Goal: Task Accomplishment & Management: Use online tool/utility

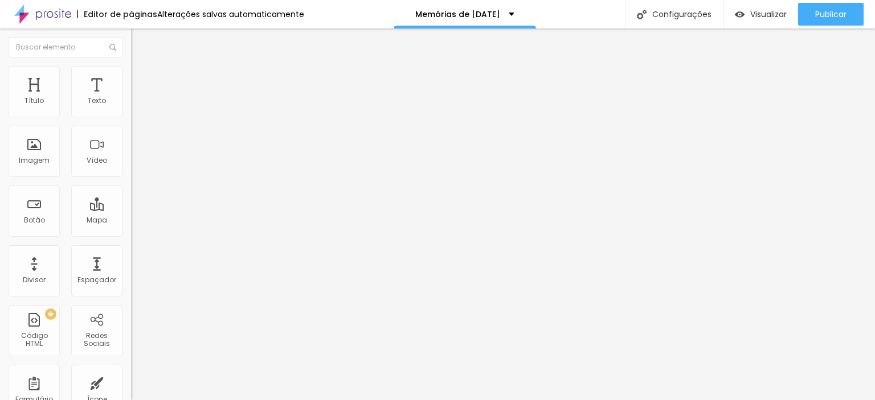
click at [131, 98] on span "Trocar imagem" at bounding box center [162, 93] width 62 height 10
click at [131, 97] on div "Trocar imagem" at bounding box center [196, 93] width 131 height 8
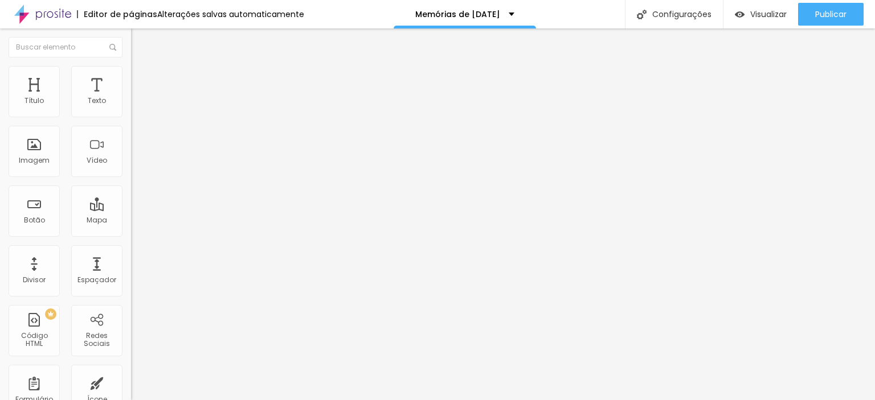
click at [131, 68] on img at bounding box center [136, 71] width 10 height 10
click at [131, 66] on li "Conteúdo" at bounding box center [196, 60] width 131 height 11
click at [141, 80] on span "Avançado" at bounding box center [160, 85] width 38 height 10
click at [141, 78] on span "Estilo" at bounding box center [150, 74] width 18 height 10
click at [141, 67] on span "Conteúdo" at bounding box center [158, 63] width 35 height 10
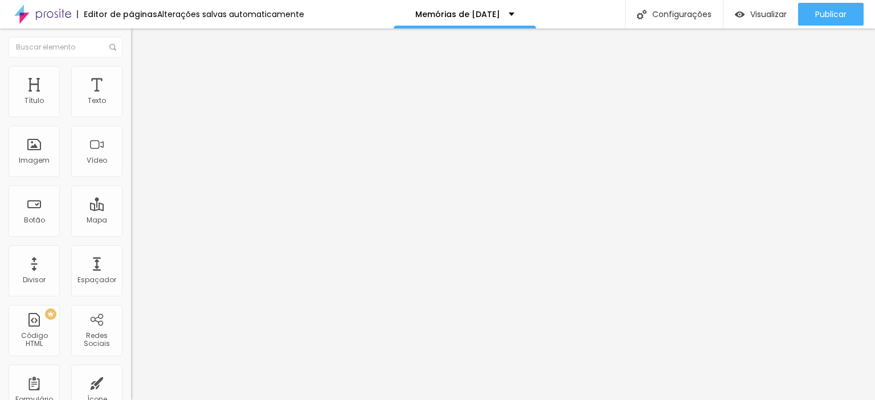
click at [131, 98] on span "Trocar imagem" at bounding box center [162, 93] width 62 height 10
click at [141, 79] on span "Estilo" at bounding box center [150, 74] width 18 height 10
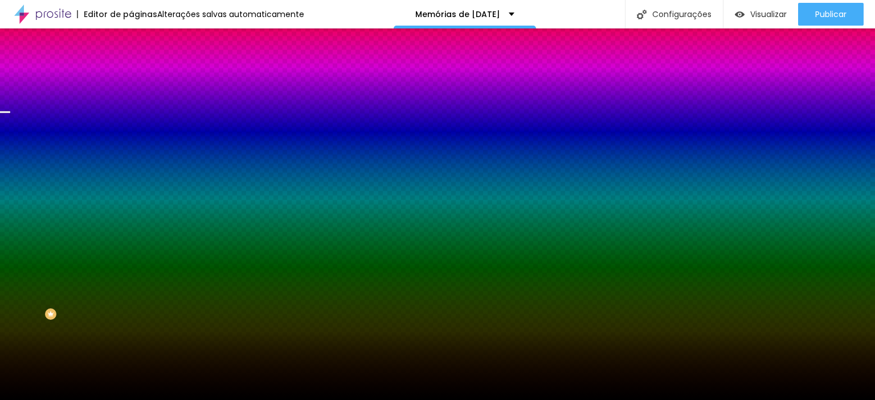
click at [131, 105] on span "Trocar imagem" at bounding box center [162, 100] width 62 height 10
click at [131, 104] on div "Trocar imagem" at bounding box center [196, 100] width 131 height 8
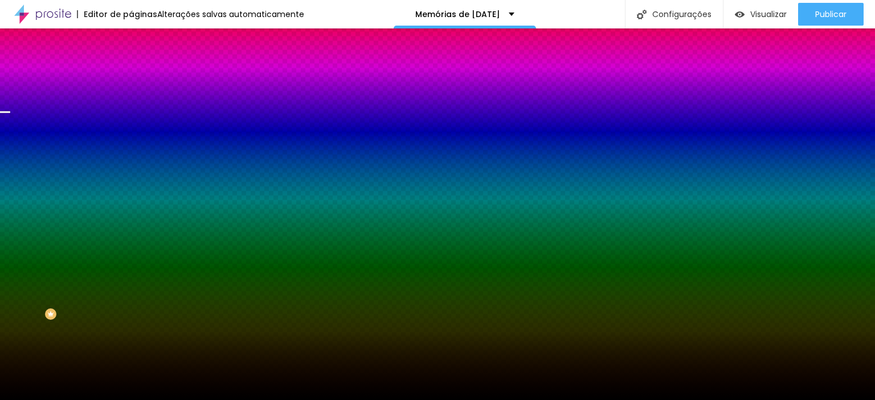
click at [131, 104] on div "Trocar imagem" at bounding box center [196, 100] width 131 height 8
click at [131, 77] on li "Avançado" at bounding box center [196, 82] width 131 height 11
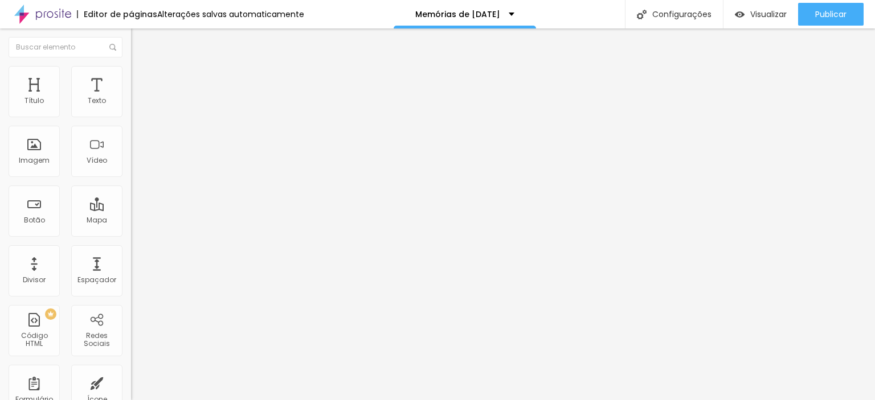
type input "25"
drag, startPoint x: 68, startPoint y: 113, endPoint x: 77, endPoint y: 123, distance: 12.9
type input "25"
click at [131, 221] on input "range" at bounding box center [167, 225] width 73 height 9
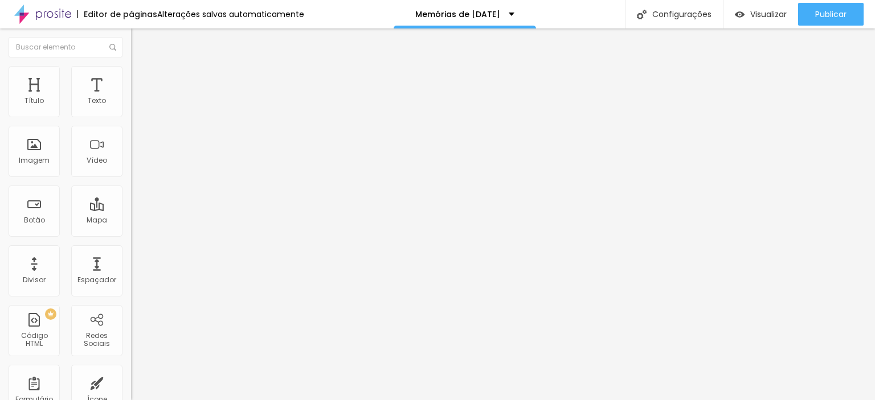
type input "140"
type input "145"
type input "150"
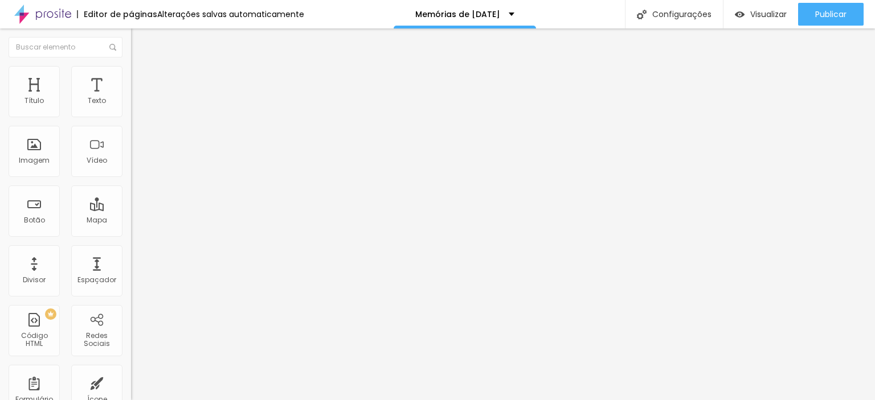
type input "150"
type input "194"
type input "199"
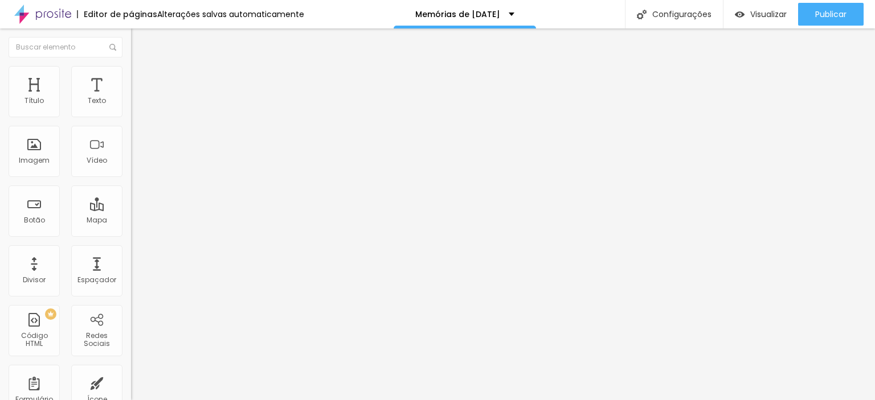
type input "209"
type input "224"
type input "229"
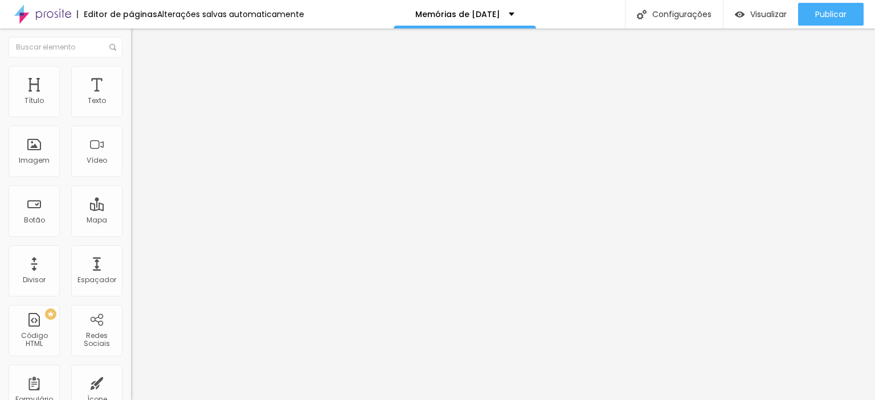
type input "229"
type input "204"
type input "214"
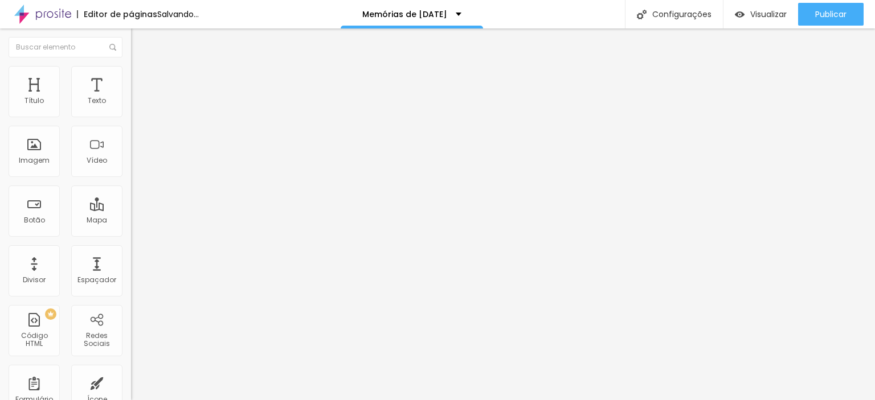
type input "224"
type input "259"
type input "244"
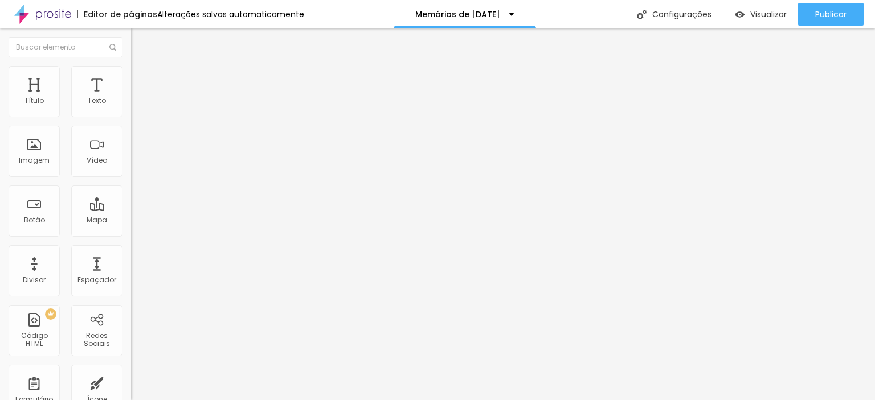
type input "244"
type input "249"
type input "244"
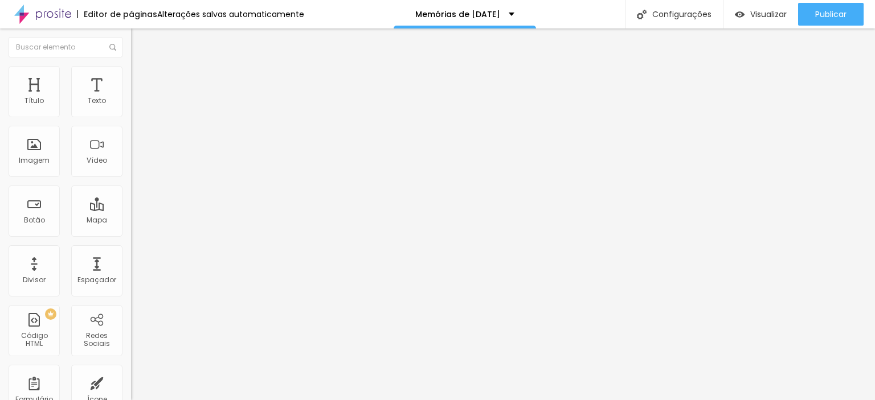
type input "239"
type input "214"
type input "145"
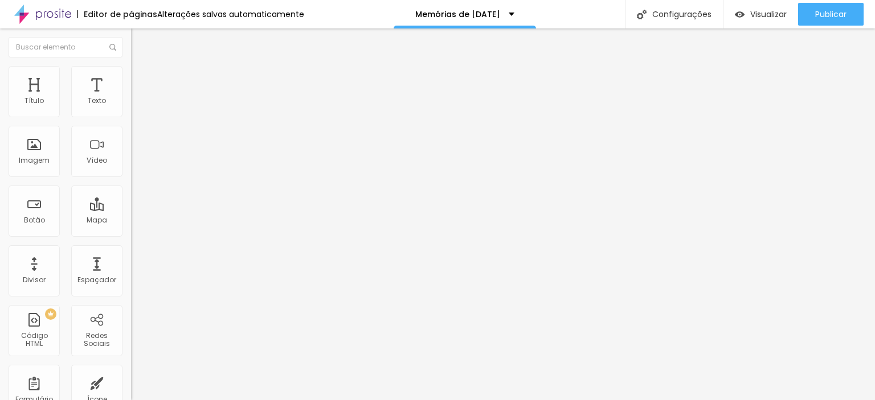
type input "145"
type input "135"
type input "125"
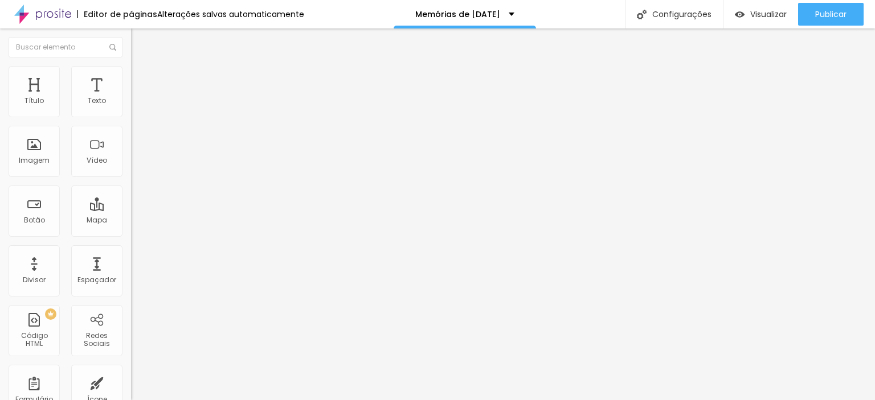
type input "130"
type input "179"
type input "164"
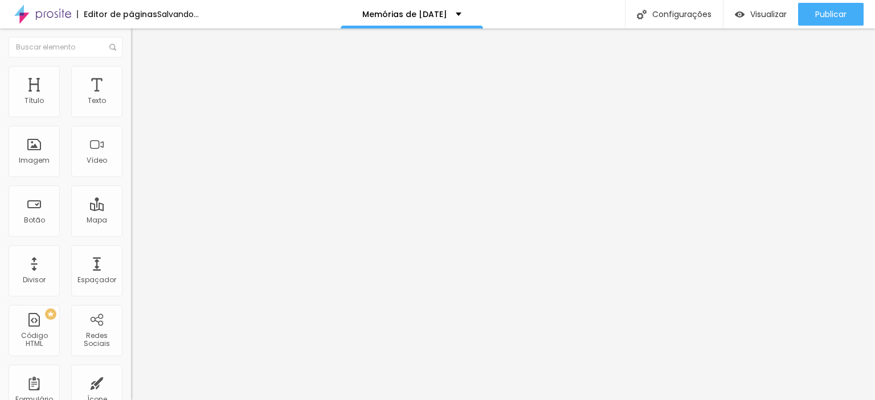
type input "164"
type input "160"
type input "140"
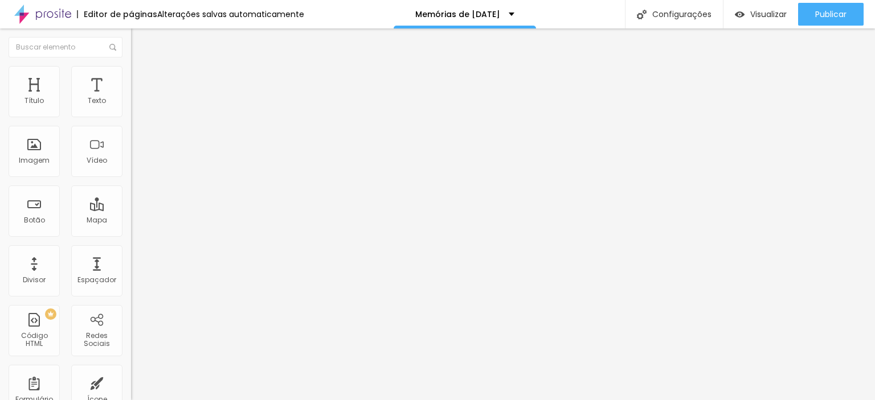
type input "135"
type input "164"
type input "155"
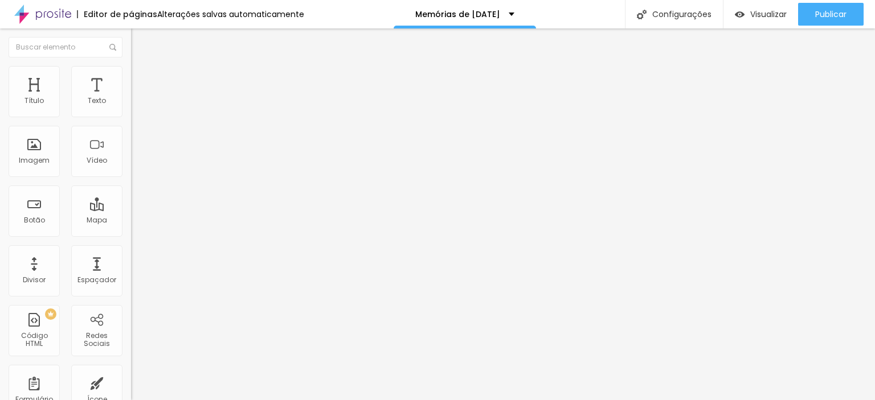
type input "155"
type input "135"
drag, startPoint x: 30, startPoint y: 136, endPoint x: 37, endPoint y: 102, distance: 34.9
type input "135"
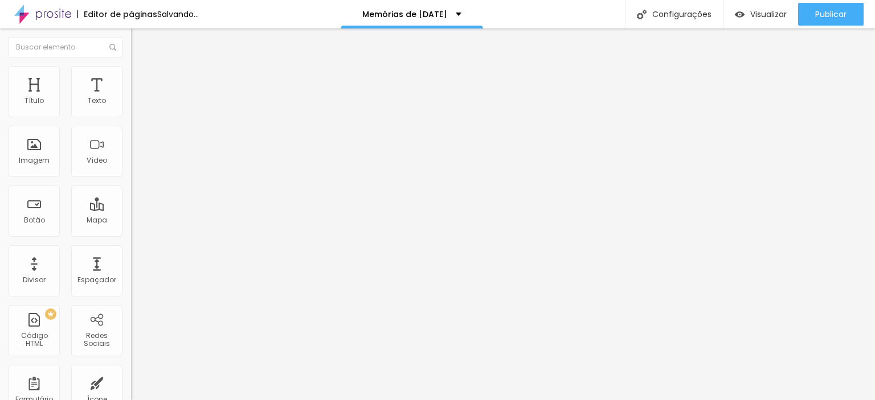
click at [131, 382] on input "range" at bounding box center [167, 386] width 73 height 9
click at [131, 98] on span "Trocar imagem" at bounding box center [162, 93] width 62 height 10
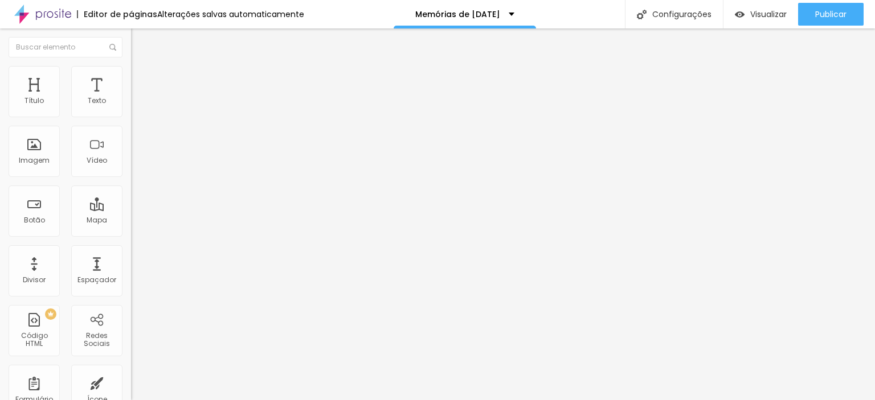
click at [131, 98] on span "Trocar imagem" at bounding box center [162, 93] width 62 height 10
click at [131, 71] on img at bounding box center [136, 71] width 10 height 10
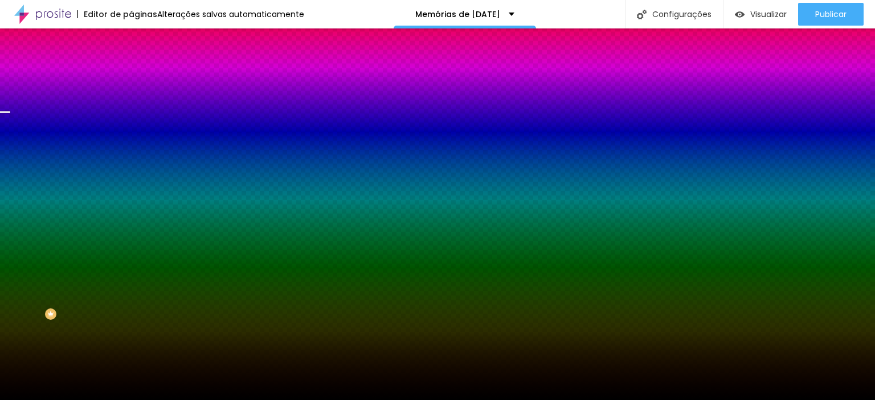
click at [131, 105] on span "Trocar imagem" at bounding box center [162, 100] width 62 height 10
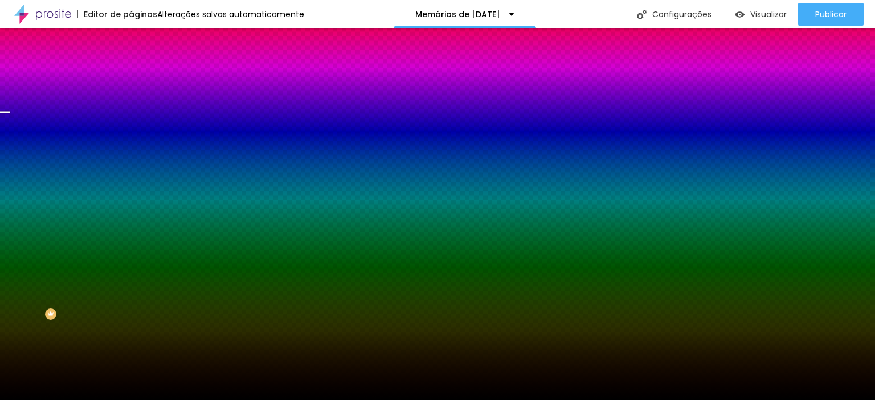
click at [131, 77] on li "Avançado" at bounding box center [196, 82] width 131 height 11
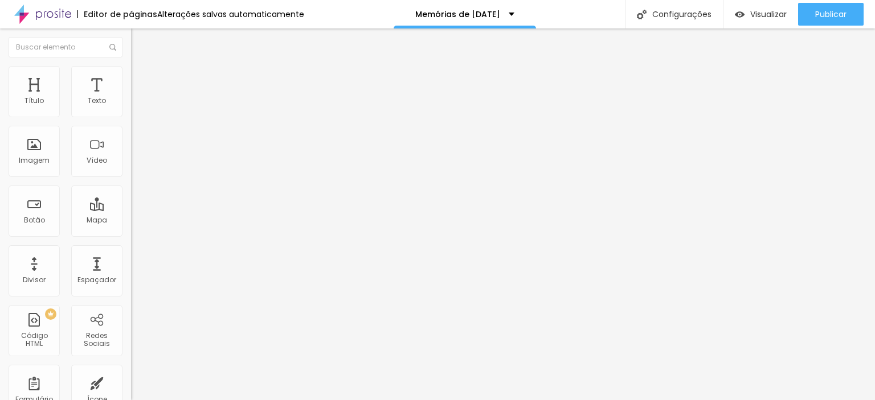
type input "219"
type input "229"
type input "239"
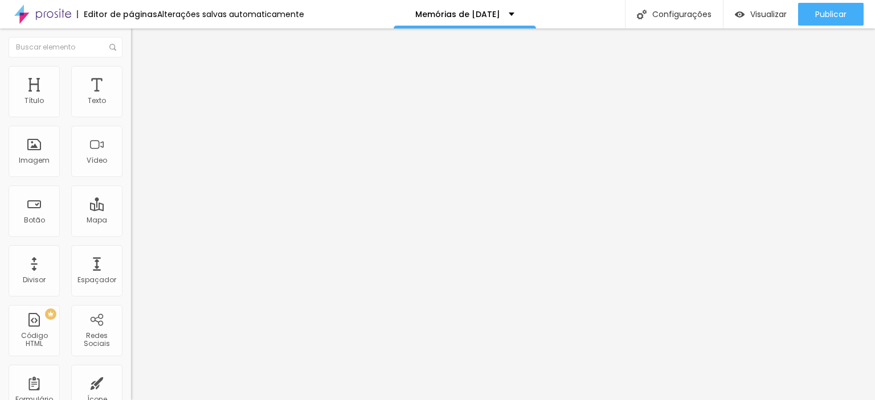
type input "239"
type input "254"
type input "259"
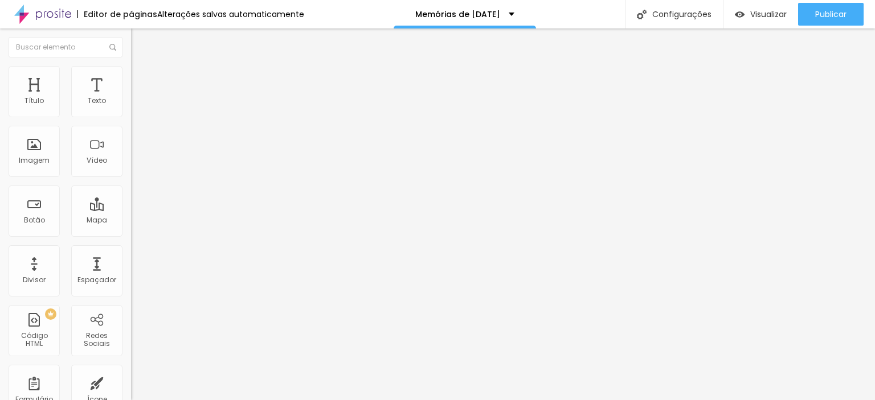
type input "269"
type input "264"
type input "254"
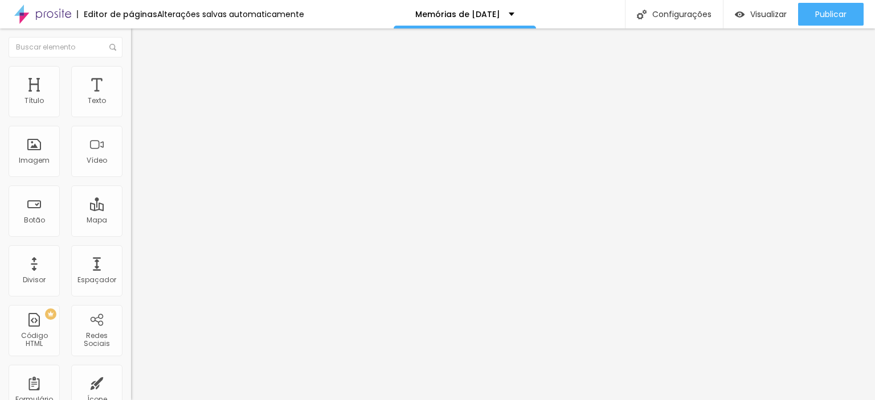
type input "254"
type input "239"
drag, startPoint x: 36, startPoint y: 132, endPoint x: 47, endPoint y: 137, distance: 11.5
type input "239"
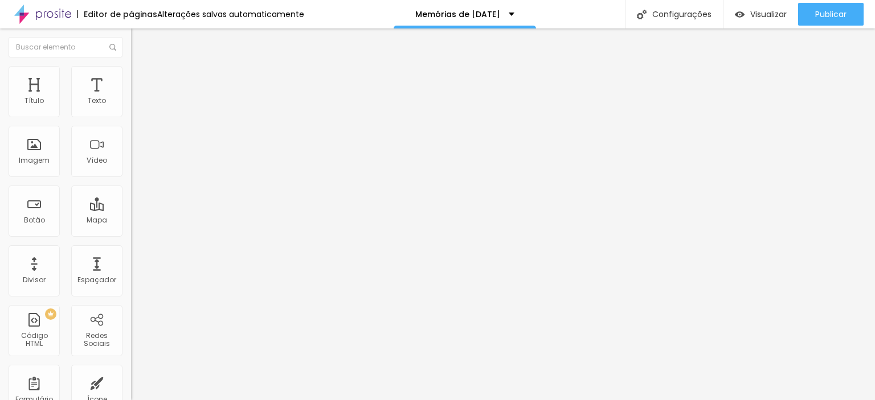
click at [131, 382] on input "range" at bounding box center [167, 386] width 73 height 9
click at [131, 98] on span "Trocar imagem" at bounding box center [162, 93] width 62 height 10
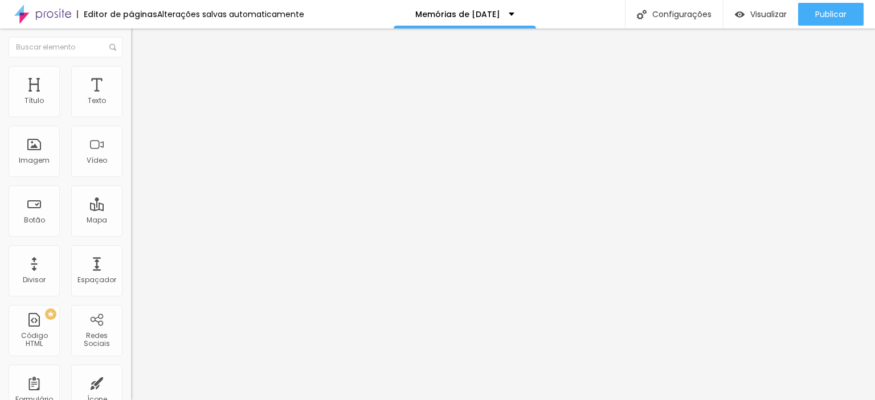
click at [131, 98] on span "Trocar imagem" at bounding box center [162, 93] width 62 height 10
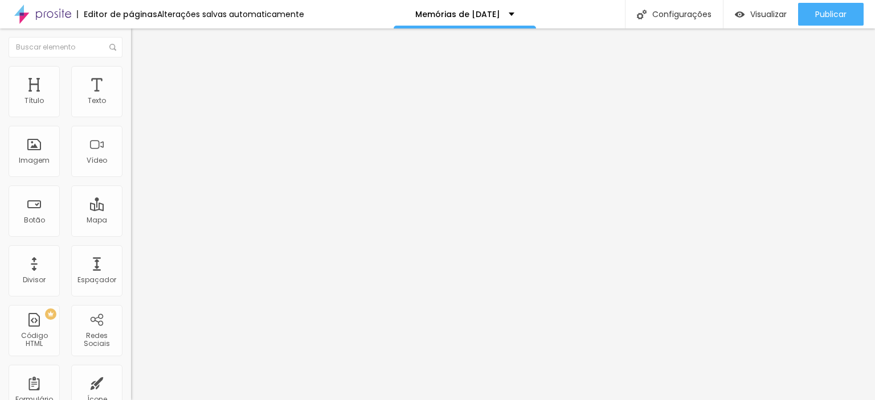
click at [141, 81] on span "Avançado" at bounding box center [160, 85] width 38 height 10
click at [141, 79] on span "Estilo" at bounding box center [150, 74] width 18 height 10
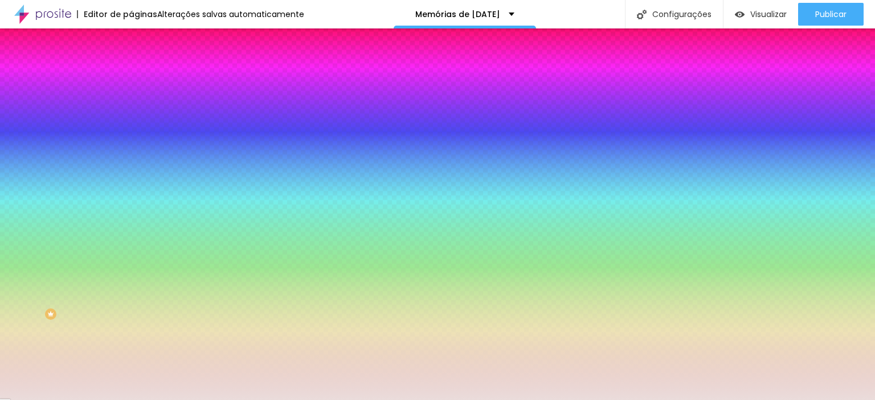
click at [131, 109] on div at bounding box center [196, 109] width 131 height 0
click at [131, 116] on input "#EADCDB" at bounding box center [199, 114] width 137 height 11
paste input "F5EDE2"
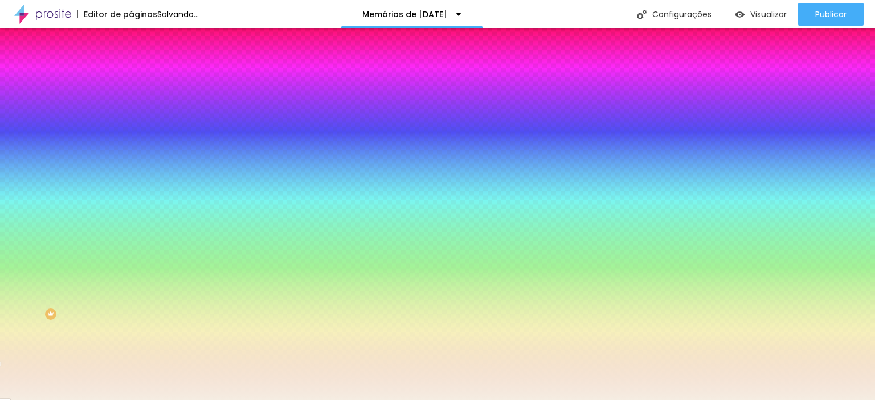
type input "#F5EDE2"
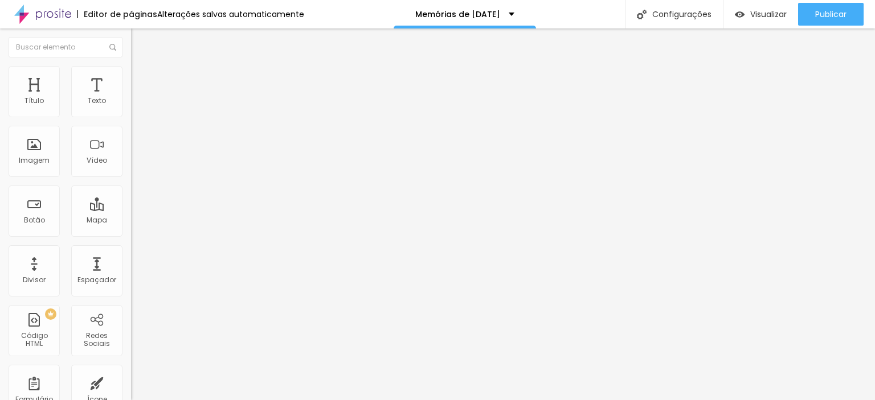
click at [131, 76] on li "Avançado" at bounding box center [196, 71] width 131 height 11
click at [131, 75] on ul "Estilo Avançado" at bounding box center [196, 66] width 131 height 23
click at [131, 65] on img at bounding box center [136, 60] width 10 height 10
click at [131, 84] on div "Tipografia" at bounding box center [196, 80] width 131 height 7
click at [136, 106] on icon "button" at bounding box center [139, 102] width 7 height 7
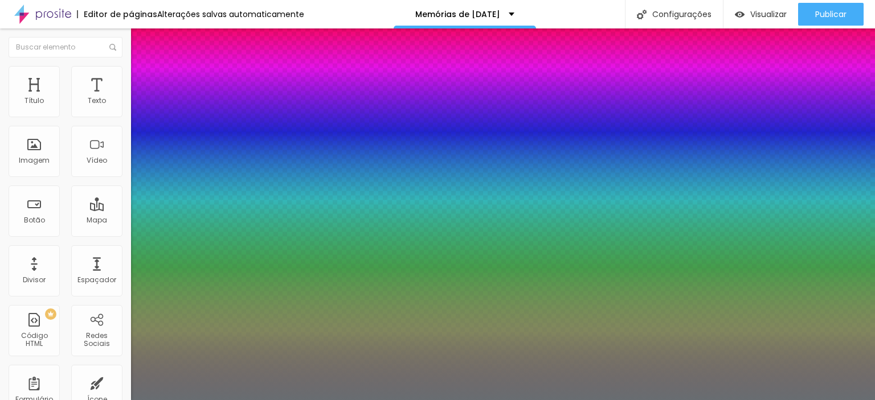
type input "1"
select select "PlayfairDisplay"
type input "1"
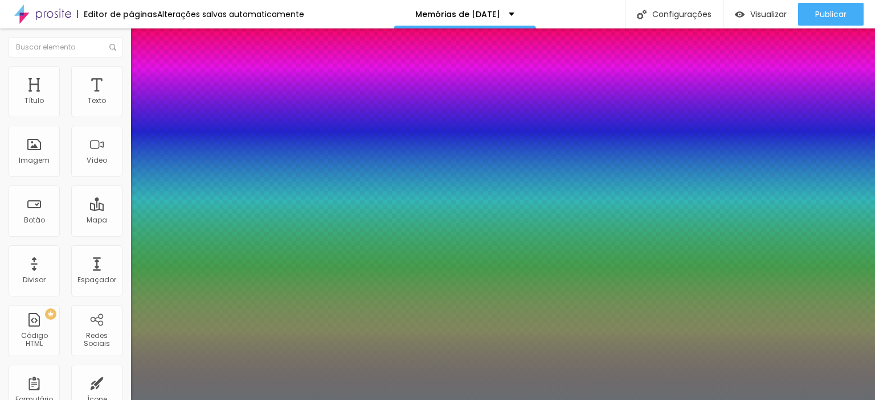
click at [726, 400] on div at bounding box center [437, 400] width 875 height 0
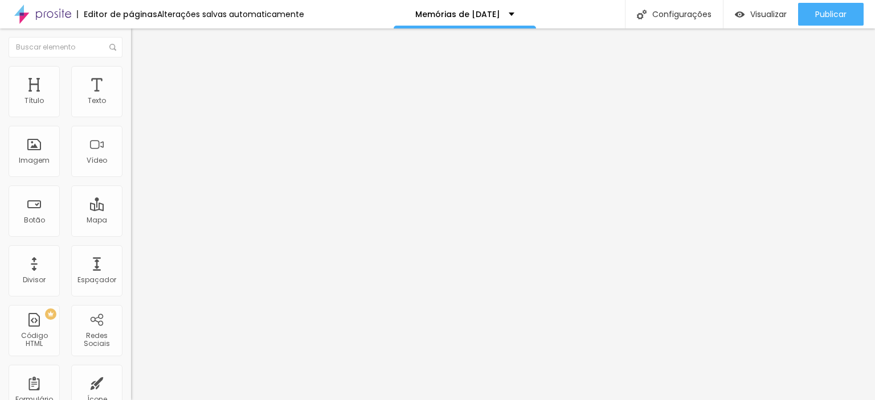
click at [140, 161] on icon "button" at bounding box center [141, 159] width 2 height 2
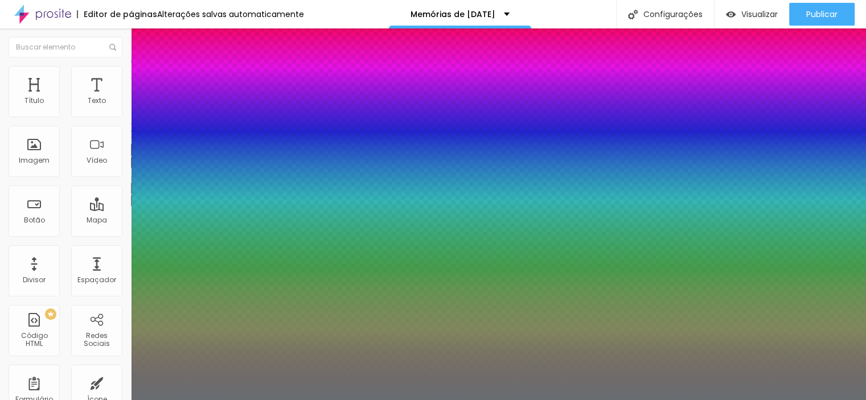
type input "1"
type input "0.5"
select select "PlayfairDisplayBlack"
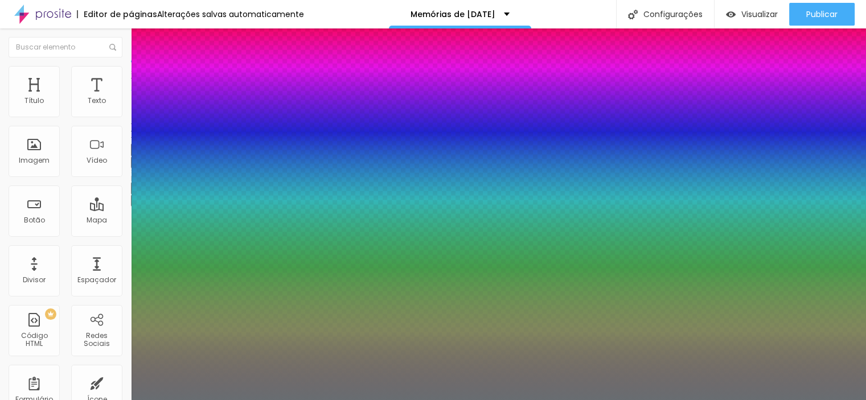
type input "1"
type input "0.5"
type input "1"
type input "0.5"
click at [832, 400] on div at bounding box center [433, 400] width 866 height 0
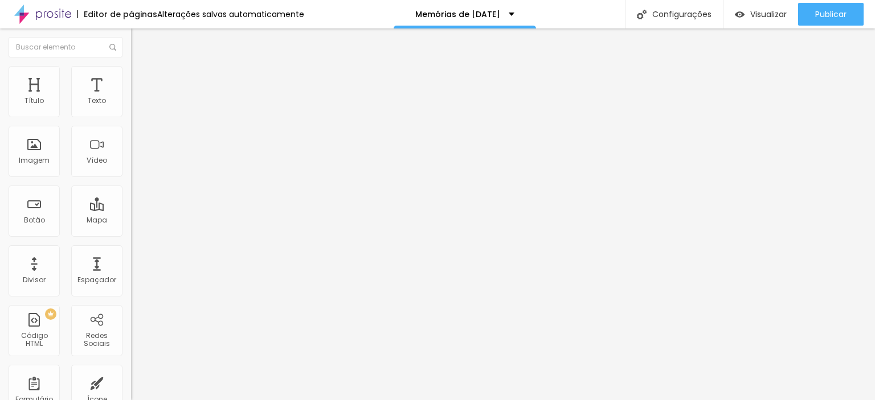
click at [131, 144] on div "Tipografia" at bounding box center [196, 140] width 131 height 7
click at [136, 165] on icon "button" at bounding box center [139, 161] width 7 height 7
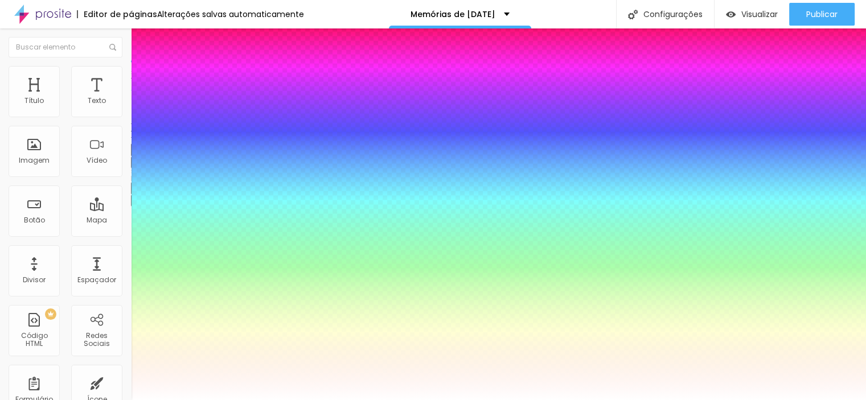
type input "1"
type input "0.5"
select select "PlayfairDisplayBlack"
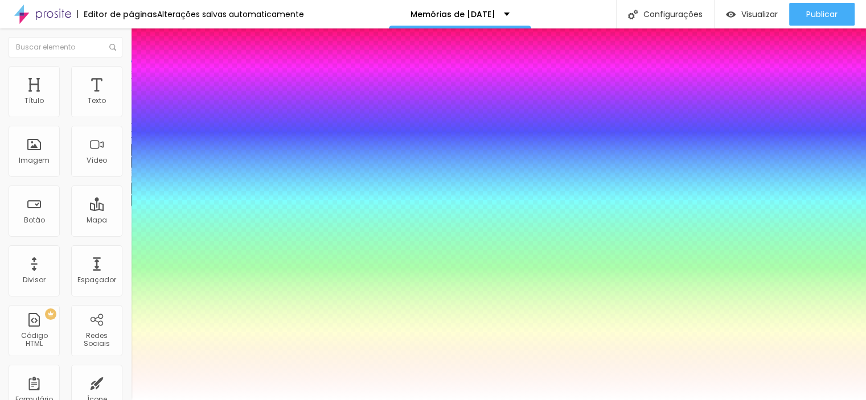
type input "1"
type input "0.5"
type input "1"
type input "0.5"
type input "1"
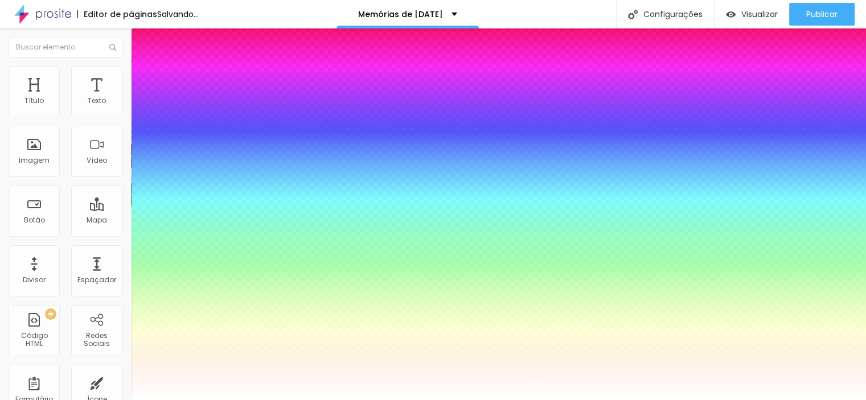
type input "0.5"
click at [294, 400] on div at bounding box center [433, 400] width 866 height 0
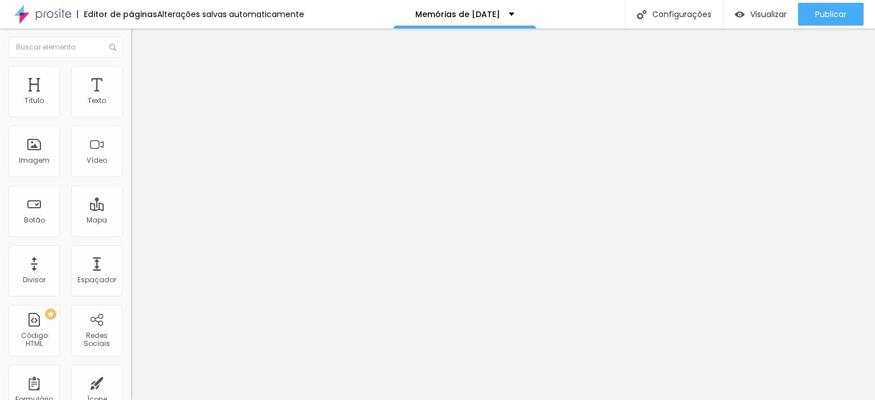
click at [136, 165] on icon "button" at bounding box center [139, 161] width 7 height 7
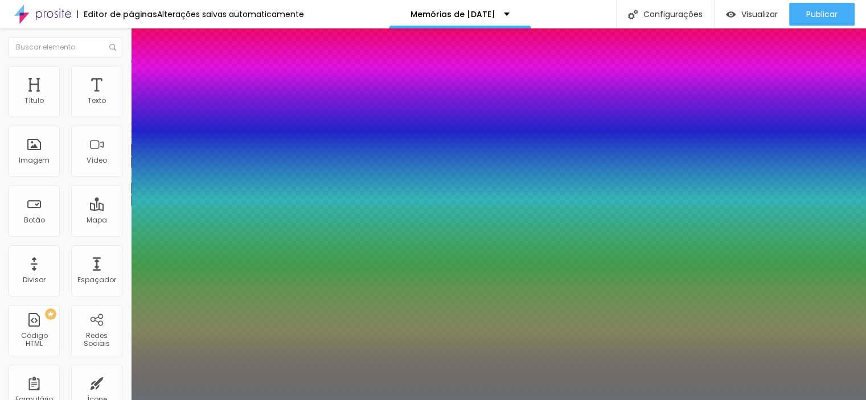
type input "1"
click at [395, 400] on div at bounding box center [433, 400] width 866 height 0
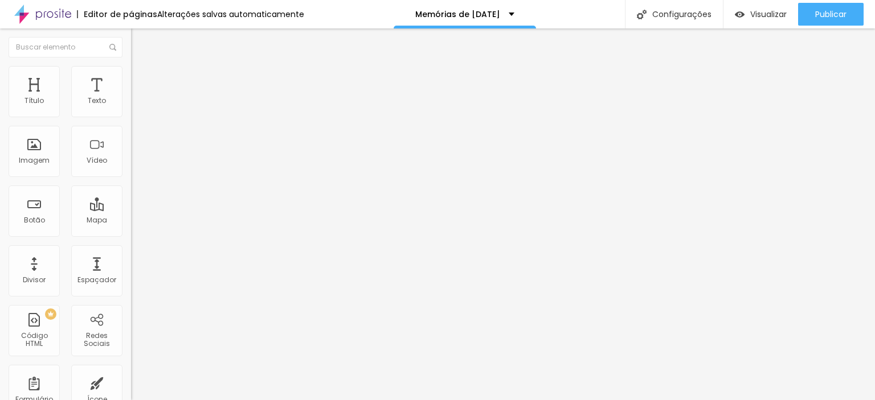
click at [131, 114] on div "Tipografia Voltar ao padrão Sombra DESATIVADO Voltar ao padrão" at bounding box center [196, 112] width 131 height 70
click at [136, 106] on icon "button" at bounding box center [139, 102] width 7 height 7
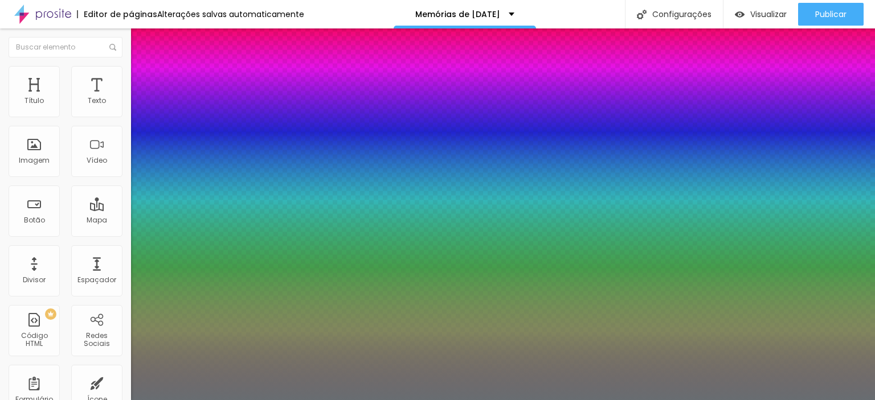
type input "1"
select select "PlayfairDisplay"
type input "1"
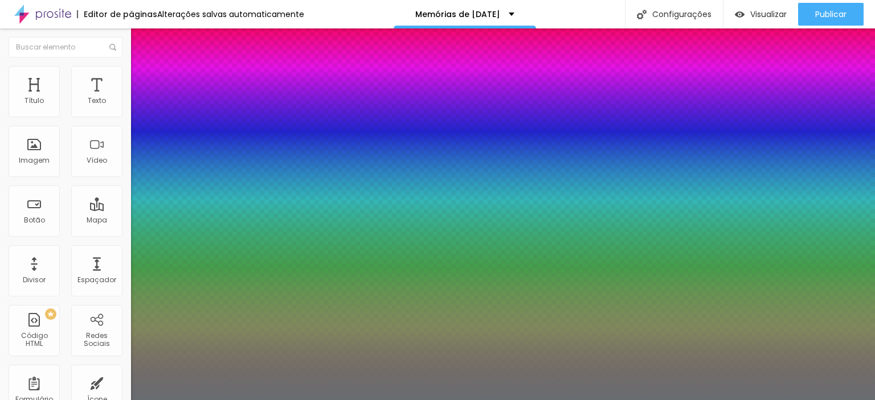
click at [689, 400] on div at bounding box center [437, 400] width 875 height 0
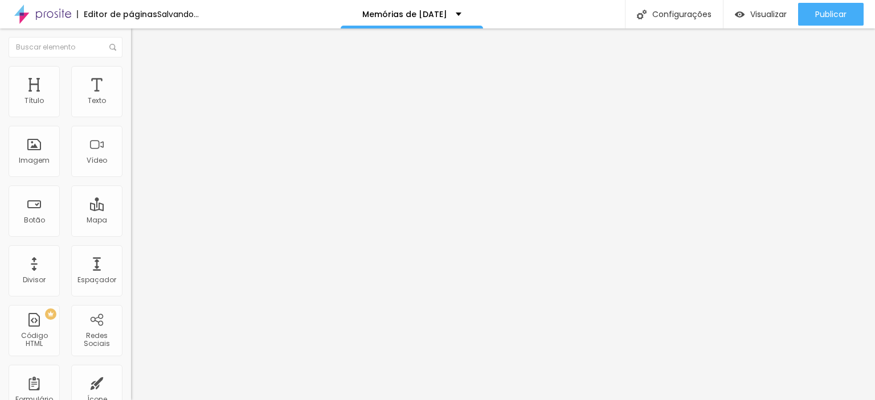
click at [131, 98] on span "Trocar imagem" at bounding box center [162, 93] width 62 height 10
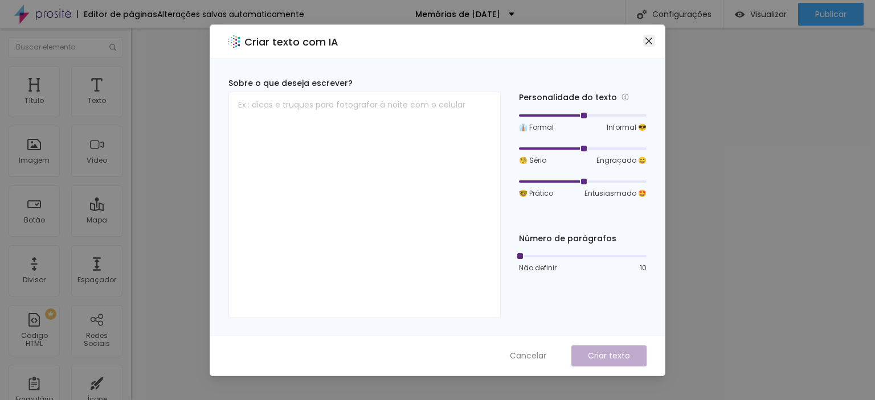
click at [645, 42] on icon "close" at bounding box center [648, 40] width 9 height 9
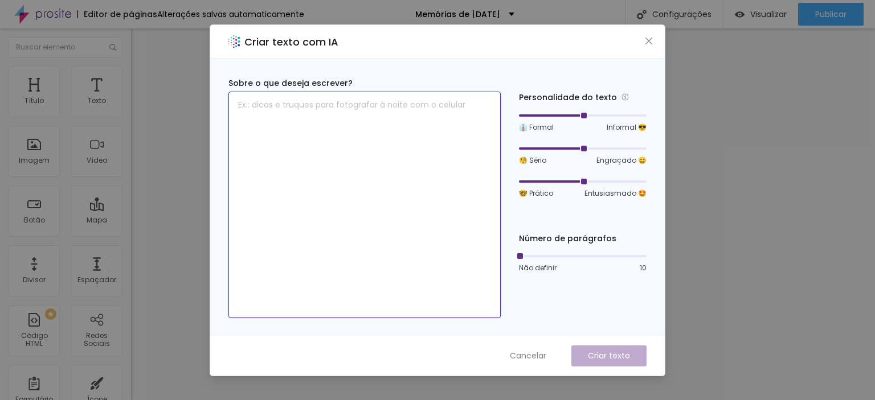
click at [335, 142] on textarea at bounding box center [364, 205] width 272 height 227
paste textarea "7 fotos digitais 1 encarte de Natal 15x31 1 look 1 cenário"
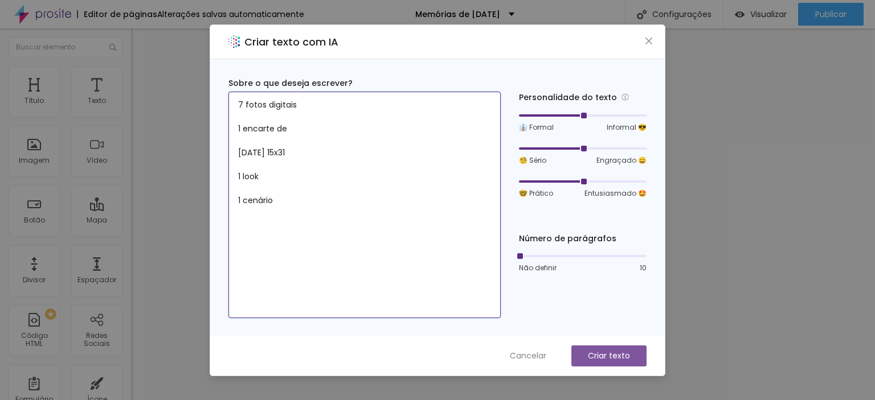
type textarea "7 fotos digitais 1 encarte de Natal 15x31 1 look 1 cenário"
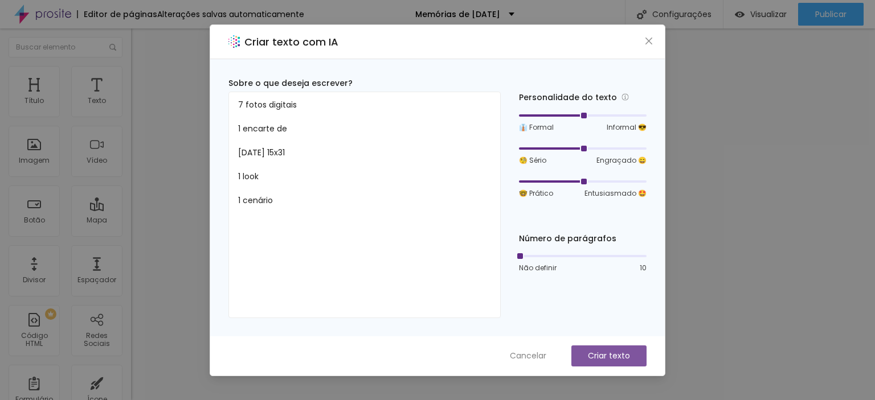
click at [613, 358] on p "Criar texto" at bounding box center [609, 356] width 42 height 12
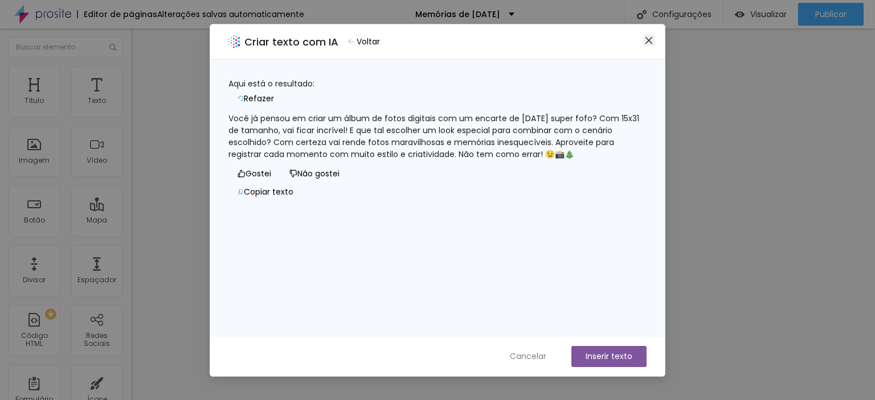
click at [647, 43] on icon "close" at bounding box center [648, 39] width 7 height 7
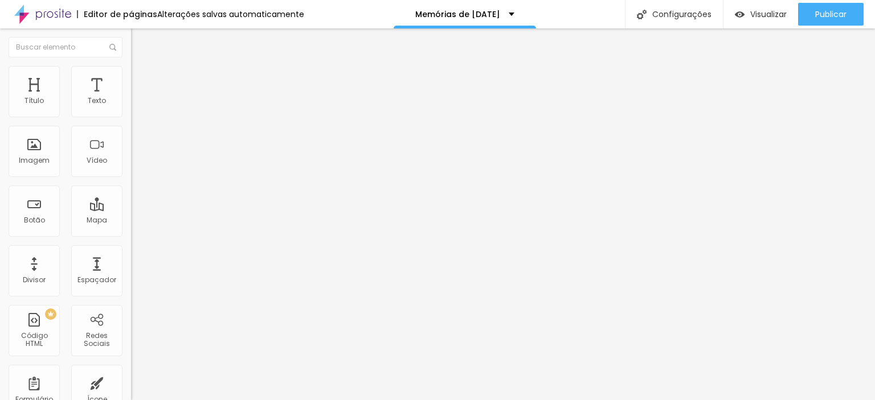
type input "23"
type input "22"
type input "23"
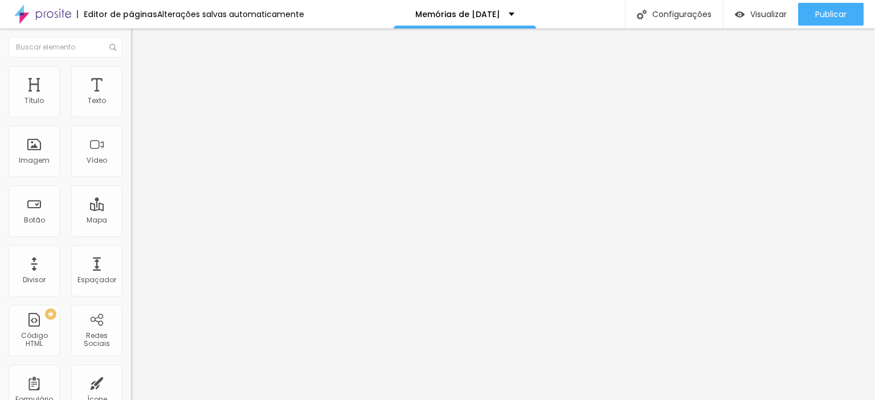
type input "23"
drag, startPoint x: 72, startPoint y: 110, endPoint x: 71, endPoint y: 118, distance: 8.2
type input "23"
click at [131, 210] on input "range" at bounding box center [167, 214] width 73 height 9
click at [131, 220] on input "23" at bounding box center [152, 226] width 43 height 12
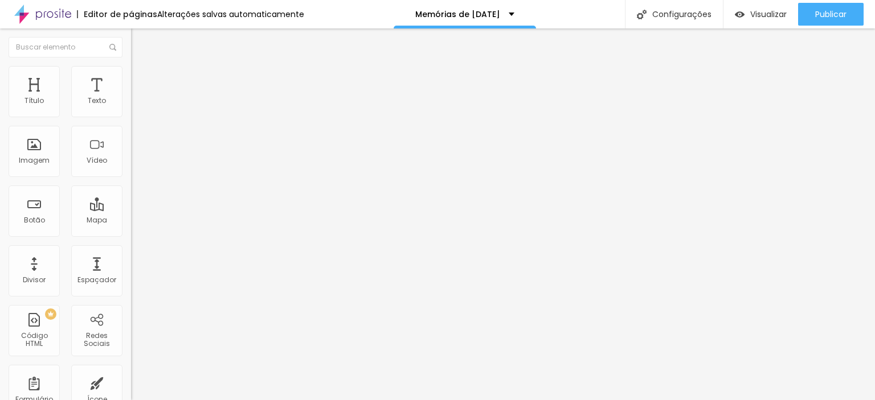
type input "32"
type input "8"
type input "3"
type input "20"
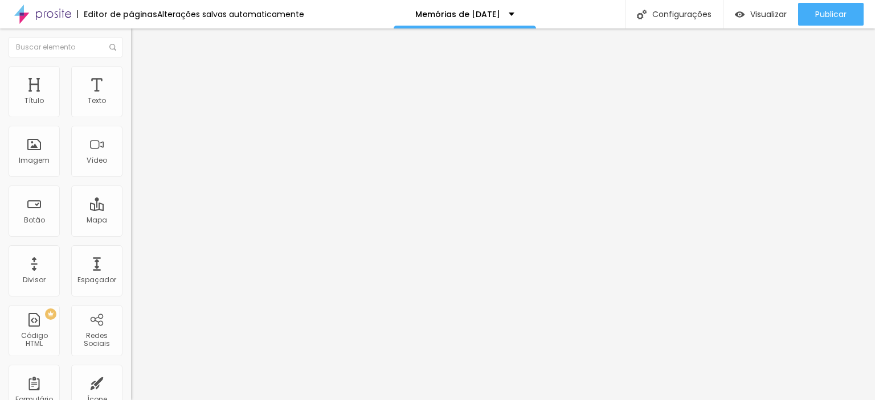
type input "8"
type input "2"
type input "24"
click at [29, 214] on div "Botão" at bounding box center [34, 211] width 51 height 51
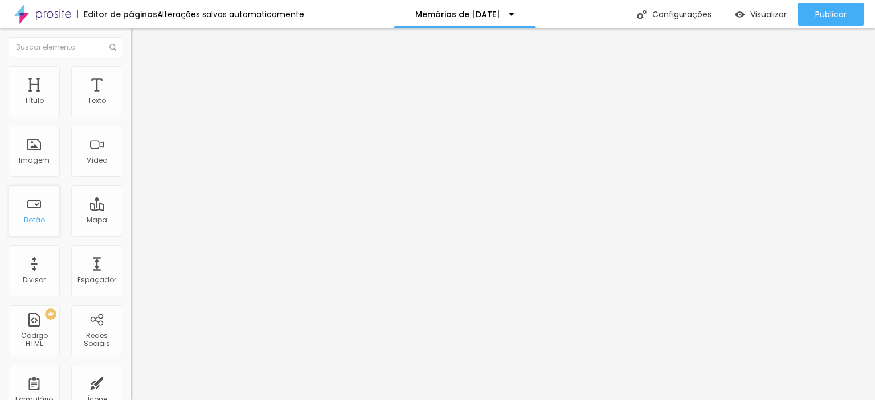
click at [33, 214] on div "Botão" at bounding box center [34, 211] width 51 height 51
drag, startPoint x: 87, startPoint y: 127, endPoint x: 0, endPoint y: 118, distance: 87.6
click at [131, 118] on div "Texto EU QUERO Alinhamento Tamanho Normal Pequeno Normal Grande Link URL Abrir …" at bounding box center [196, 172] width 131 height 166
type input "q"
type input "QUERO MEU REGISTRO"
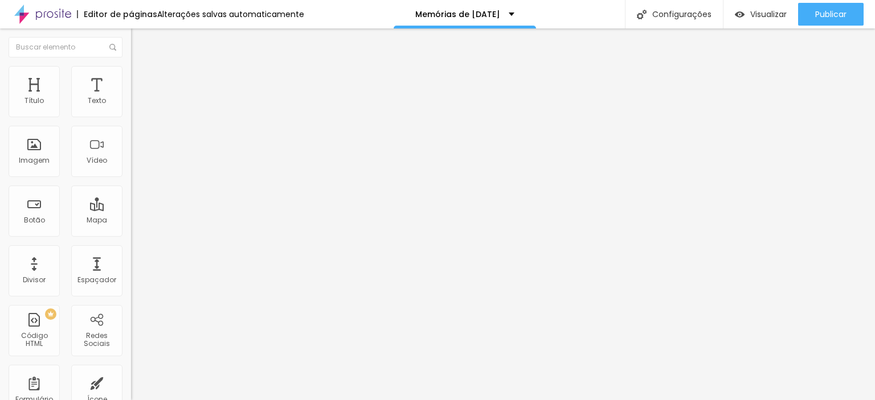
click at [141, 84] on span "Avançado" at bounding box center [160, 85] width 38 height 10
type input "9"
type input "5"
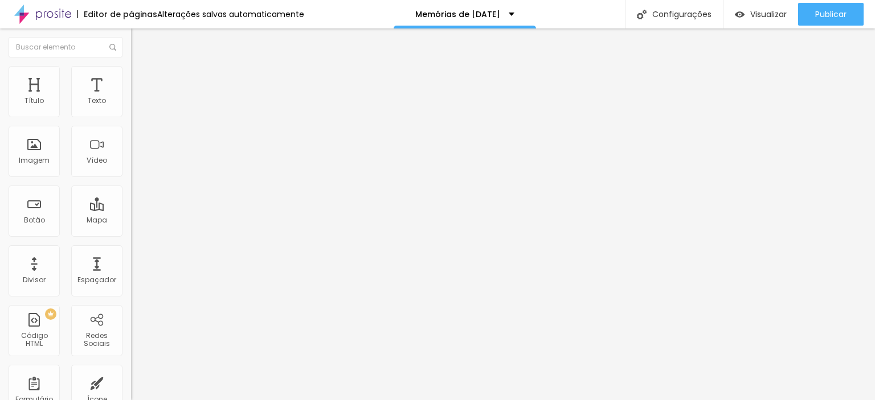
type input "4"
type input "3"
type input "1"
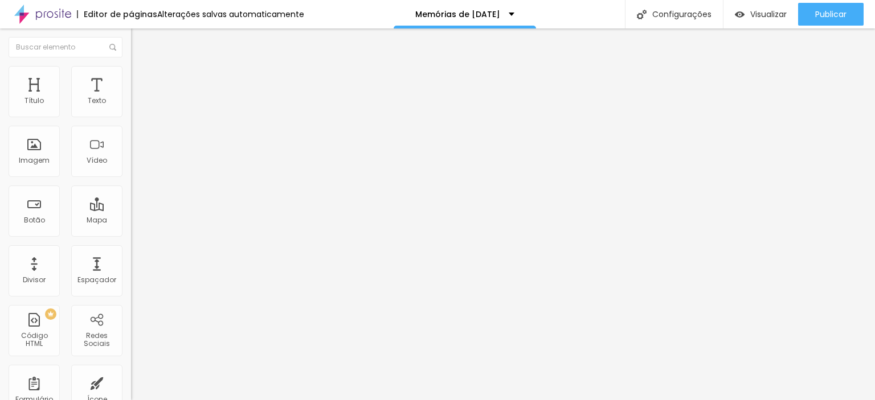
type input "1"
type input "0"
click at [131, 221] on input "range" at bounding box center [167, 225] width 73 height 9
click at [131, 231] on input "0" at bounding box center [155, 237] width 49 height 12
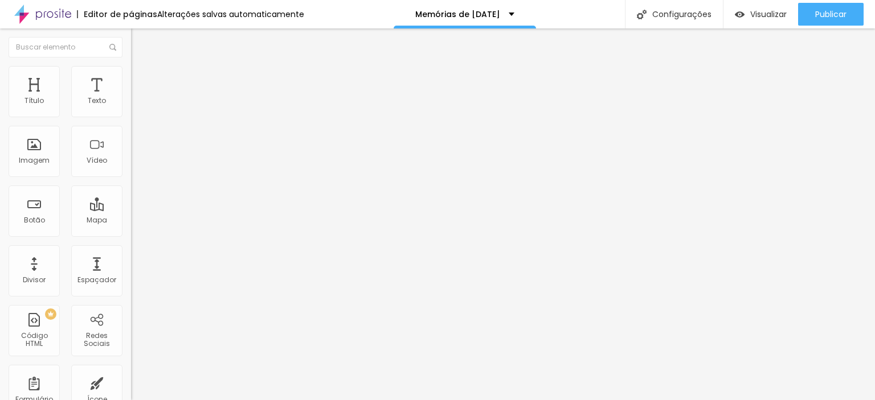
drag, startPoint x: 109, startPoint y: 111, endPoint x: 103, endPoint y: 113, distance: 7.2
click at [131, 231] on input "0" at bounding box center [155, 237] width 49 height 12
type input "1"
type input "10"
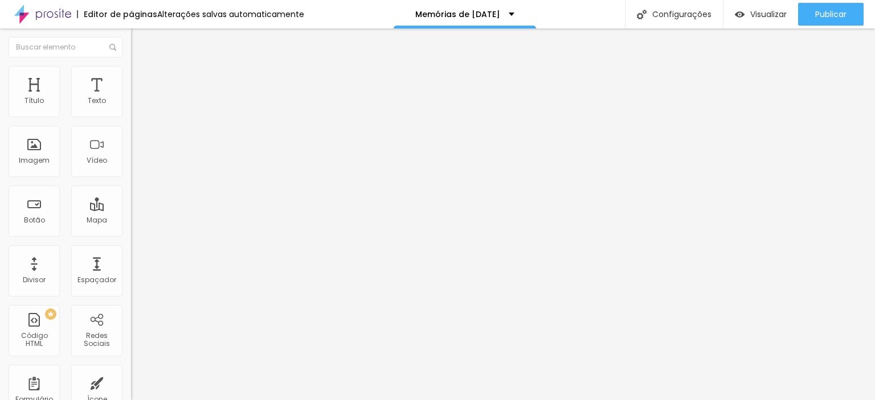
type input "10"
click at [131, 179] on span "Normal" at bounding box center [144, 175] width 26 height 10
click at [131, 185] on div "Pequeno" at bounding box center [196, 181] width 131 height 7
click at [131, 103] on div "Texto EU QUERO Alinhamento Tamanho Normal Pequeno Normal Grande Link URL Abrir …" at bounding box center [196, 172] width 131 height 166
type input "QUERO ESSE"
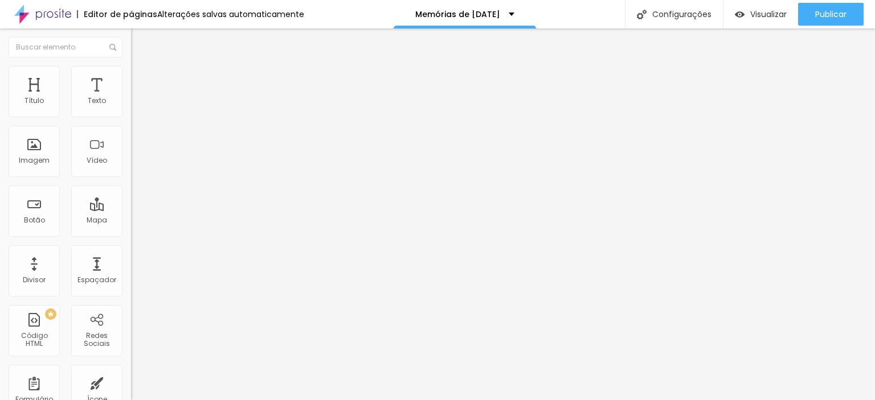
drag, startPoint x: 96, startPoint y: 134, endPoint x: 0, endPoint y: 120, distance: 96.7
click at [131, 120] on div "Texto QUERO MEU REGISTRO Alinhamento Tamanho Pequeno Pequeno Normal Grande Link…" at bounding box center [196, 172] width 131 height 166
type input "W"
drag, startPoint x: 57, startPoint y: 132, endPoint x: 0, endPoint y: 125, distance: 57.3
click at [131, 125] on div "Texto ESCOLHER Alinhamento Tamanho Pequeno Pequeno Normal Grande Link URL Abrir…" at bounding box center [196, 172] width 131 height 166
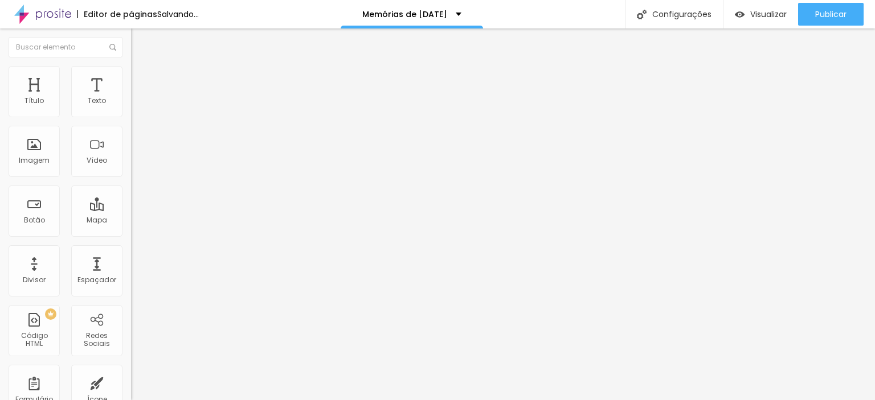
type input "RESERVAR AGORA"
drag, startPoint x: 59, startPoint y: 132, endPoint x: 0, endPoint y: 122, distance: 59.4
click at [131, 123] on div "Texto EU QUERO Alinhamento Tamanho Normal Pequeno Normal Grande Link URL Abrir …" at bounding box center [196, 172] width 131 height 166
type input "RESERVAR AGORA"
drag, startPoint x: 95, startPoint y: 134, endPoint x: 0, endPoint y: 109, distance: 98.0
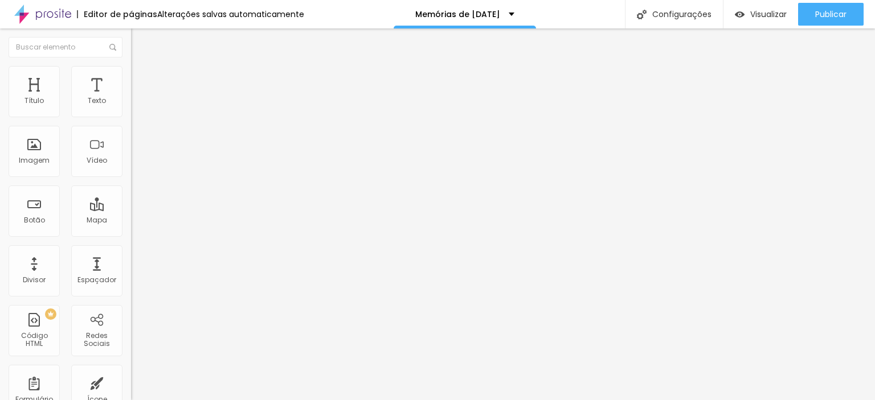
click at [131, 109] on div "Texto QUERO ESSE Alinhamento Tamanho Normal Pequeno Normal Grande Link URL Abri…" at bounding box center [196, 172] width 131 height 166
paste input "RESERVAR AGORA"
type input "RESERVAR AGORA"
drag, startPoint x: 50, startPoint y: 129, endPoint x: 0, endPoint y: 122, distance: 50.6
click at [131, 122] on div "Texto EU QUERO Alinhamento Tamanho Normal Pequeno Normal Grande Link URL Abrir …" at bounding box center [196, 172] width 131 height 166
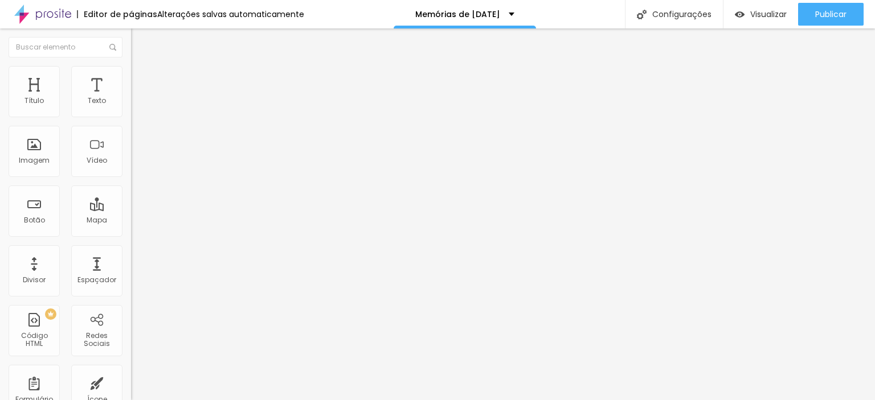
paste input "RESERVAR AGORA"
type input "RESERVAR AGORA"
click at [89, 93] on div "Texto" at bounding box center [96, 91] width 51 height 51
click at [84, 90] on div "Texto" at bounding box center [96, 91] width 51 height 51
click at [42, 265] on div "Divisor" at bounding box center [34, 270] width 51 height 51
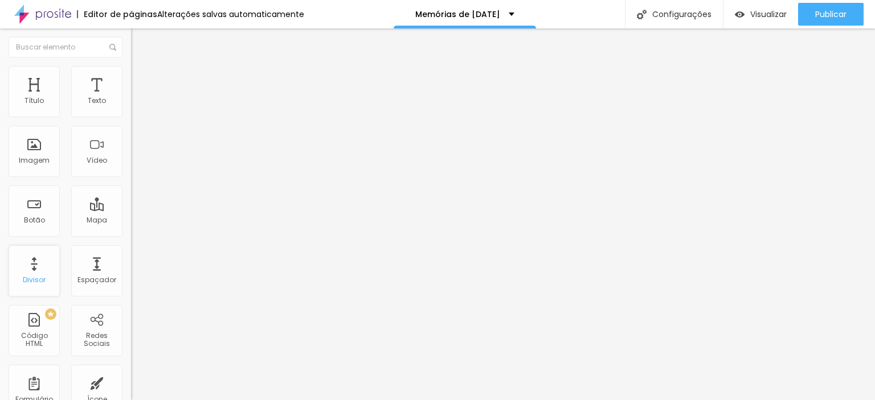
click at [33, 277] on div "Divisor" at bounding box center [34, 280] width 23 height 8
click at [140, 43] on img "button" at bounding box center [144, 41] width 9 height 9
click at [32, 86] on div "Título" at bounding box center [34, 91] width 51 height 51
drag, startPoint x: 107, startPoint y: 109, endPoint x: 121, endPoint y: 118, distance: 16.8
click at [131, 118] on div "24 Tamanho do texto" at bounding box center [196, 157] width 131 height 161
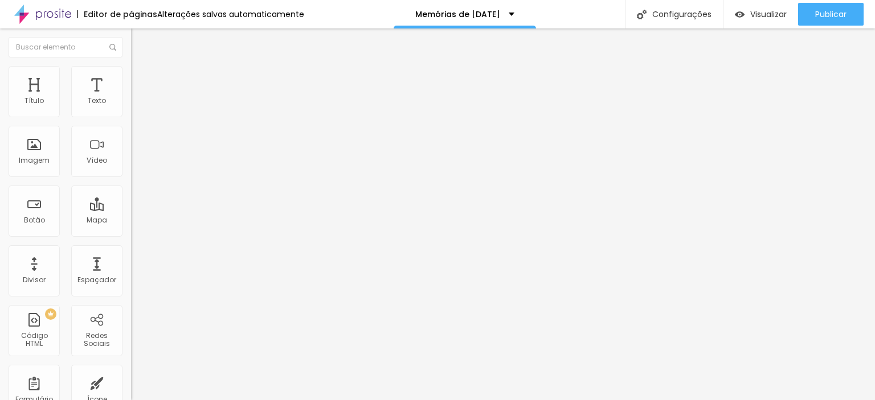
type input "8"
type input "2"
type input "20"
type input "8"
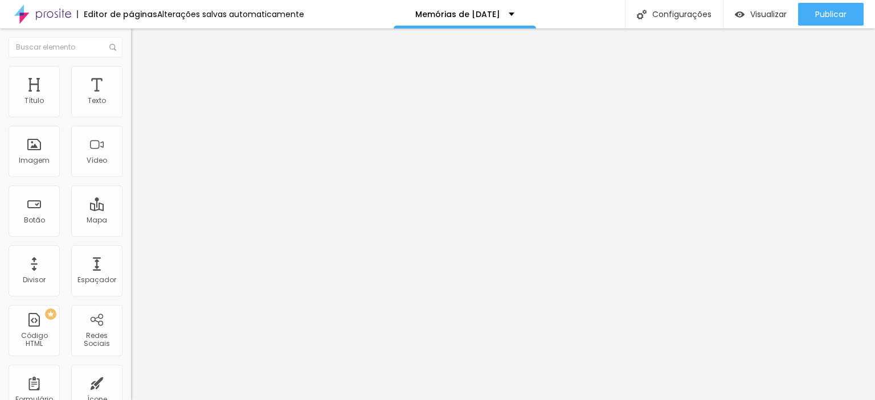
type input "2"
type input "22"
click at [131, 220] on input "24" at bounding box center [152, 226] width 43 height 12
type input "8"
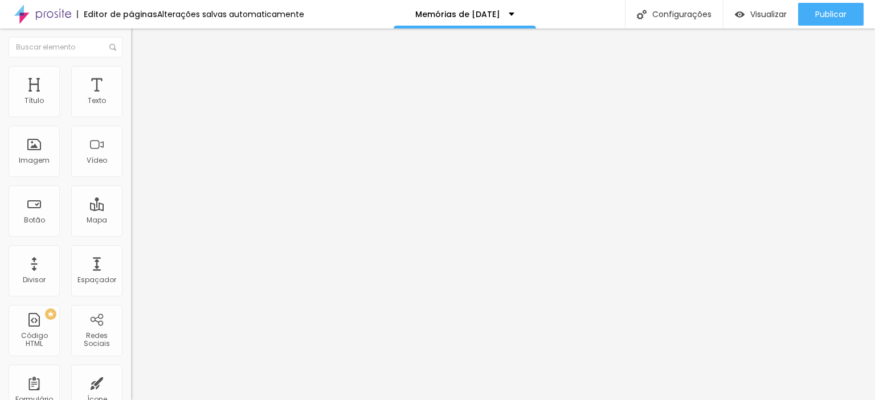
type input "2"
type input "22"
click at [131, 220] on input "24" at bounding box center [152, 226] width 43 height 12
type input "8"
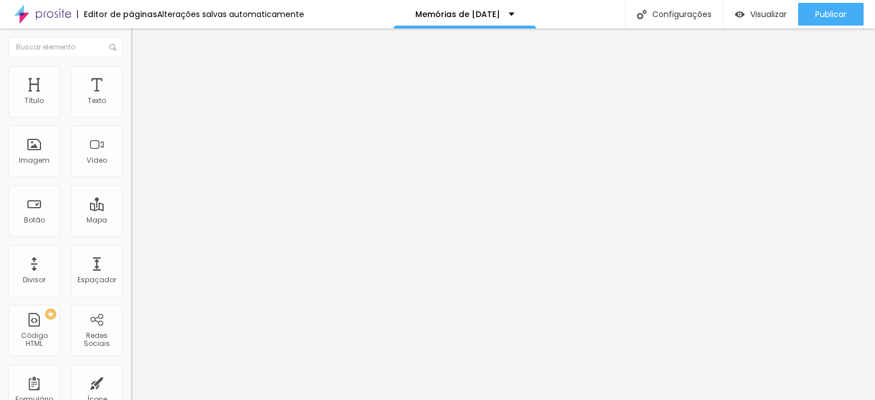
type input "2"
type input "22"
type input "8"
type input "2"
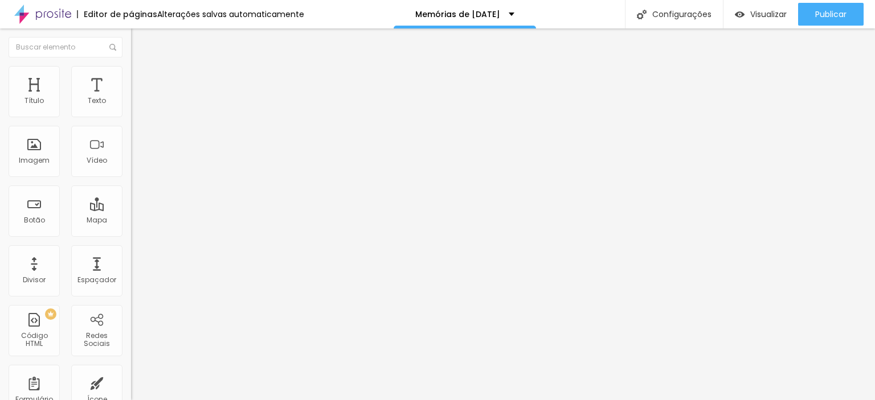
type input "22"
click at [131, 225] on div "Editar Texto Estilo Avançado 22 Tamanho do texto 0 Espaço entre letras 1.3 Altu…" at bounding box center [196, 214] width 131 height 372
click at [131, 69] on li "Estilo" at bounding box center [196, 71] width 131 height 11
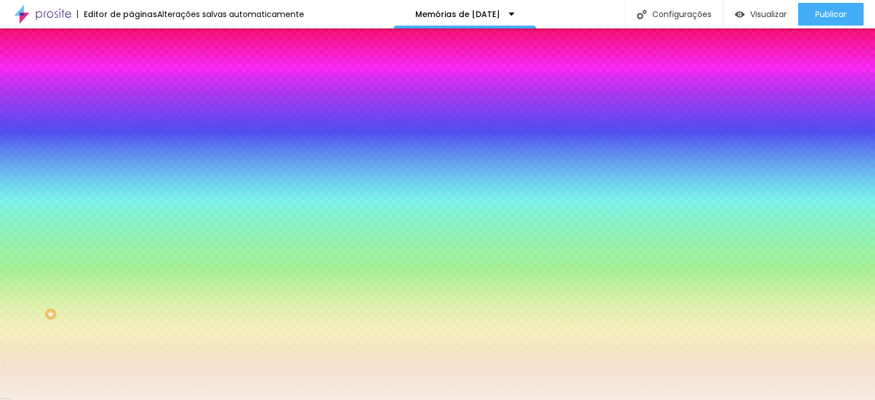
drag, startPoint x: 89, startPoint y: 113, endPoint x: 125, endPoint y: 117, distance: 36.7
click at [131, 117] on div "Cor de fundo Voltar ao padrão #F5EDE2 0 Borda arredondada" at bounding box center [196, 185] width 131 height 193
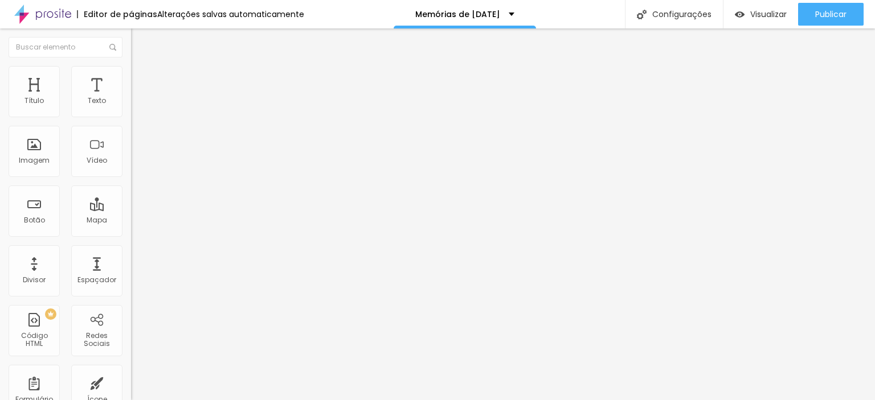
click at [141, 79] on span "Estilo" at bounding box center [150, 74] width 18 height 10
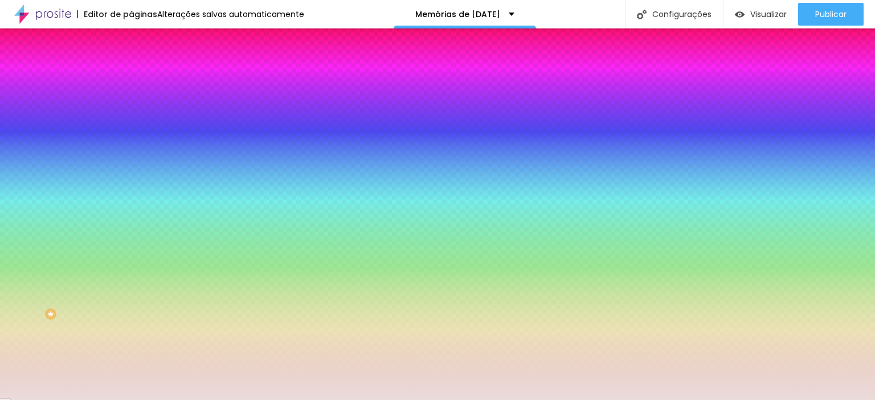
drag, startPoint x: 89, startPoint y: 113, endPoint x: 116, endPoint y: 121, distance: 28.3
click at [131, 120] on input "#EADCDB" at bounding box center [199, 114] width 137 height 11
paste input "F5EDE2"
type input "#F5EDE2"
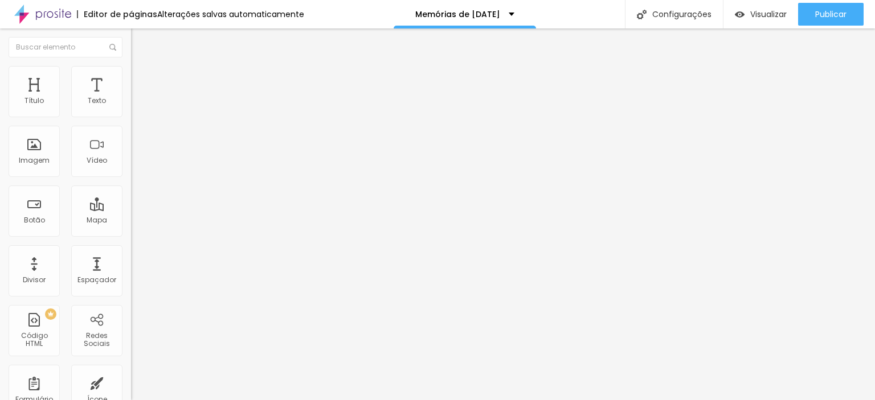
click at [131, 77] on li "Avançado" at bounding box center [196, 82] width 131 height 11
click at [131, 66] on li "Estilo" at bounding box center [196, 71] width 131 height 11
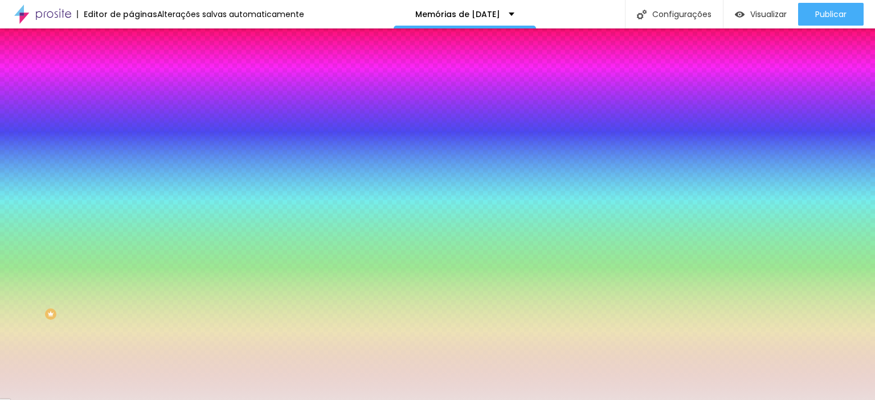
paste input "F5EDE2"
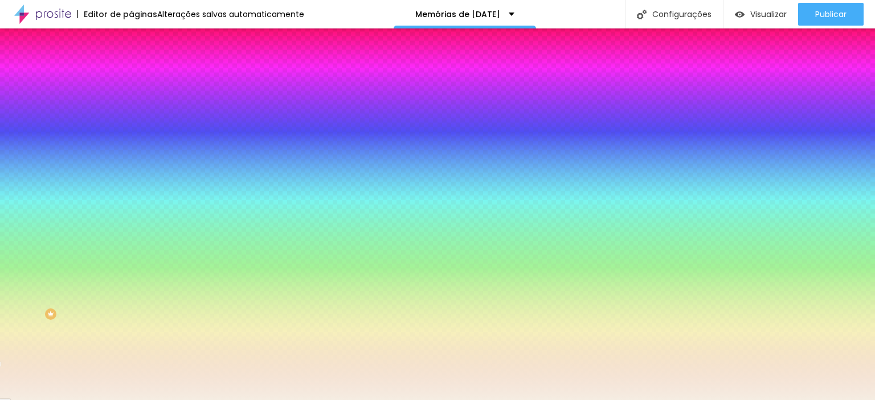
type input "#F5EDE2"
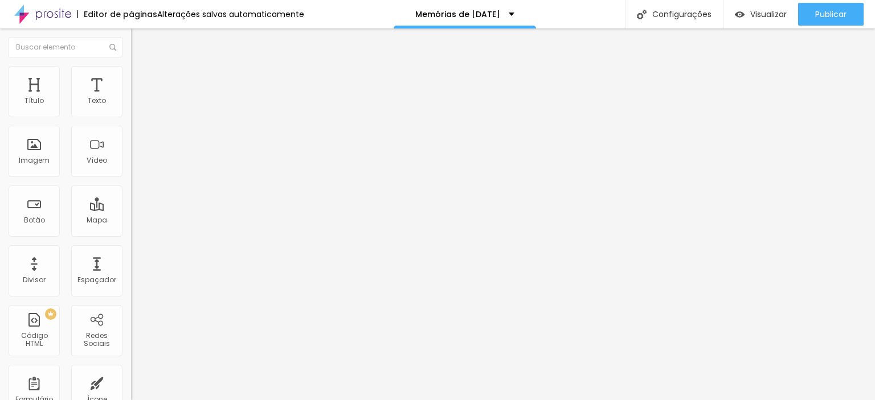
click at [131, 72] on li "Estilo" at bounding box center [196, 71] width 131 height 11
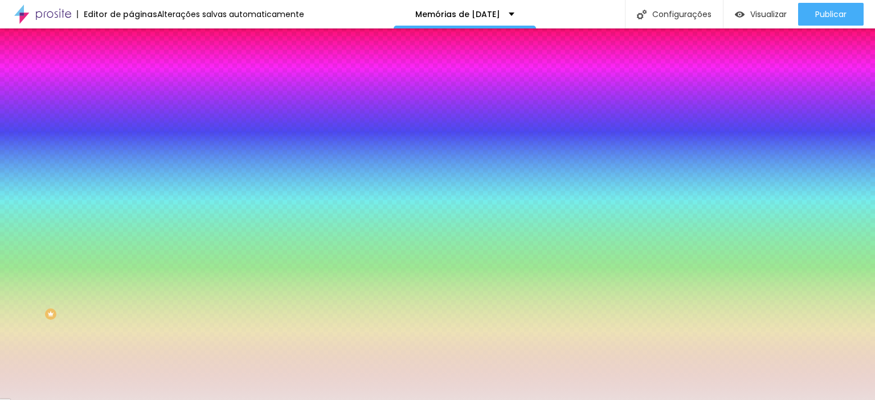
paste input "F5EDE2"
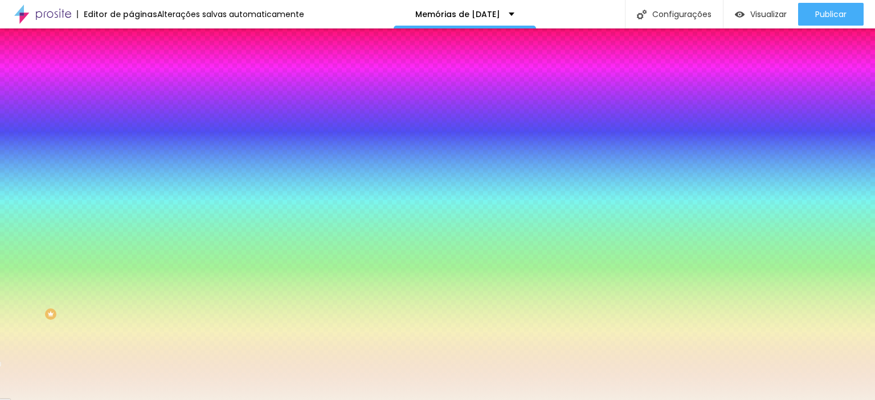
type input "#F5EDE2"
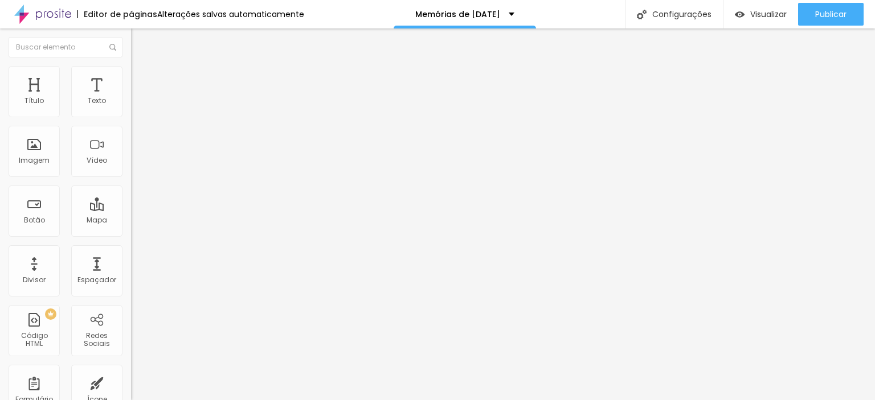
click at [131, 74] on li "Estilo" at bounding box center [196, 71] width 131 height 11
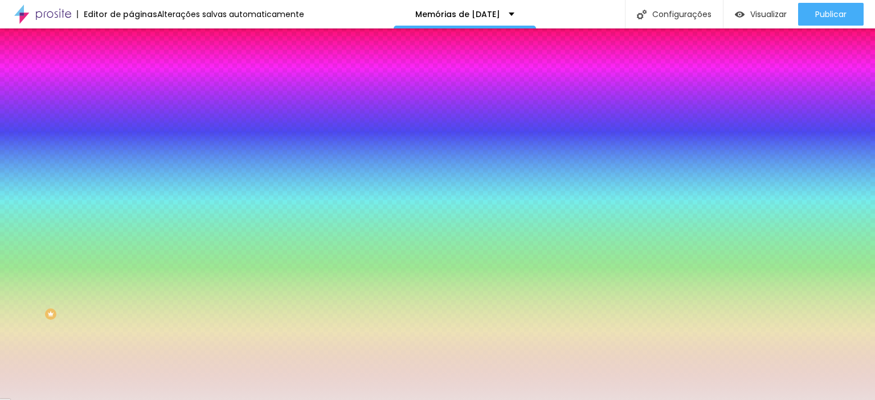
paste input "F5EDE2"
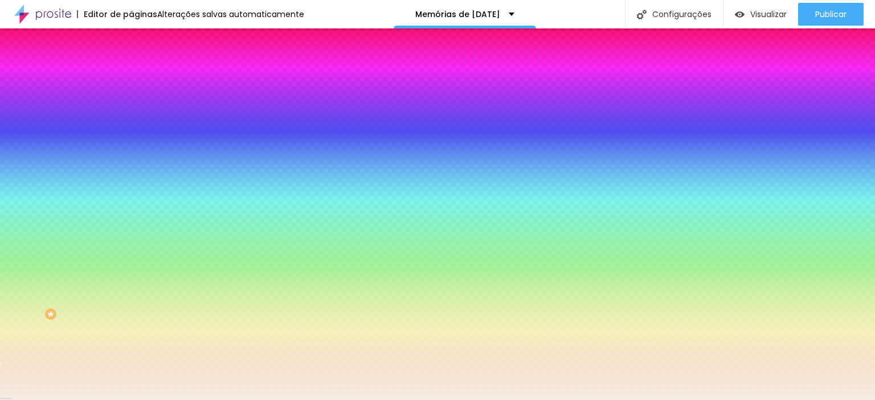
type input "#F5EDE2"
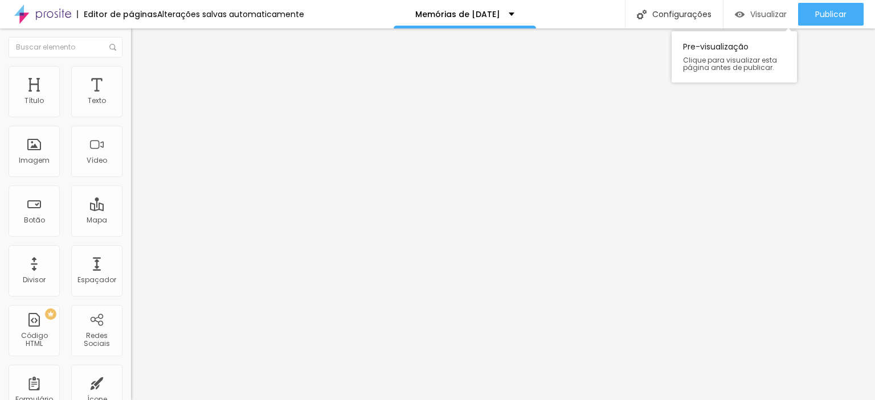
click at [772, 19] on span "Visualizar" at bounding box center [768, 14] width 36 height 9
click at [131, 98] on span "Trocar imagem" at bounding box center [162, 93] width 62 height 10
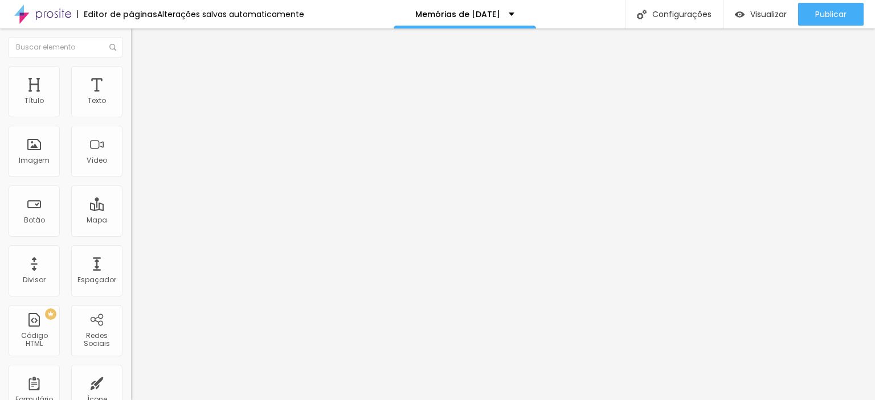
click at [131, 75] on li "Estilo" at bounding box center [196, 71] width 131 height 11
drag, startPoint x: 118, startPoint y: 126, endPoint x: 97, endPoint y: 123, distance: 21.3
click at [131, 118] on div at bounding box center [196, 113] width 131 height 10
type input "60"
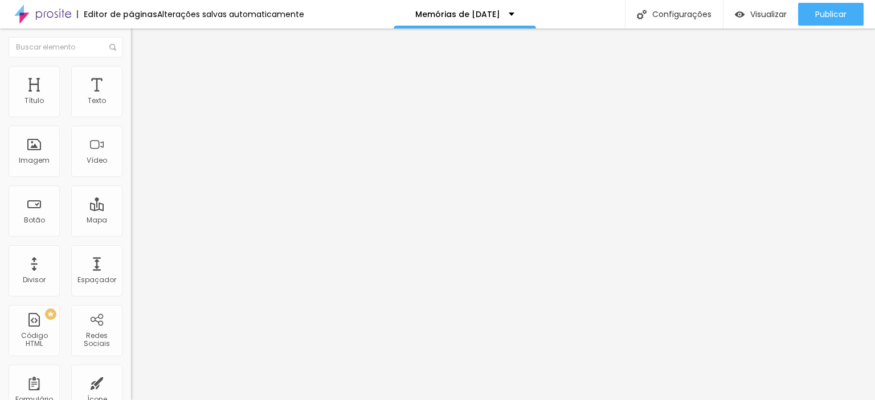
click at [131, 117] on input "range" at bounding box center [167, 112] width 73 height 9
type input "45"
click at [131, 117] on input "range" at bounding box center [167, 112] width 73 height 9
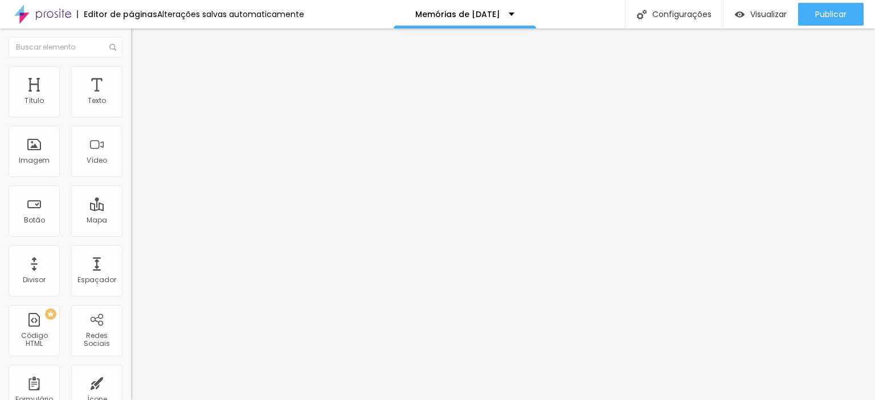
type input "25"
click at [131, 117] on input "range" at bounding box center [167, 112] width 73 height 9
click at [131, 178] on span "Original" at bounding box center [144, 174] width 27 height 10
click at [131, 192] on span "Padrão" at bounding box center [144, 187] width 26 height 10
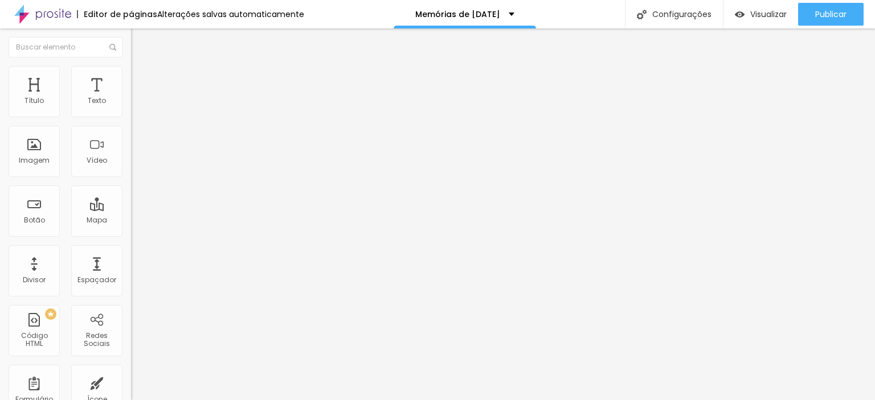
click at [131, 203] on span "Quadrado" at bounding box center [149, 198] width 37 height 10
click at [131, 75] on li "Estilo" at bounding box center [196, 71] width 131 height 11
type input "95"
type input "90"
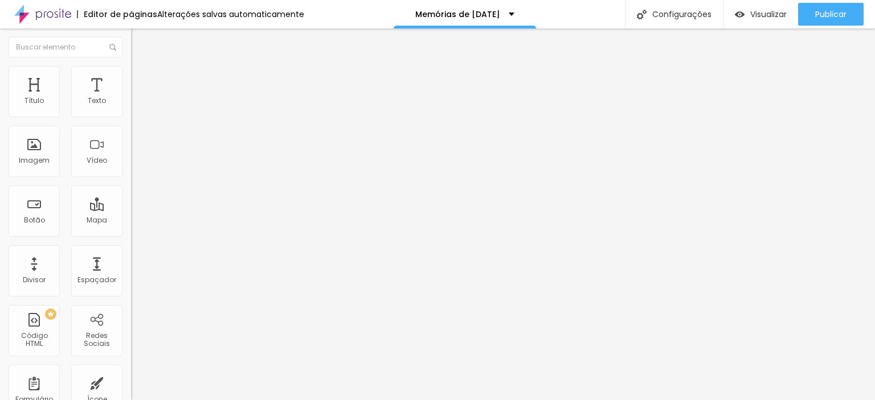
type input "90"
type input "80"
type input "70"
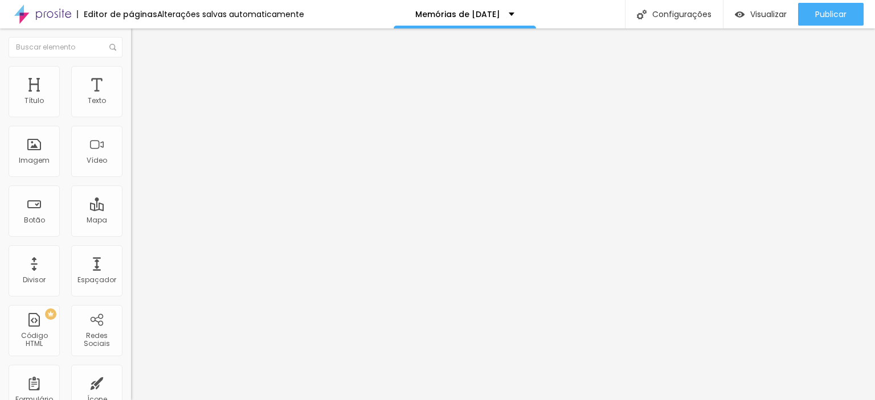
type input "65"
type input "60"
type input "55"
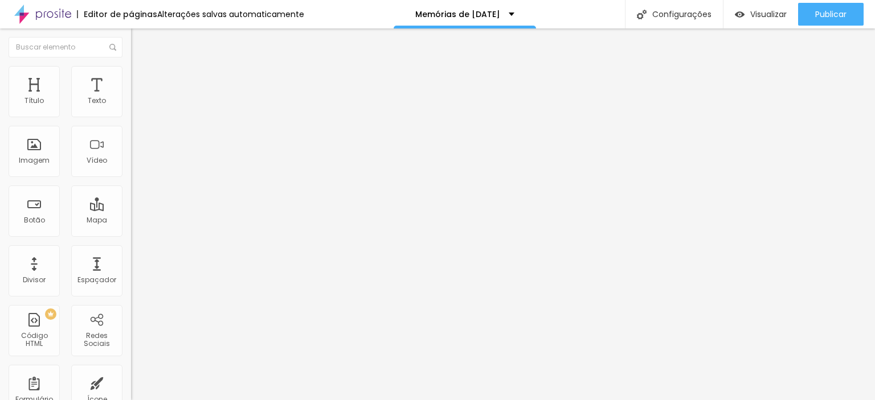
type input "55"
type input "50"
drag, startPoint x: 116, startPoint y: 120, endPoint x: 62, endPoint y: 126, distance: 55.1
type input "50"
click at [131, 117] on input "range" at bounding box center [167, 112] width 73 height 9
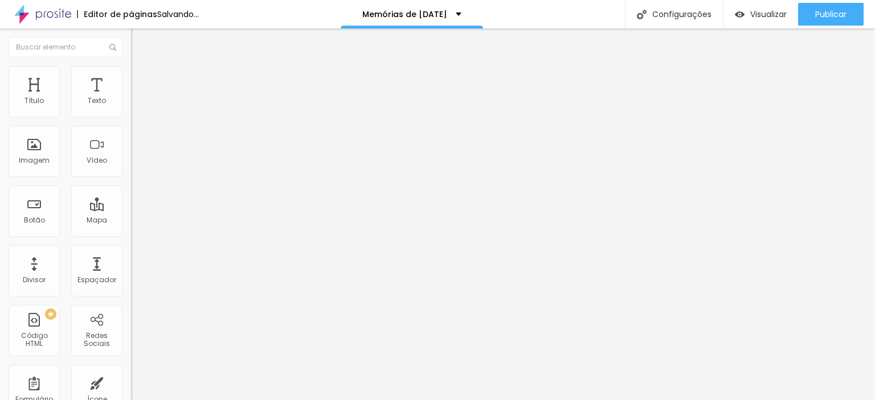
click at [141, 81] on span "Avançado" at bounding box center [160, 85] width 38 height 10
click at [131, 75] on li "Estilo" at bounding box center [196, 71] width 131 height 11
type input "100"
drag, startPoint x: 57, startPoint y: 125, endPoint x: 162, endPoint y: 150, distance: 108.3
type input "100"
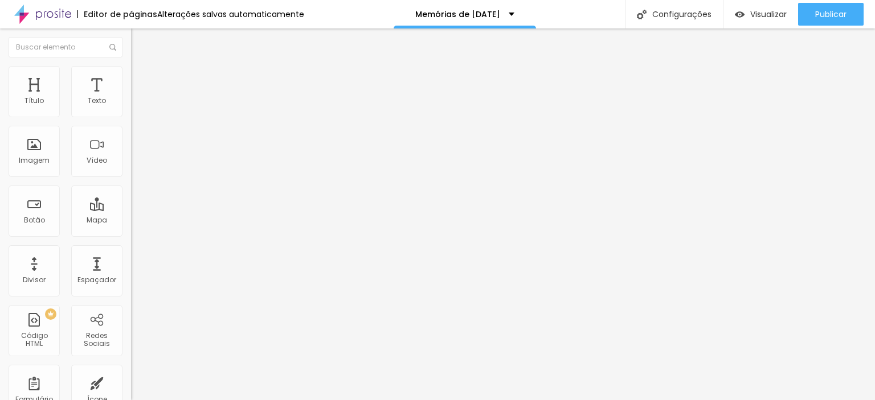
click at [162, 117] on input "range" at bounding box center [167, 112] width 73 height 9
click at [131, 71] on img at bounding box center [136, 71] width 10 height 10
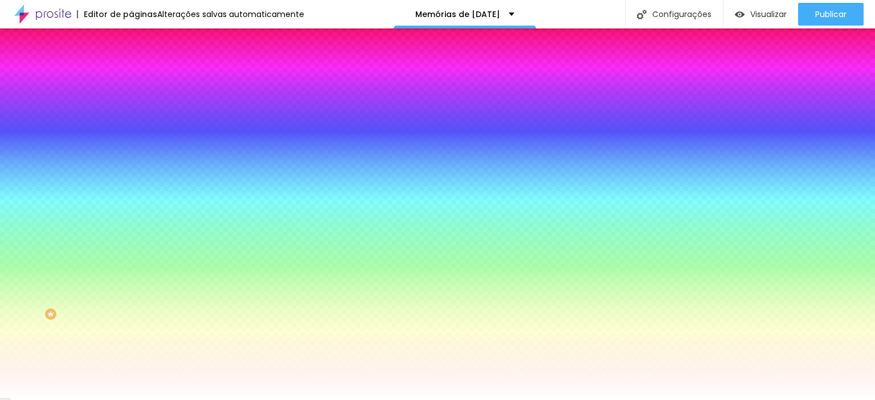
click at [131, 77] on li "Avançado" at bounding box center [196, 82] width 131 height 11
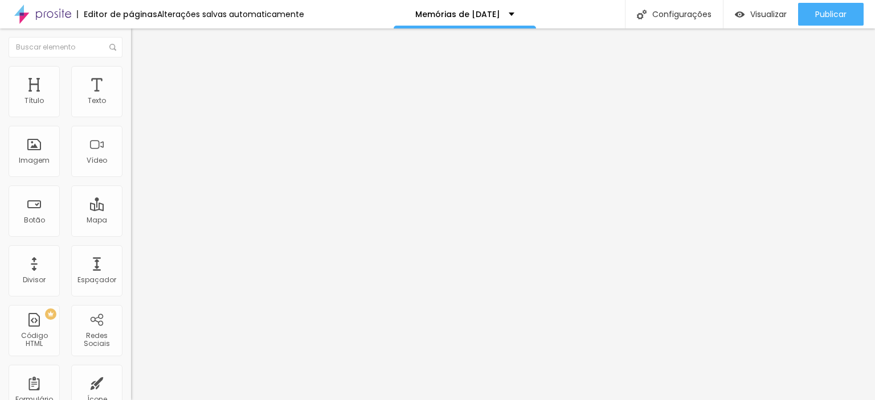
click at [140, 40] on img "button" at bounding box center [144, 41] width 9 height 9
click at [33, 271] on div "Divisor" at bounding box center [34, 270] width 51 height 51
click at [140, 38] on img "button" at bounding box center [144, 41] width 9 height 9
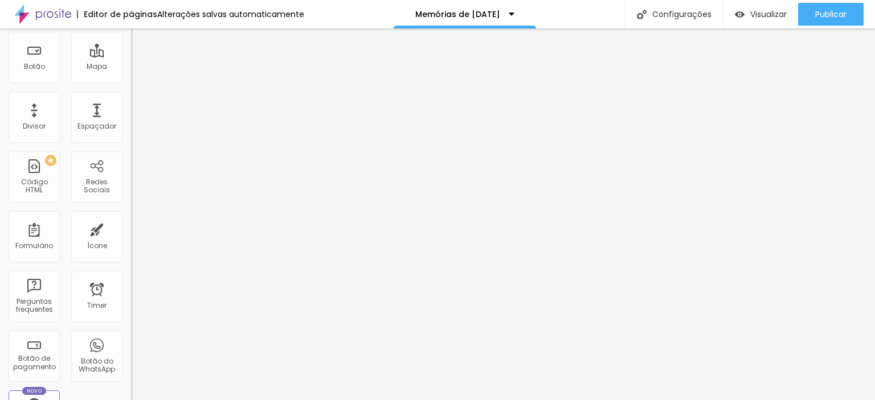
scroll to position [146, 0]
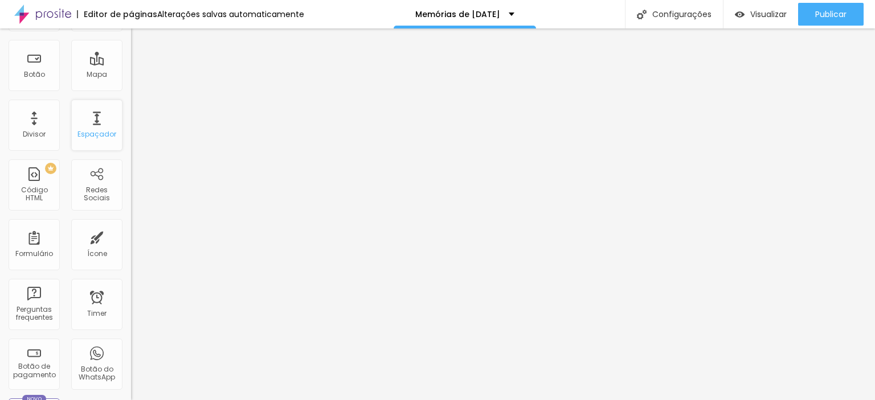
click at [92, 134] on div "Espaçador" at bounding box center [96, 134] width 39 height 8
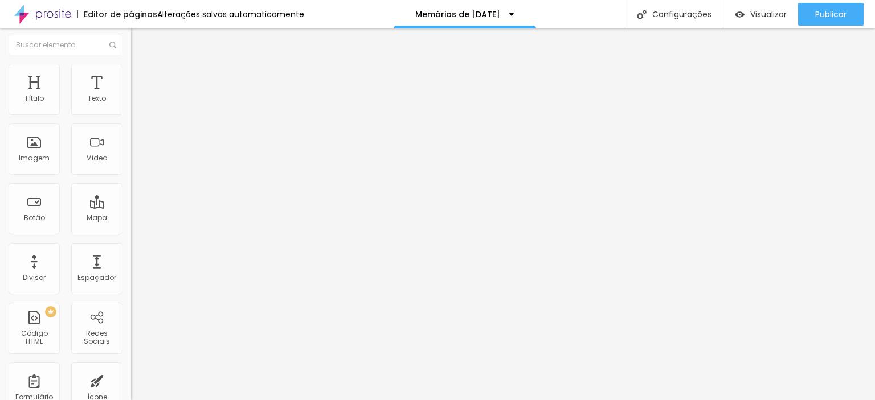
scroll to position [0, 0]
click at [131, 75] on li "Estilo" at bounding box center [196, 71] width 131 height 11
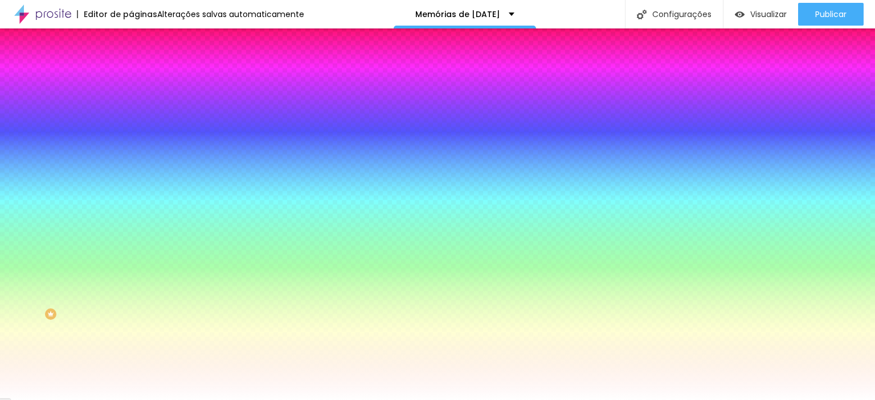
click at [131, 166] on div "Cor de fundo Voltar ao padrão #FFFFFF" at bounding box center [196, 150] width 131 height 31
click at [131, 166] on input "#FFFFFF" at bounding box center [199, 160] width 137 height 11
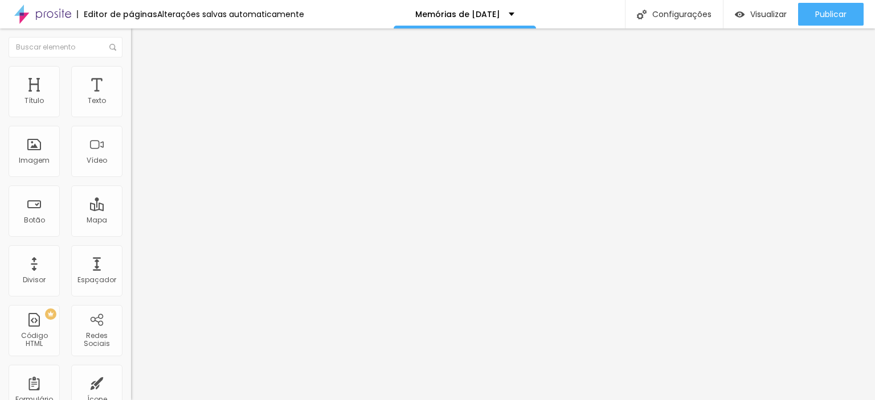
click at [131, 97] on div "Adicionar imagem" at bounding box center [196, 93] width 131 height 8
click at [131, 98] on span "Adicionar imagem" at bounding box center [167, 93] width 73 height 10
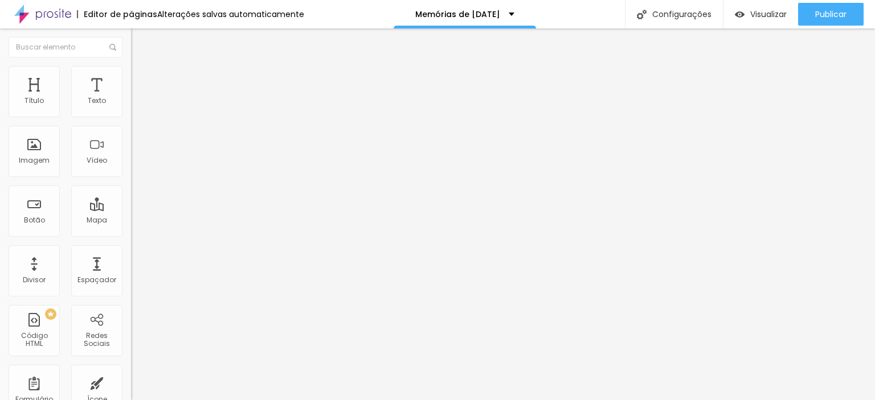
click at [131, 98] on span "Trocar imagem" at bounding box center [162, 93] width 62 height 10
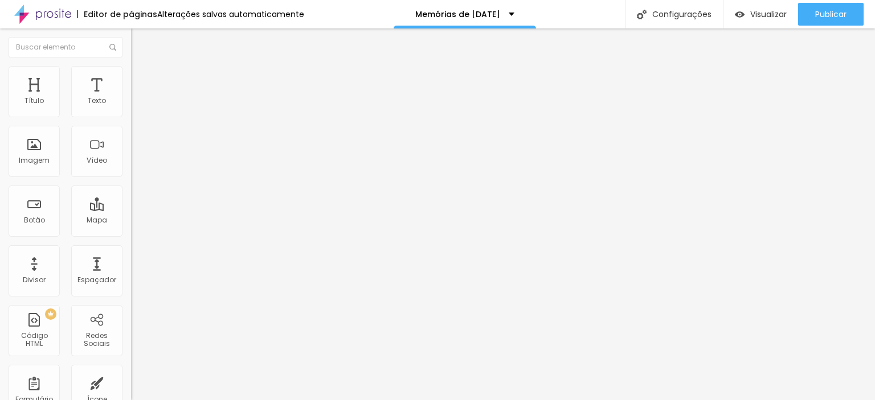
click at [131, 98] on span "Adicionar imagem" at bounding box center [167, 93] width 73 height 10
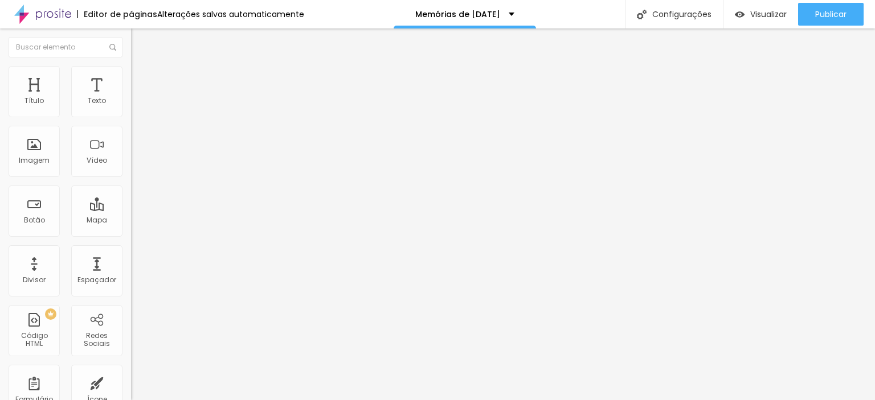
click at [141, 77] on span "Estilo" at bounding box center [150, 74] width 18 height 10
click at [131, 146] on div "0 Borda arredondada" at bounding box center [196, 198] width 131 height 161
type input "53"
type input "200"
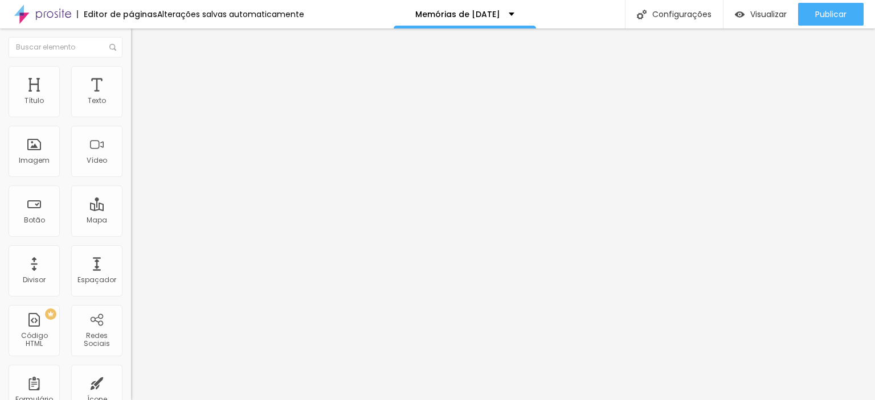
type input "200"
drag, startPoint x: 22, startPoint y: 142, endPoint x: 11, endPoint y: 157, distance: 18.7
click at [131, 250] on input "range" at bounding box center [167, 254] width 73 height 9
click at [141, 80] on span "Avançado" at bounding box center [160, 85] width 38 height 10
drag, startPoint x: 32, startPoint y: 112, endPoint x: 26, endPoint y: 113, distance: 6.5
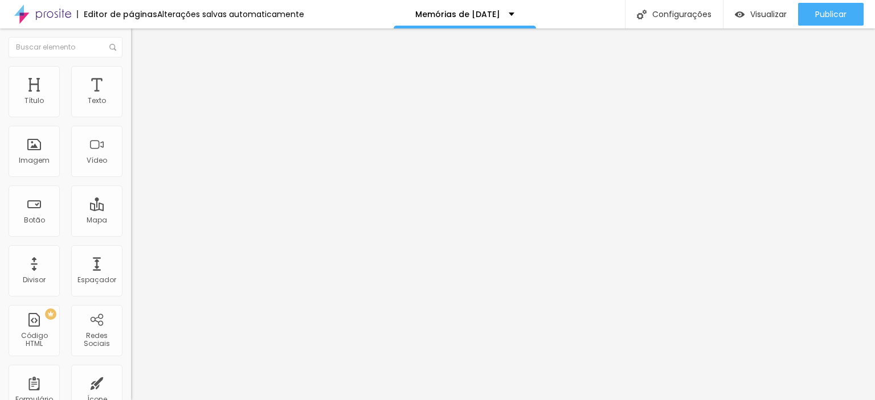
click at [131, 221] on input "range" at bounding box center [167, 225] width 73 height 9
click at [131, 231] on input "0" at bounding box center [155, 237] width 49 height 12
drag, startPoint x: 106, startPoint y: 113, endPoint x: 122, endPoint y: 120, distance: 17.1
click at [131, 120] on div "0 Espaço de cima 10 Espaço de baixo ID Html Classes Html Visível nos dispositiv…" at bounding box center [196, 328] width 131 height 479
click at [131, 178] on span "Original" at bounding box center [144, 174] width 27 height 10
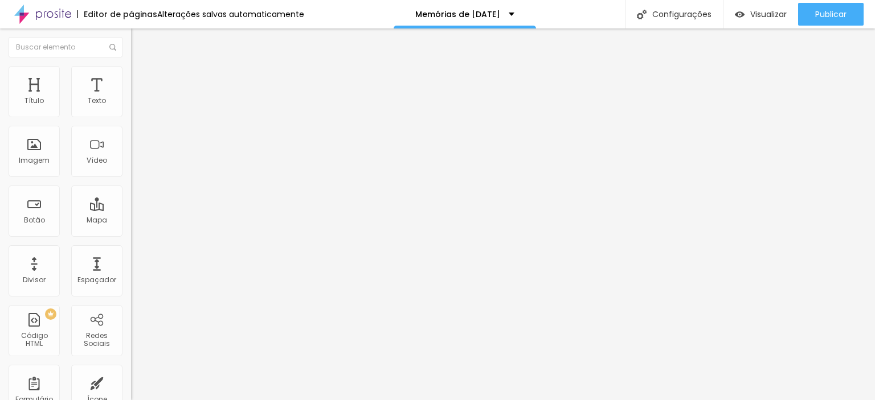
click at [131, 199] on span "Quadrado" at bounding box center [149, 194] width 37 height 10
click at [131, 192] on span "Padrão" at bounding box center [144, 187] width 26 height 10
click at [131, 185] on span "Cinema" at bounding box center [145, 180] width 28 height 10
click at [131, 203] on span "Quadrado" at bounding box center [149, 198] width 37 height 10
click at [131, 72] on img at bounding box center [136, 71] width 10 height 10
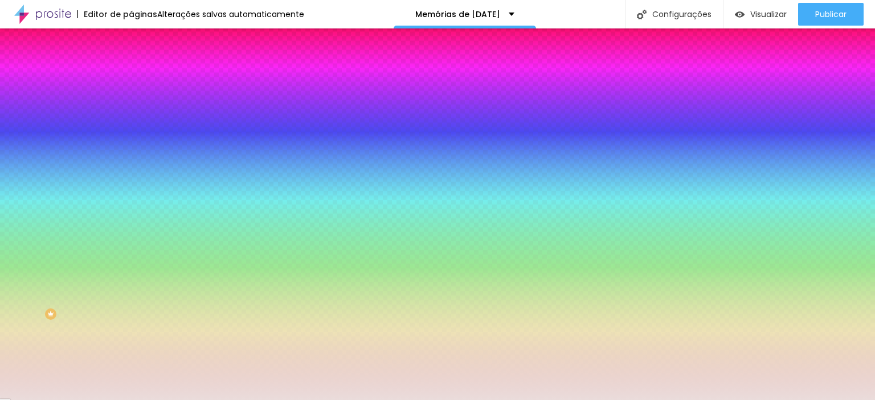
click at [136, 105] on icon "button" at bounding box center [140, 101] width 8 height 8
click at [131, 109] on div at bounding box center [196, 109] width 131 height 0
click at [131, 77] on img at bounding box center [136, 82] width 10 height 10
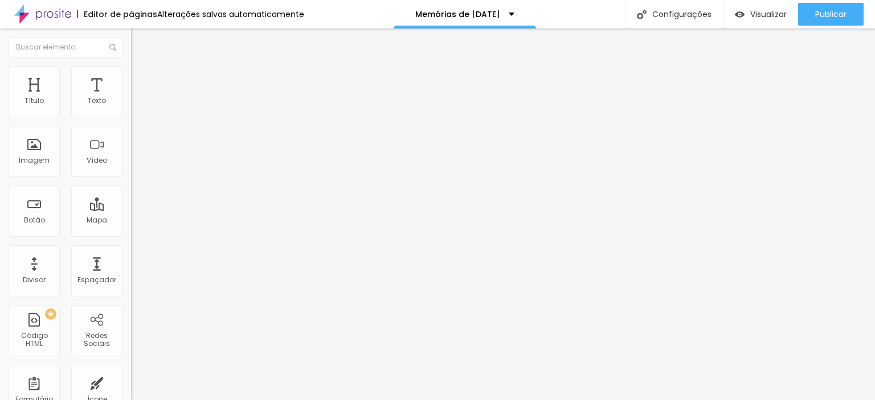
click at [131, 72] on ul "Conteúdo Estilo Avançado" at bounding box center [196, 72] width 131 height 34
click at [131, 73] on li "Estilo" at bounding box center [196, 71] width 131 height 11
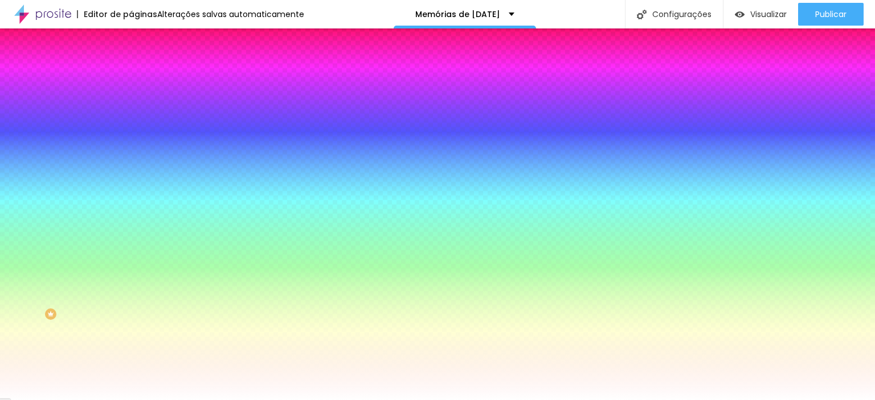
drag, startPoint x: 24, startPoint y: 138, endPoint x: 62, endPoint y: 142, distance: 37.7
click at [131, 252] on input "range" at bounding box center [167, 256] width 73 height 9
drag, startPoint x: 61, startPoint y: 142, endPoint x: 9, endPoint y: 141, distance: 51.9
click at [131, 141] on div "100 Borda arredondada" at bounding box center [196, 200] width 131 height 161
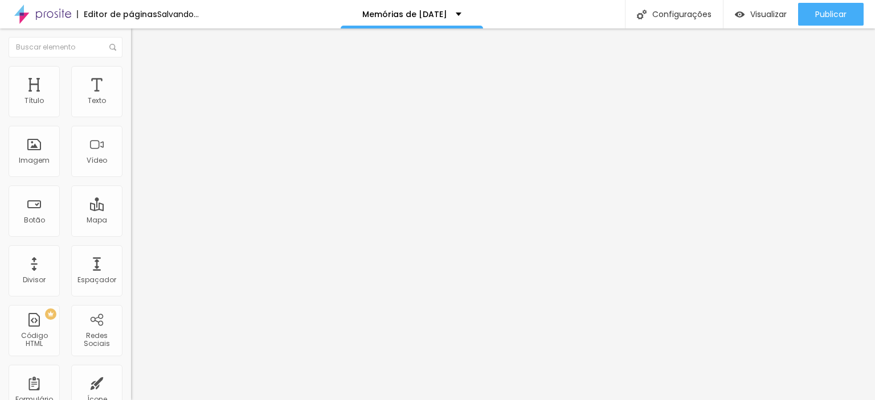
click at [131, 67] on li "Estilo" at bounding box center [196, 71] width 131 height 11
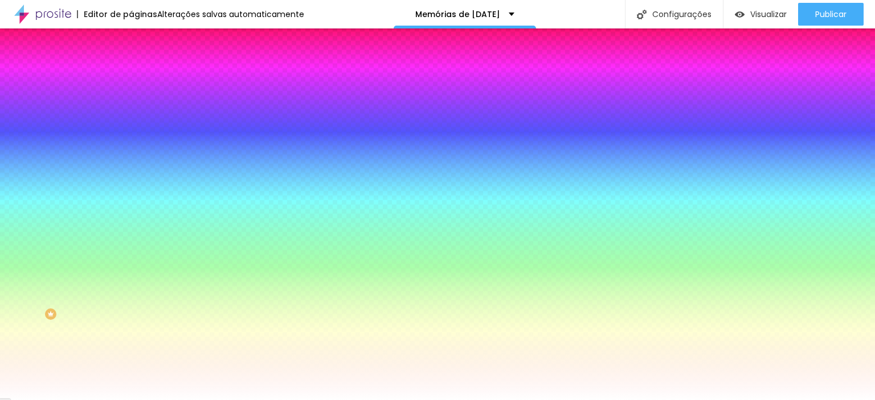
click at [131, 77] on img at bounding box center [136, 82] width 10 height 10
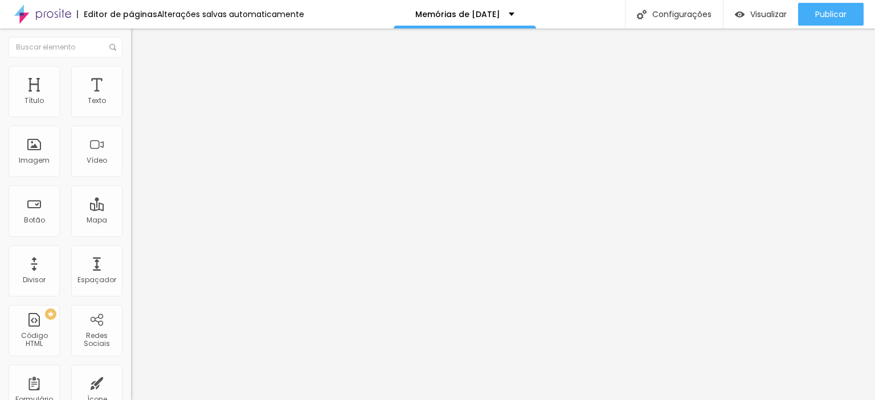
click at [140, 37] on img "button" at bounding box center [144, 41] width 9 height 9
click at [131, 97] on div "Adicionar imagem" at bounding box center [196, 93] width 131 height 8
click at [131, 98] on span "Adicionar imagem" at bounding box center [167, 93] width 73 height 10
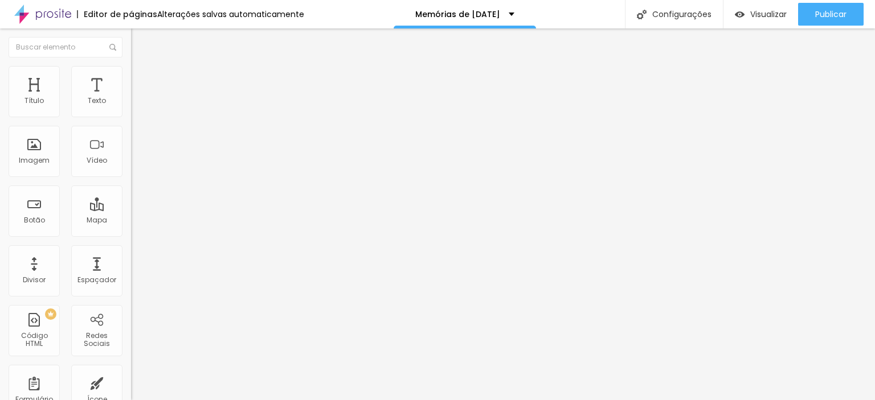
click at [758, 18] on span "Visualizar" at bounding box center [768, 14] width 36 height 9
click at [131, 98] on span "Trocar imagem" at bounding box center [162, 93] width 62 height 10
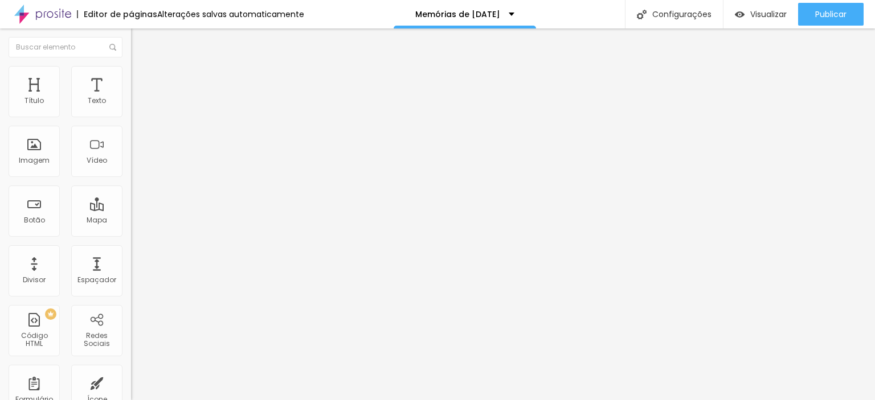
click at [33, 161] on div "Imagem" at bounding box center [34, 161] width 31 height 8
click at [131, 98] on span "Adicionar imagem" at bounding box center [167, 93] width 73 height 10
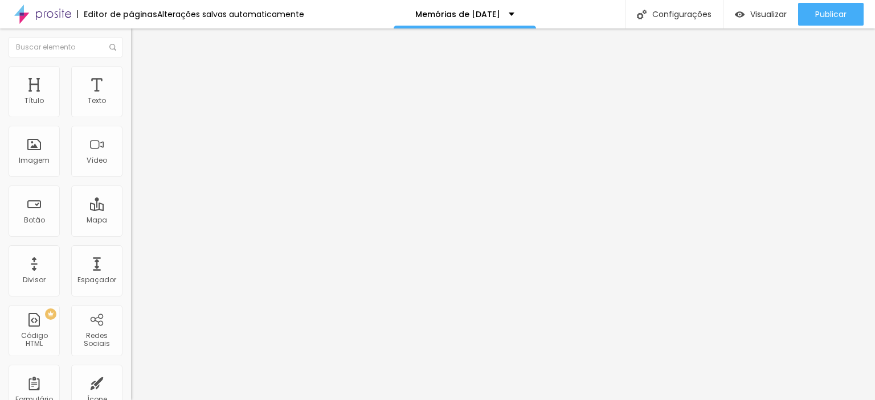
click at [140, 37] on div "Editar Coluna" at bounding box center [175, 41] width 71 height 9
click at [131, 98] on span "Adicionar imagem" at bounding box center [167, 93] width 73 height 10
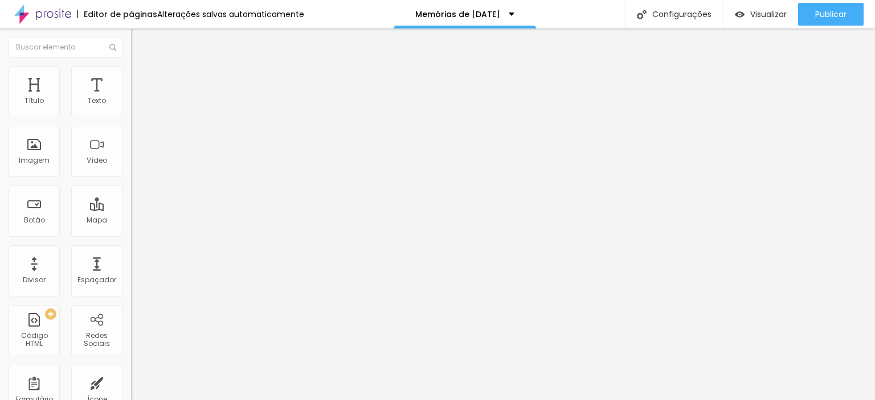
click at [131, 98] on span "Trocar imagem" at bounding box center [162, 93] width 62 height 10
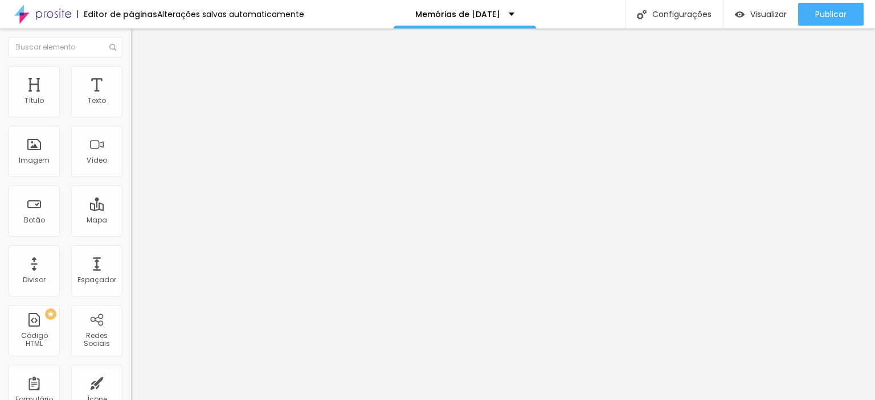
click at [131, 104] on span "Encaixotado" at bounding box center [153, 99] width 44 height 10
click at [131, 121] on span "Completo" at bounding box center [148, 117] width 35 height 10
click at [131, 109] on div "Encaixotado" at bounding box center [196, 106] width 131 height 7
click at [131, 121] on span "Completo" at bounding box center [148, 117] width 35 height 10
click at [131, 178] on span "Original" at bounding box center [144, 174] width 27 height 10
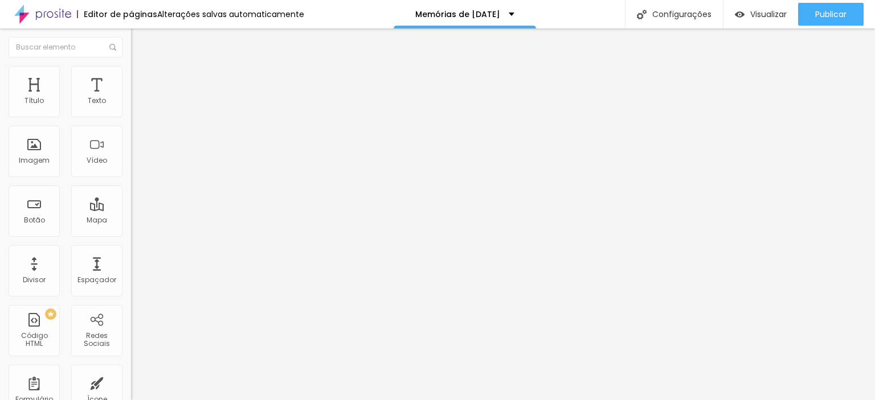
click at [131, 199] on span "Quadrado" at bounding box center [149, 194] width 37 height 10
click at [131, 178] on span "Original" at bounding box center [144, 174] width 27 height 10
click at [131, 199] on span "Quadrado" at bounding box center [149, 194] width 37 height 10
click at [131, 178] on span "Original" at bounding box center [144, 174] width 27 height 10
click at [131, 199] on span "Quadrado" at bounding box center [149, 194] width 37 height 10
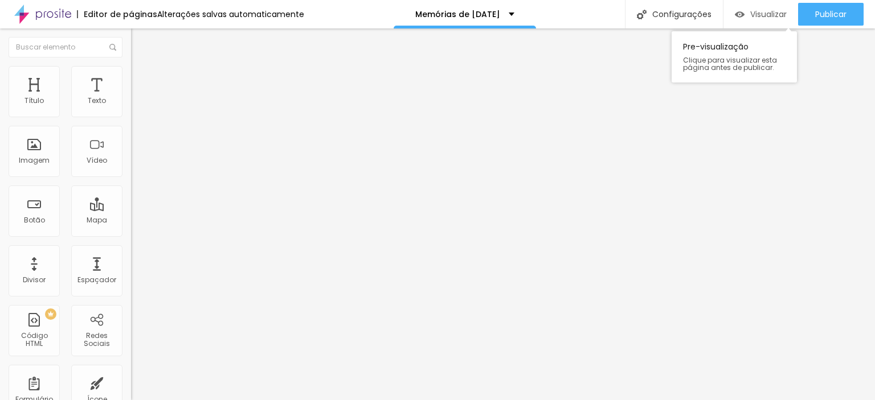
click at [779, 13] on span "Visualizar" at bounding box center [768, 14] width 36 height 9
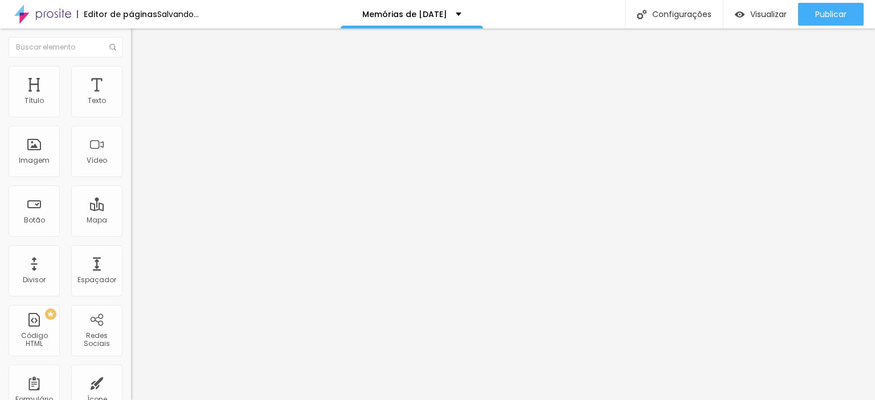
click at [131, 75] on li "Avançado" at bounding box center [196, 71] width 131 height 11
click at [131, 66] on li "Estilo" at bounding box center [196, 60] width 131 height 11
click at [141, 67] on span "Estilo" at bounding box center [150, 63] width 18 height 10
click at [141, 79] on span "Avançado" at bounding box center [160, 74] width 38 height 10
click at [131, 77] on li "Avançado" at bounding box center [196, 82] width 131 height 11
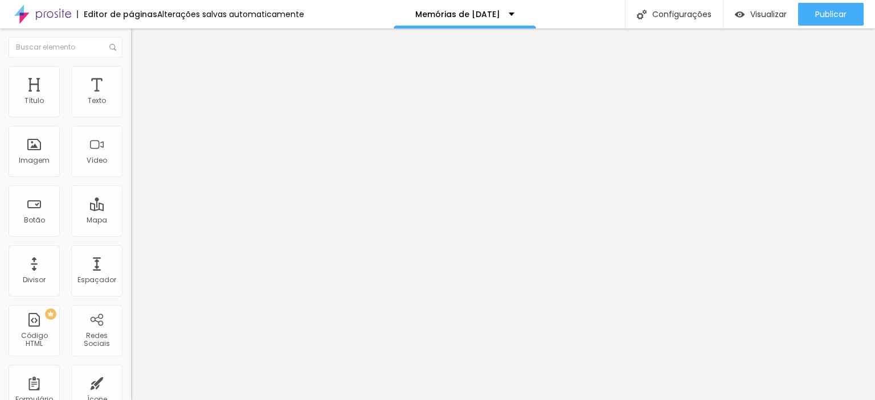
click at [131, 76] on ul "Conteúdo Estilo Avançado" at bounding box center [196, 72] width 131 height 34
click at [141, 79] on span "Estilo" at bounding box center [150, 74] width 18 height 10
click at [141, 77] on span "Estilo" at bounding box center [150, 74] width 18 height 10
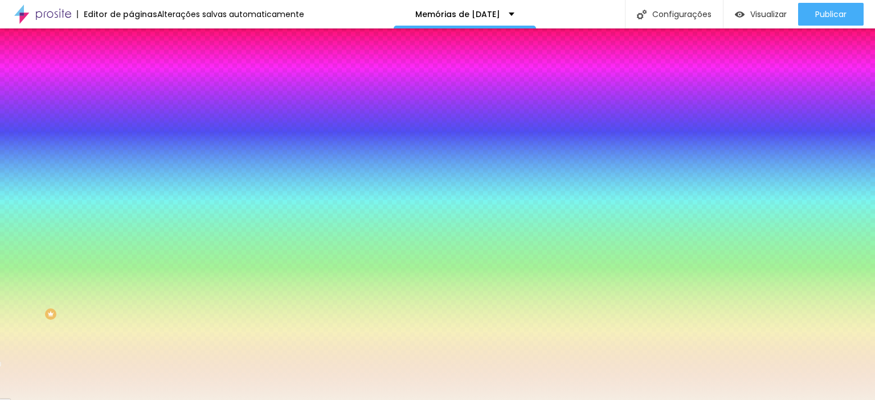
drag, startPoint x: 121, startPoint y: 113, endPoint x: 89, endPoint y: 113, distance: 31.3
click at [131, 113] on input "#F5EDE2" at bounding box center [199, 114] width 137 height 11
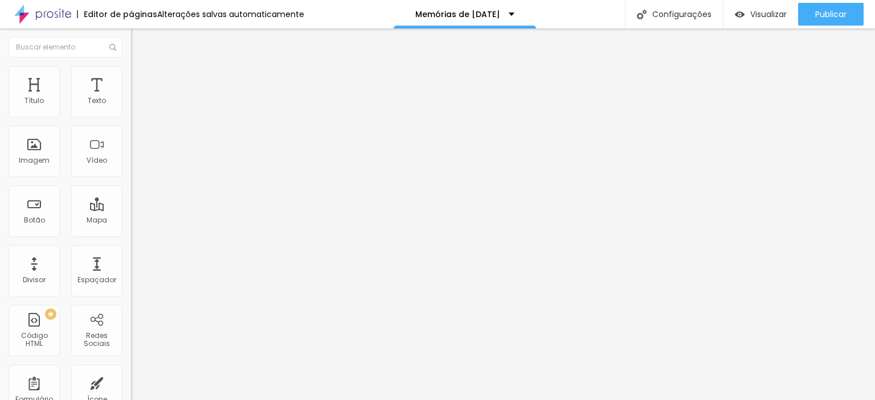
click at [131, 67] on img at bounding box center [136, 71] width 10 height 10
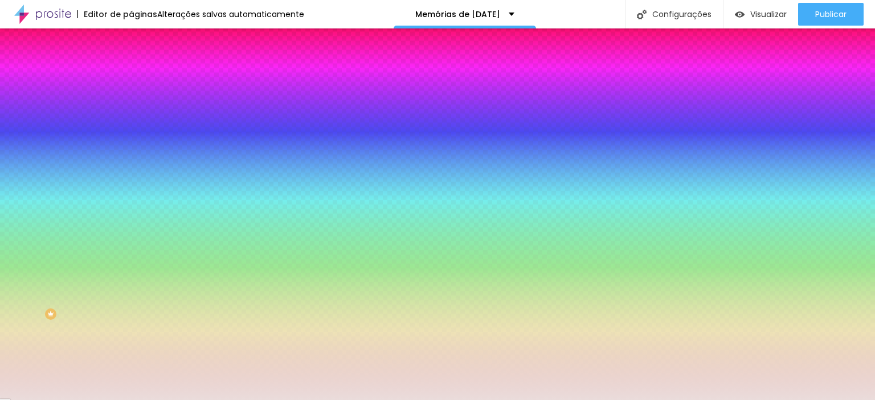
drag, startPoint x: 89, startPoint y: 204, endPoint x: 128, endPoint y: 210, distance: 39.7
click at [131, 210] on div "Imagem de fundo Adicionar imagem Efeito da Imagem Nenhum Nenhum Parallax Cor de…" at bounding box center [196, 163] width 131 height 148
paste input "F5EDE2"
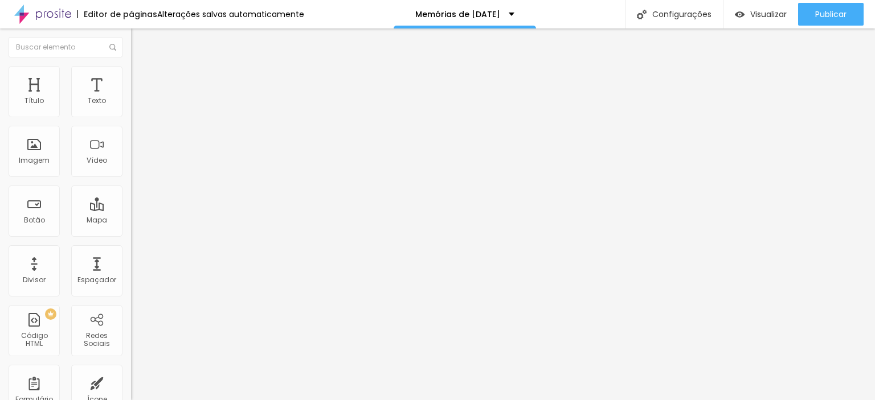
click at [141, 79] on span "Estilo" at bounding box center [150, 74] width 18 height 10
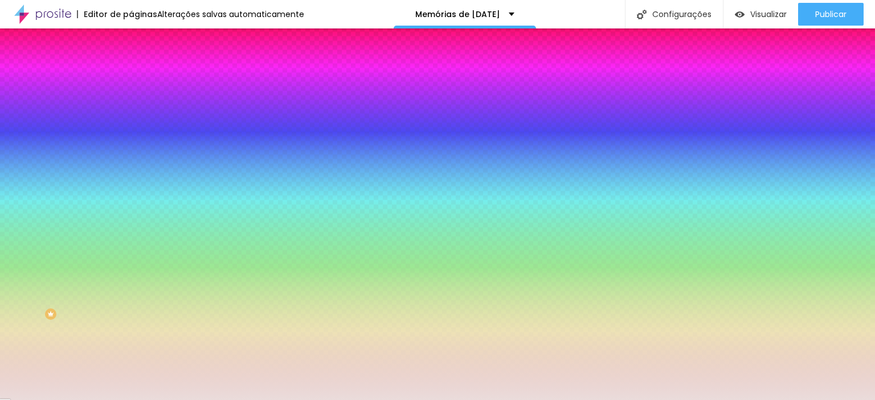
paste input "F5EDE2"
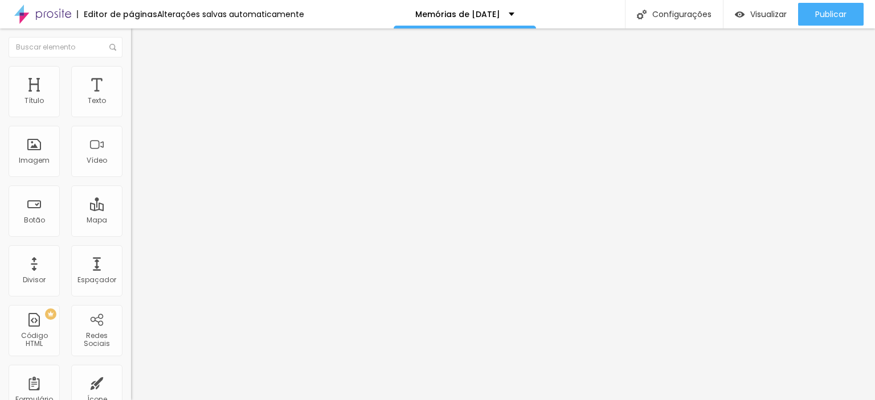
click at [131, 75] on li "Estilo" at bounding box center [196, 71] width 131 height 11
click at [131, 68] on li "Estilo" at bounding box center [196, 71] width 131 height 11
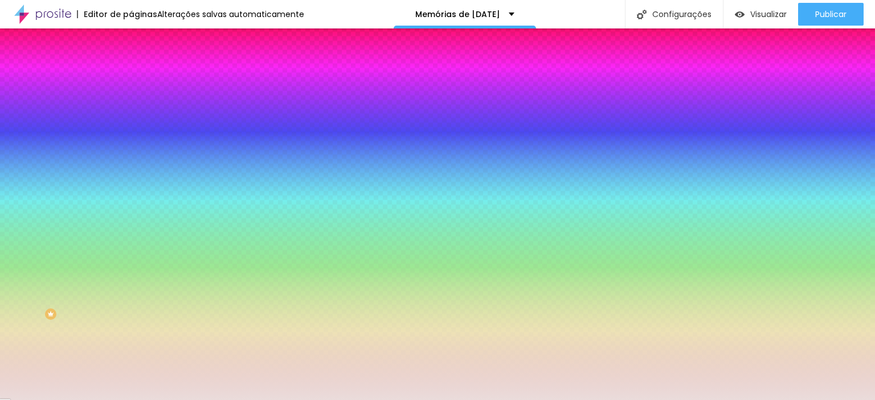
paste input "F5EDE2"
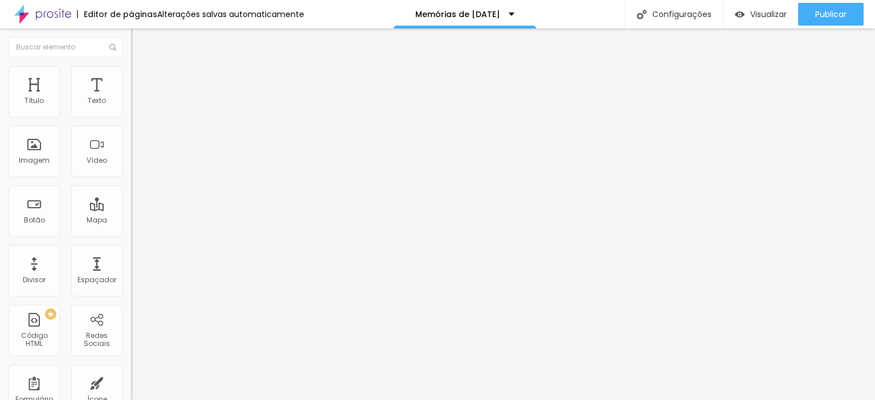
click at [141, 79] on span "Estilo" at bounding box center [150, 74] width 18 height 10
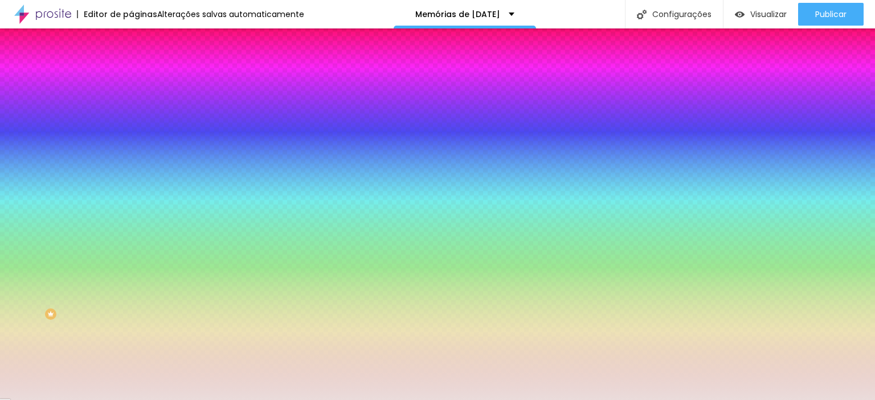
paste input "F5EDE2"
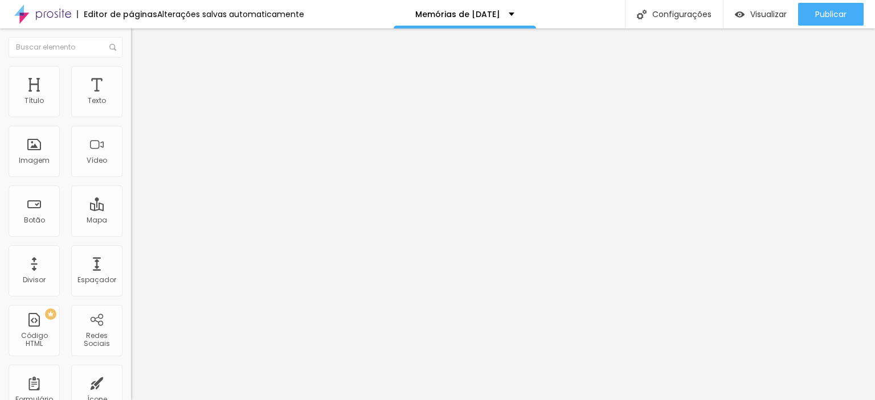
click at [141, 77] on span "Estilo" at bounding box center [150, 74] width 18 height 10
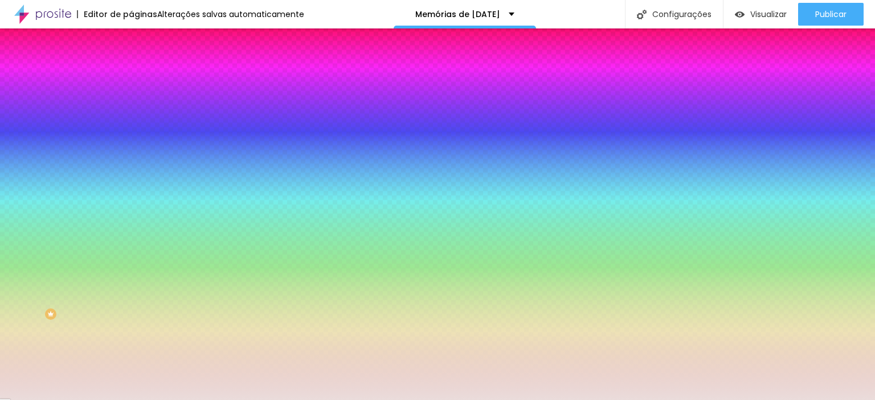
paste input "F5EDE2"
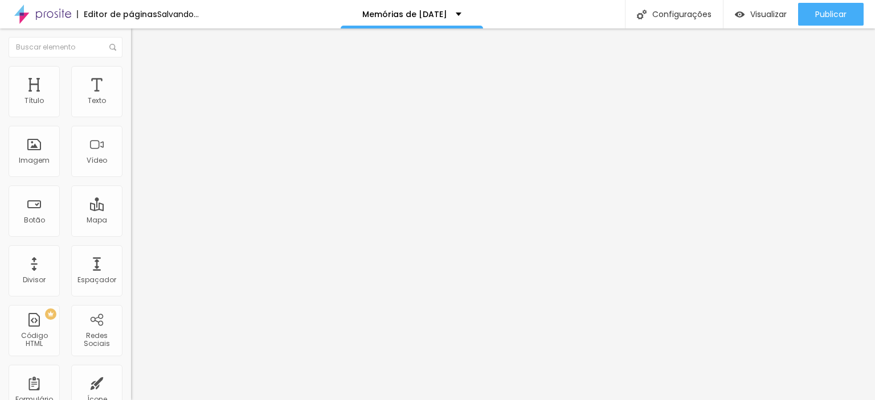
click at [131, 75] on li "Estilo" at bounding box center [196, 71] width 131 height 11
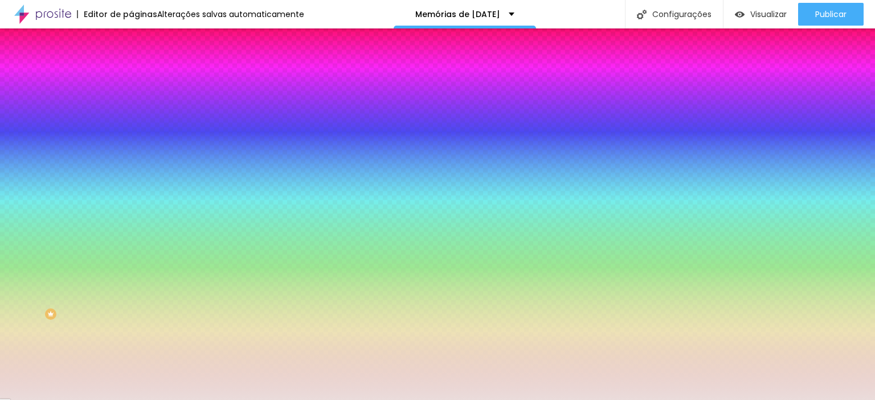
paste input "F5EDE2"
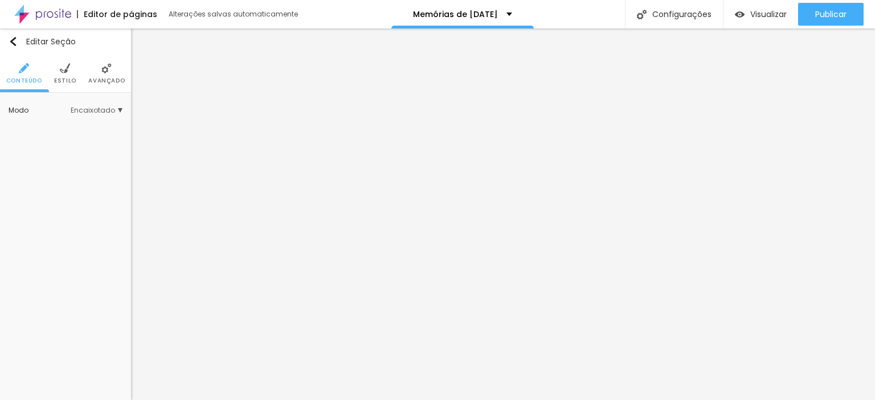
click at [67, 78] on span "Estilo" at bounding box center [65, 81] width 22 height 6
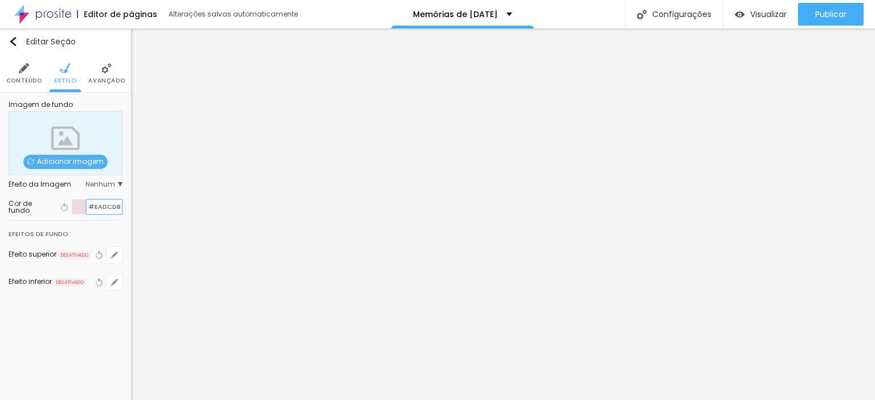
drag, startPoint x: 88, startPoint y: 207, endPoint x: 127, endPoint y: 206, distance: 39.3
click at [127, 206] on div "Imagem de fundo Adicionar imagem Efeito da Imagem Nenhum Nenhum Parallax Cor de…" at bounding box center [65, 203] width 131 height 220
paste input "F5EDE2"
type input "#F5EDE2"
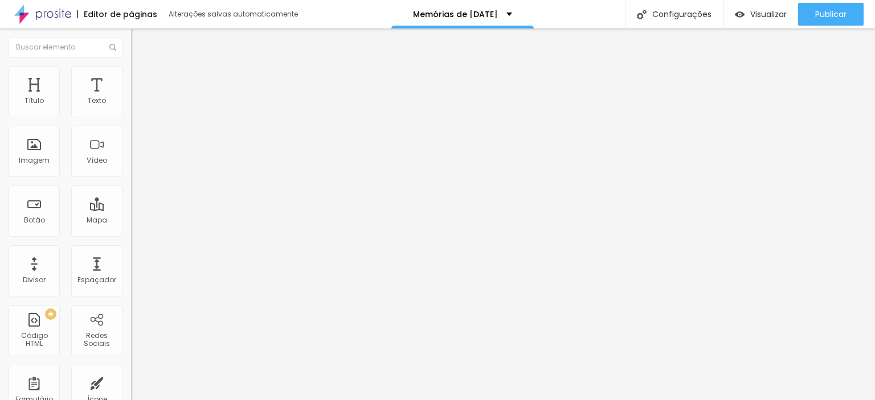
click at [114, 167] on div "Título Texto Imagem Vídeo Botão Mapa Divisor Espaçador PREMIUM Código HTML Rede…" at bounding box center [65, 335] width 131 height 538
click at [87, 157] on div "Vídeo" at bounding box center [97, 161] width 21 height 8
click at [87, 152] on div "Vídeo" at bounding box center [96, 151] width 51 height 51
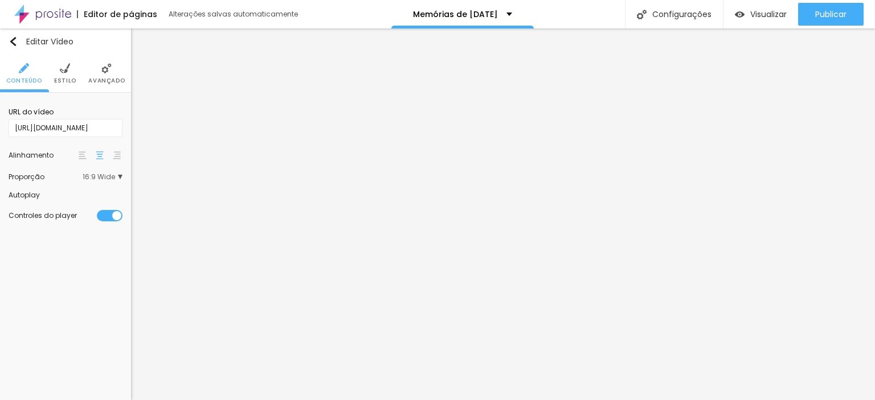
click at [66, 78] on span "Estilo" at bounding box center [65, 81] width 22 height 6
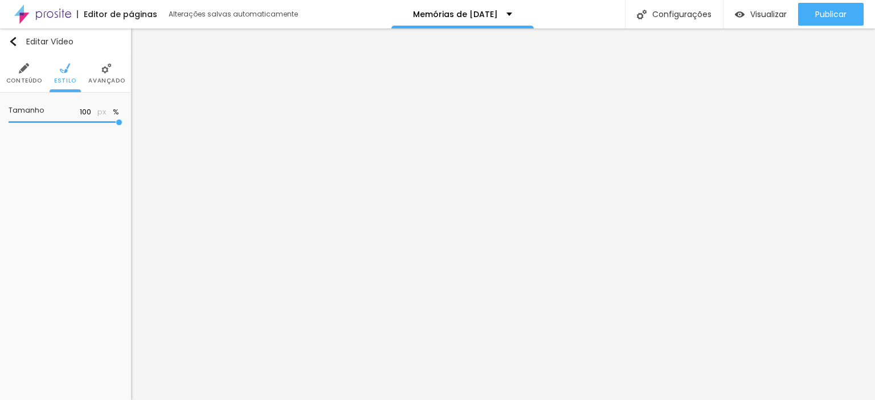
click at [114, 68] on li "Avançado" at bounding box center [106, 74] width 36 height 38
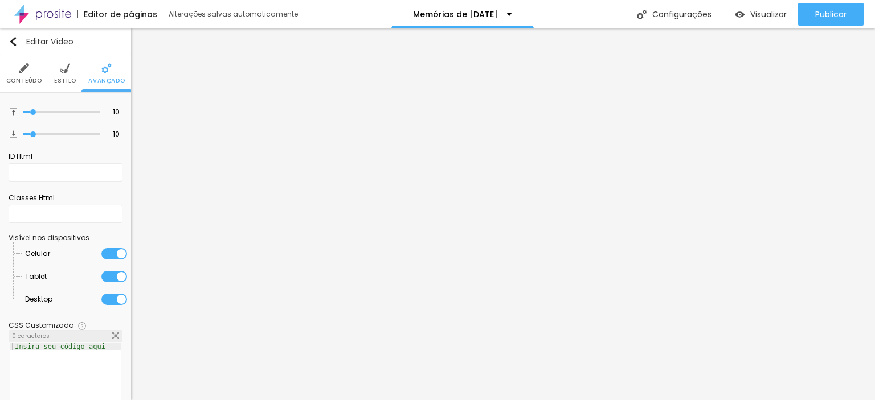
click at [64, 81] on span "Estilo" at bounding box center [65, 81] width 22 height 6
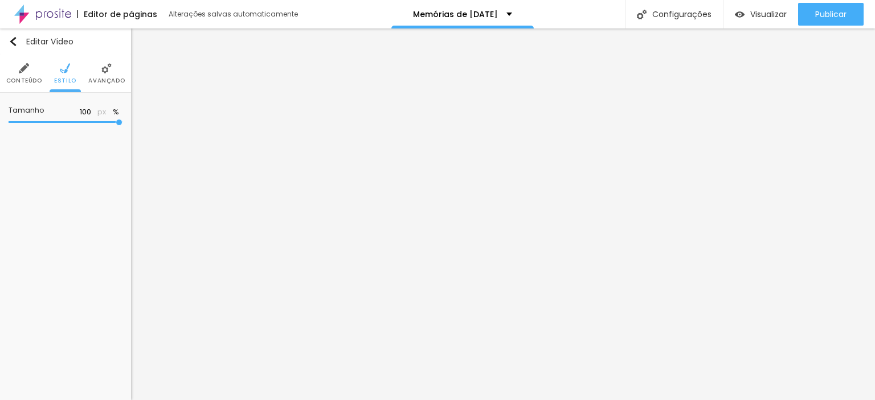
click at [30, 78] on span "Conteúdo" at bounding box center [24, 81] width 36 height 6
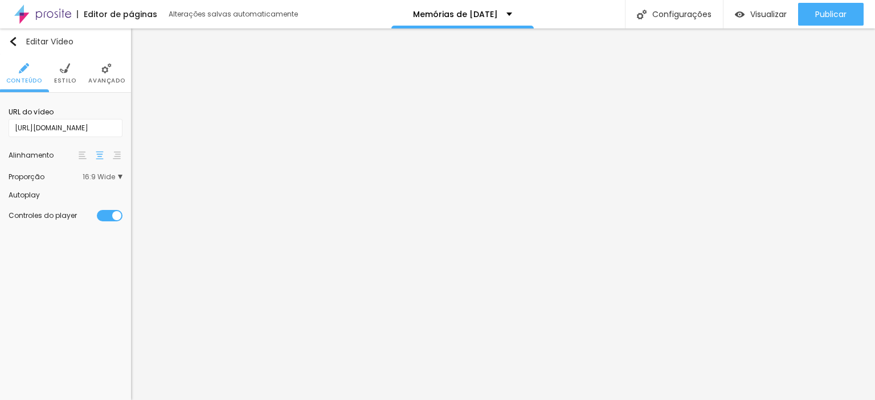
click at [72, 66] on li "Estilo" at bounding box center [65, 74] width 22 height 38
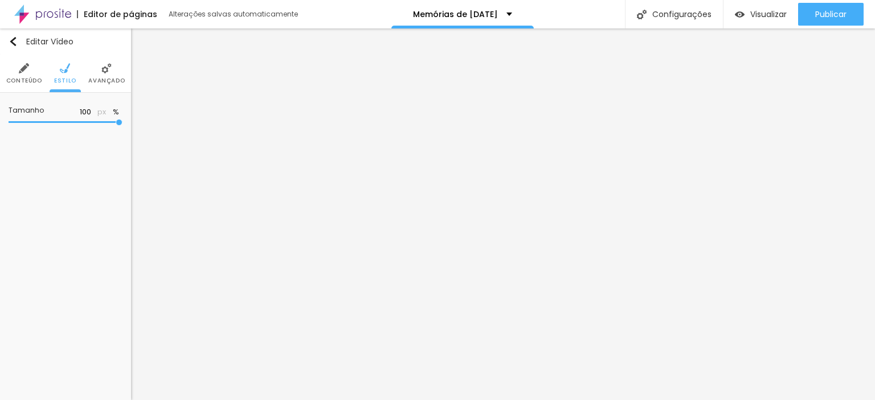
click at [30, 78] on span "Conteúdo" at bounding box center [24, 81] width 36 height 6
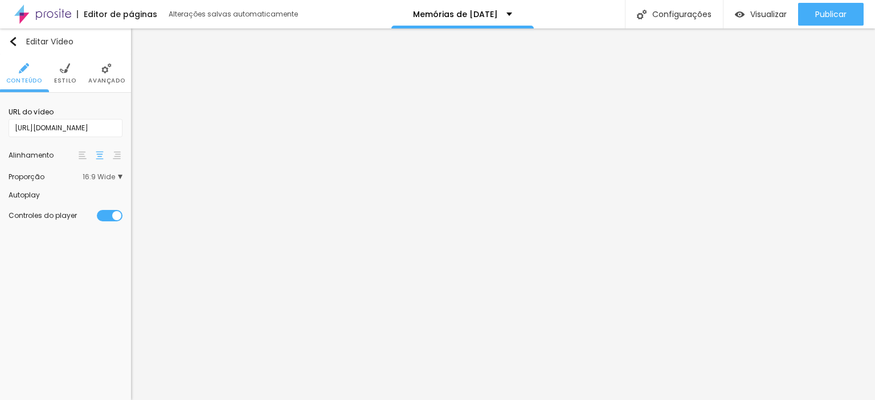
click at [107, 75] on li "Avançado" at bounding box center [106, 74] width 36 height 38
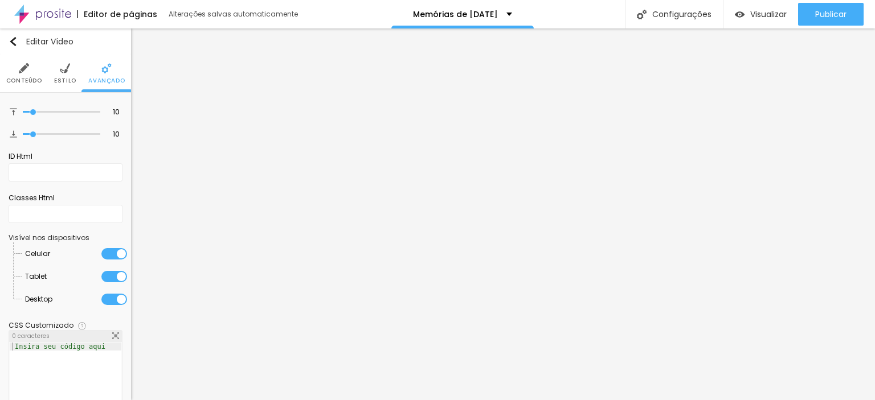
click at [42, 76] on ul "Conteúdo Estilo Avançado" at bounding box center [65, 74] width 131 height 38
click at [30, 81] on span "Conteúdo" at bounding box center [24, 81] width 36 height 6
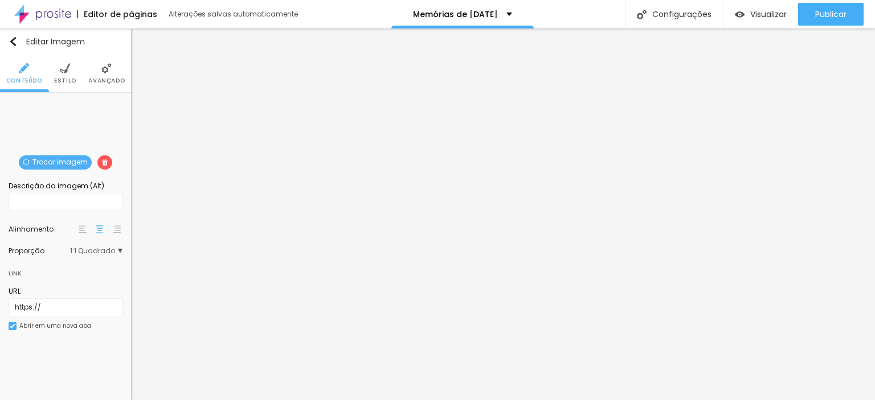
click at [55, 159] on span "Trocar imagem" at bounding box center [55, 162] width 73 height 14
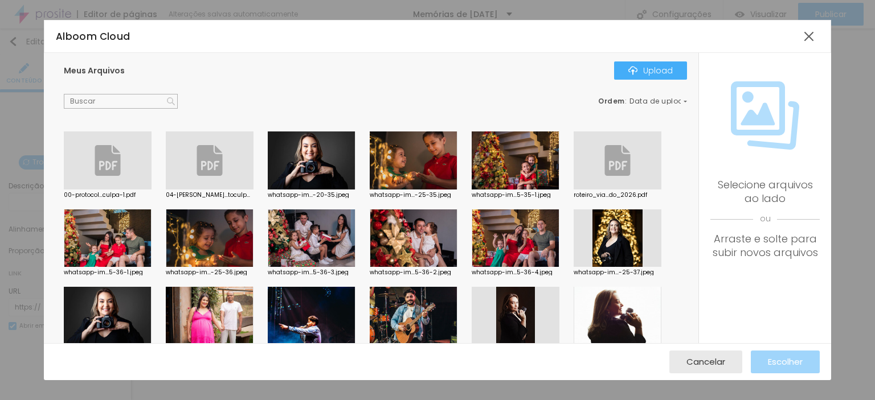
click at [212, 302] on div at bounding box center [210, 316] width 88 height 58
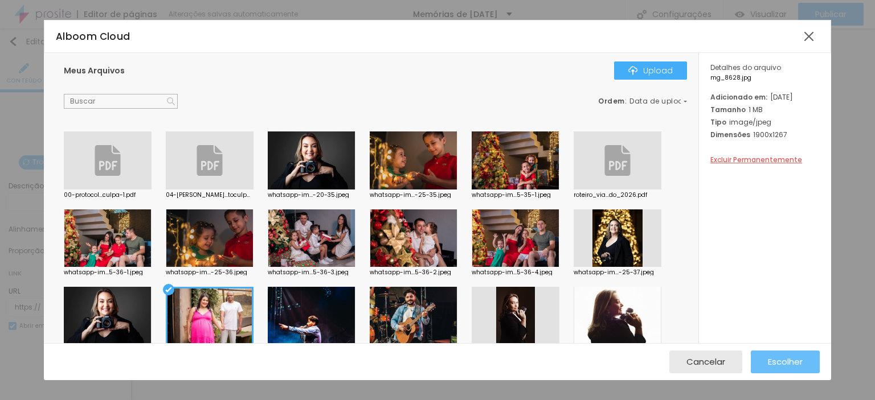
click at [791, 358] on span "Escolher" at bounding box center [785, 362] width 35 height 10
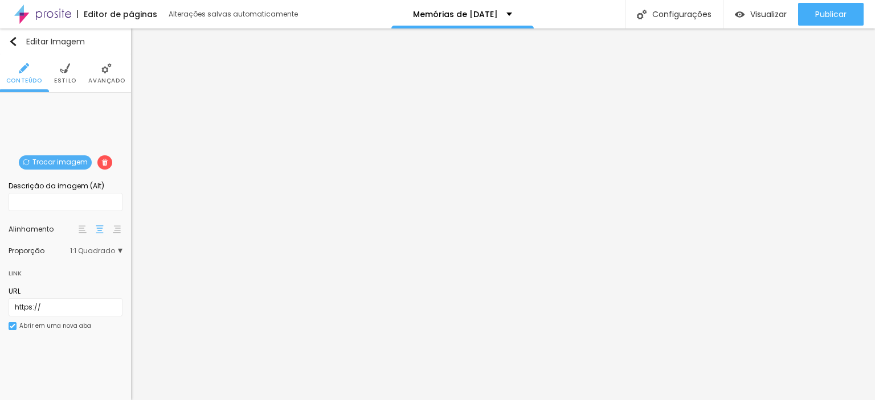
click at [66, 101] on div "Trocar imagem" at bounding box center [66, 101] width 0 height 0
click at [81, 236] on div at bounding box center [82, 230] width 11 height 14
click at [97, 231] on img at bounding box center [100, 230] width 8 height 8
click at [120, 250] on span "1:1 Quadrado" at bounding box center [96, 251] width 52 height 7
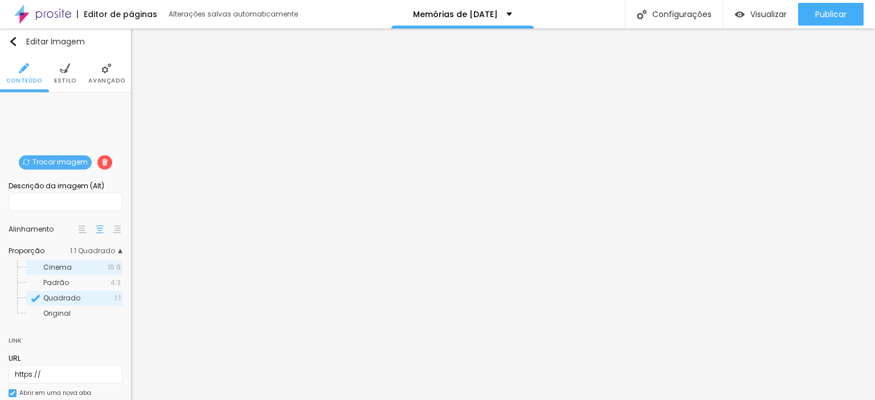
click at [95, 269] on span "Cinema" at bounding box center [75, 267] width 64 height 7
click at [80, 297] on span "Quadrado" at bounding box center [78, 298] width 71 height 7
click at [72, 312] on span "Original" at bounding box center [81, 313] width 77 height 7
click at [61, 295] on span "Quadrado" at bounding box center [61, 298] width 37 height 10
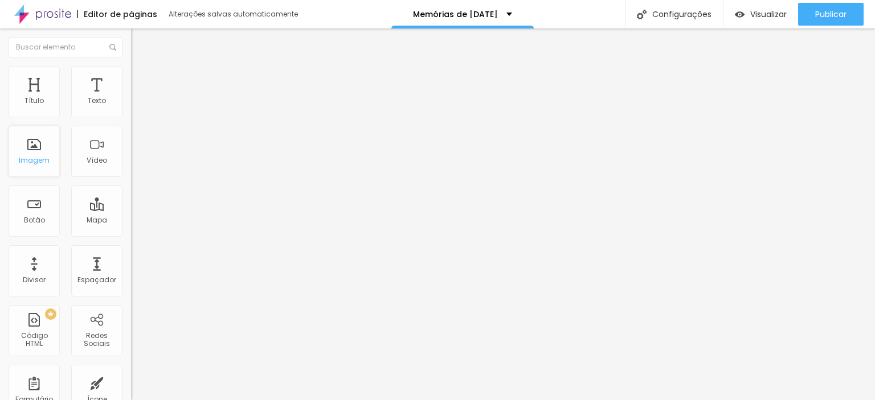
click at [51, 154] on div "Imagem" at bounding box center [34, 151] width 51 height 51
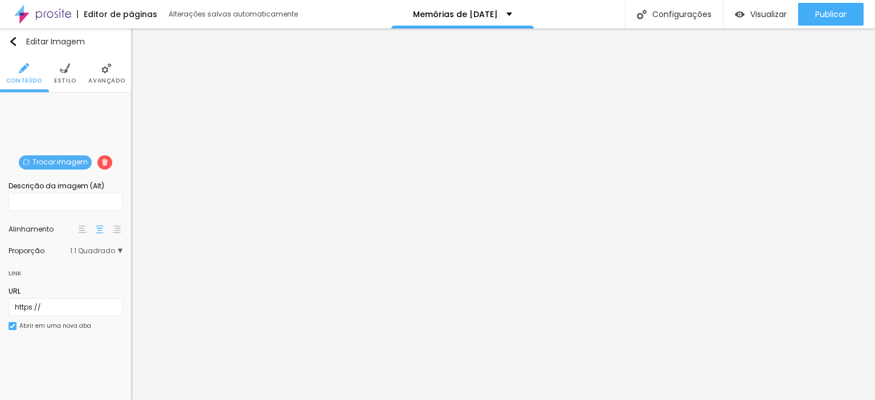
click at [71, 158] on span "Trocar imagem" at bounding box center [55, 162] width 73 height 14
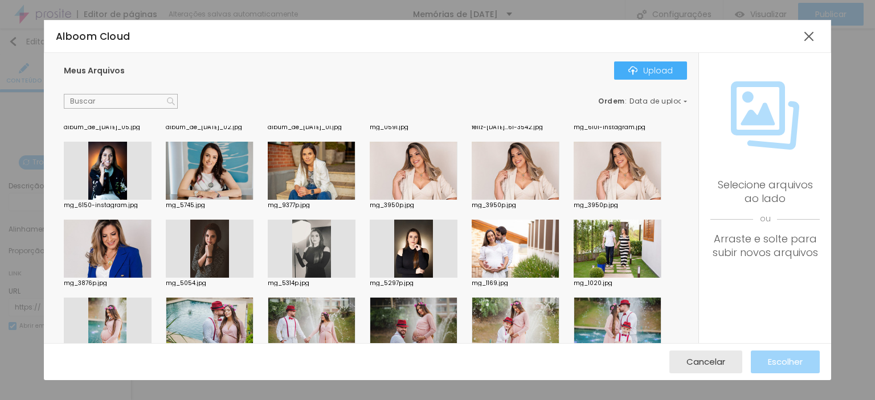
scroll to position [797, 0]
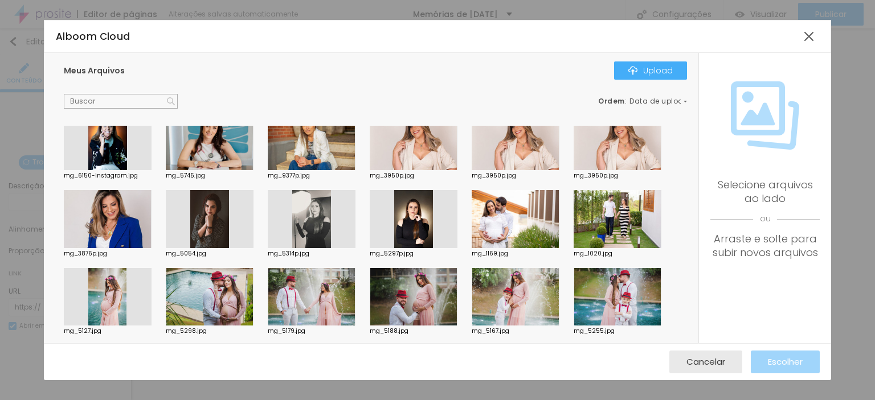
click at [498, 213] on div at bounding box center [516, 219] width 88 height 58
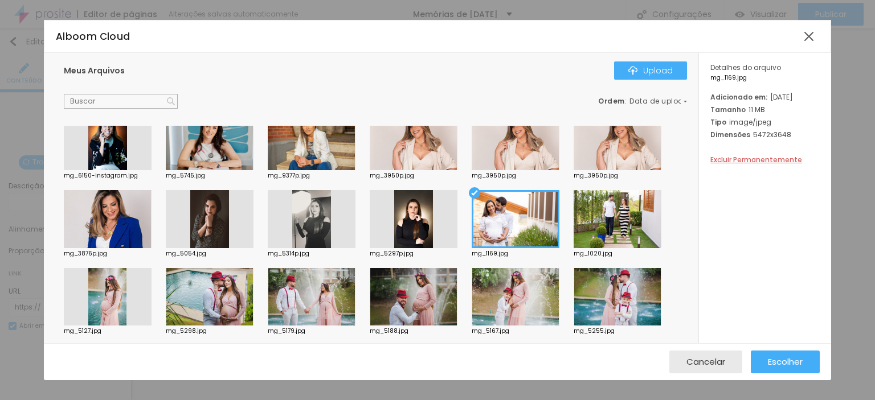
click at [498, 213] on div at bounding box center [516, 219] width 88 height 58
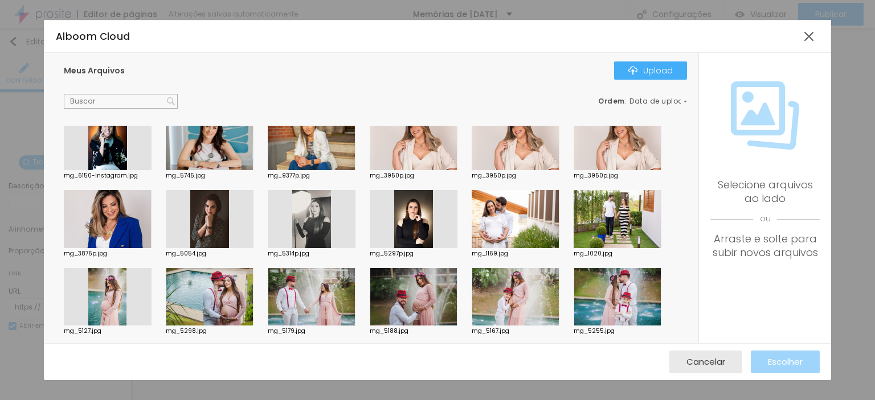
click at [498, 213] on div at bounding box center [516, 219] width 88 height 58
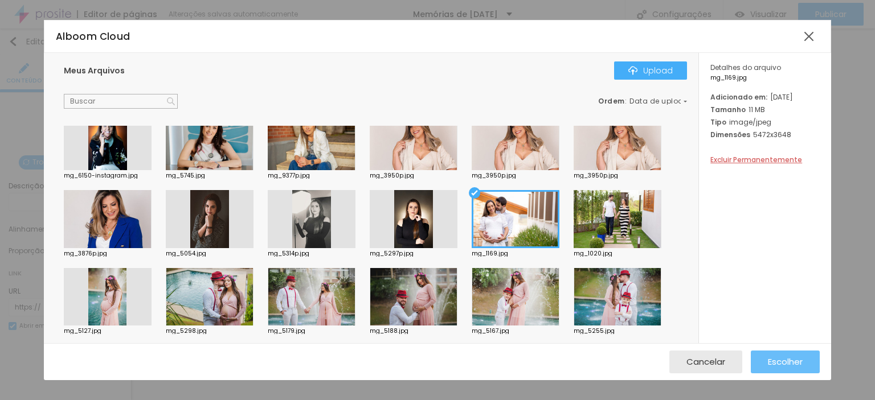
click at [797, 361] on span "Escolher" at bounding box center [785, 362] width 35 height 10
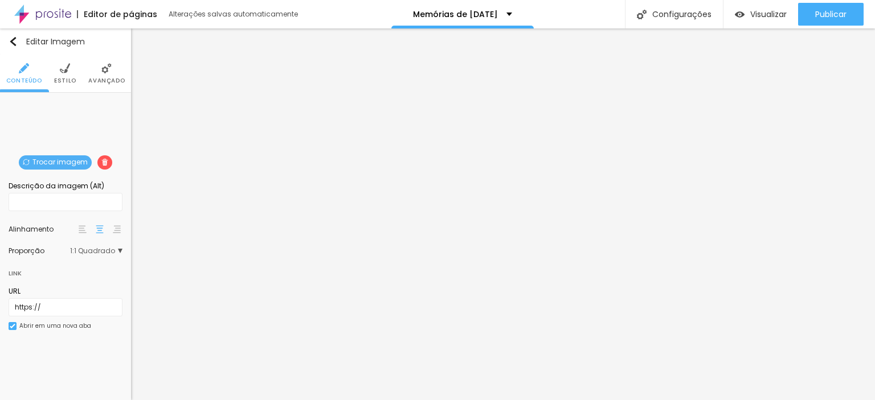
click at [68, 68] on img at bounding box center [65, 68] width 10 height 10
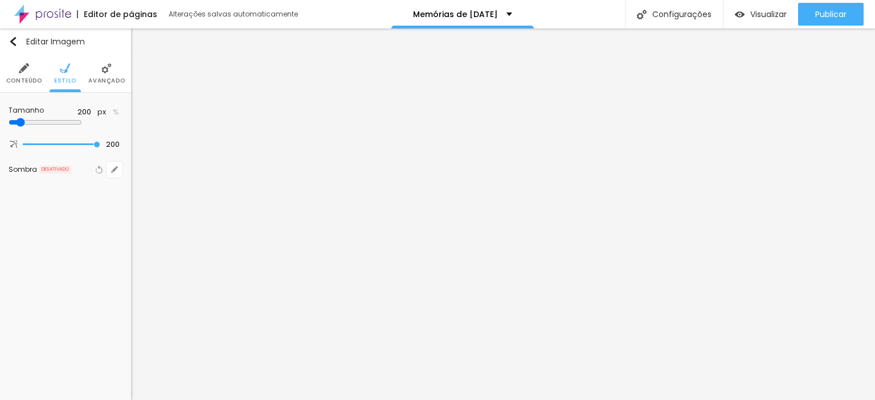
type input "400"
type input "460"
type input "440"
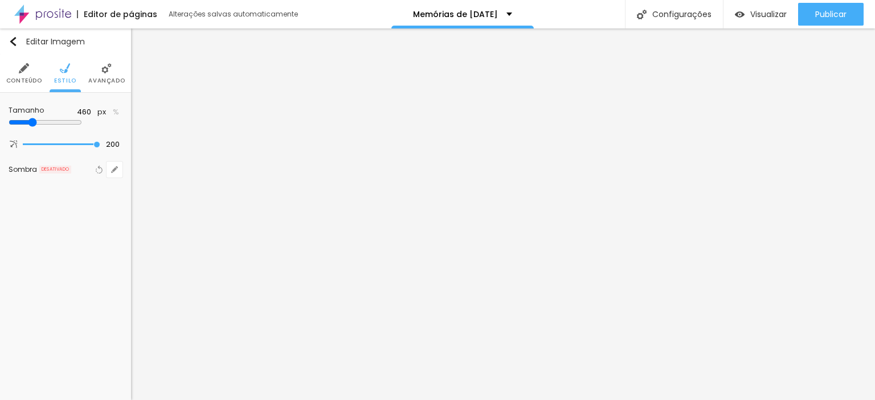
type input "440"
type input "430"
type input "410"
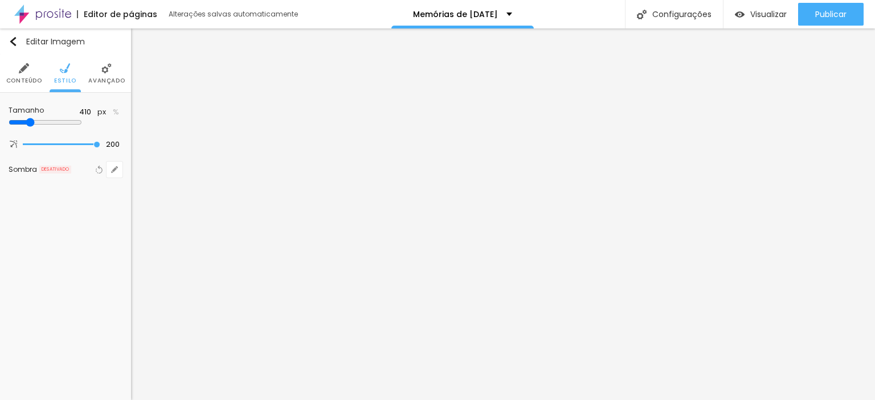
type input "400"
type input "390"
type input "380"
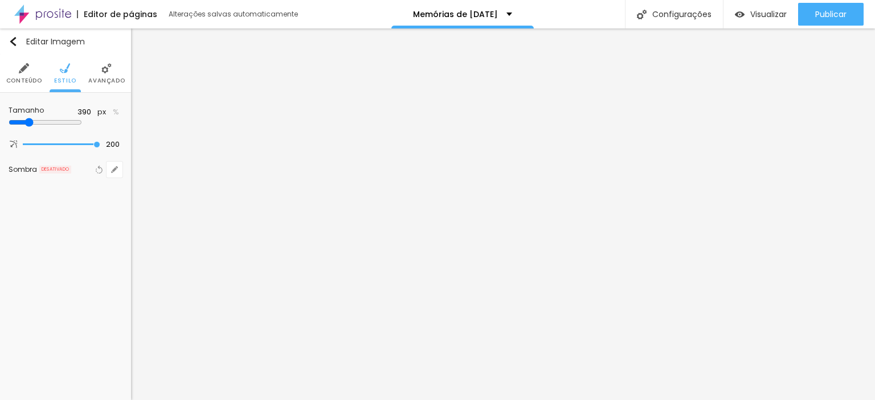
type input "380"
type input "370"
drag, startPoint x: 24, startPoint y: 119, endPoint x: 38, endPoint y: 132, distance: 18.1
type input "370"
click at [38, 127] on input "range" at bounding box center [45, 122] width 73 height 9
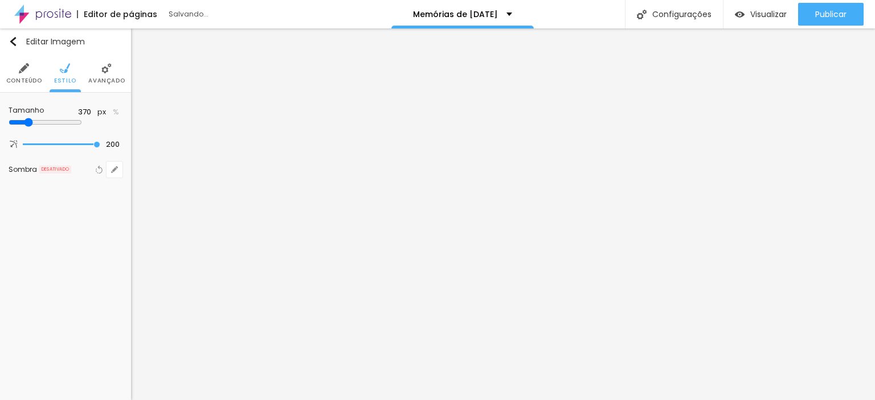
type input "320"
type input "280"
type input "260"
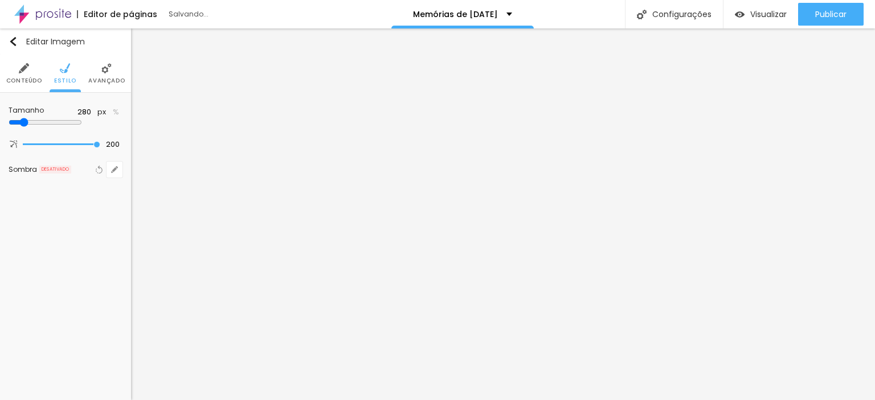
type input "260"
type input "250"
type input "170"
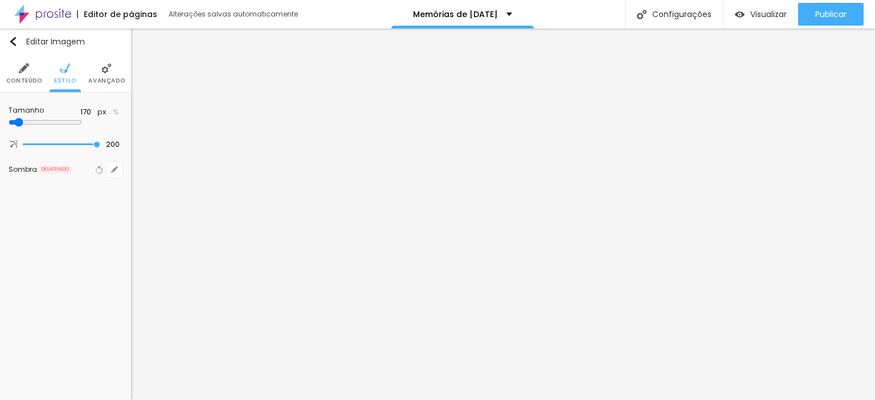
type input "160"
type input "170"
type input "200"
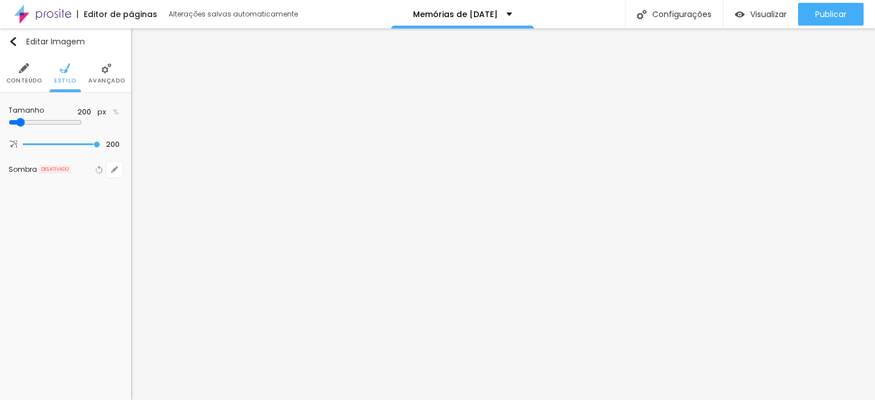
drag, startPoint x: 34, startPoint y: 121, endPoint x: 24, endPoint y: 119, distance: 9.9
type input "200"
click at [24, 119] on input "range" at bounding box center [45, 122] width 73 height 9
type input "199"
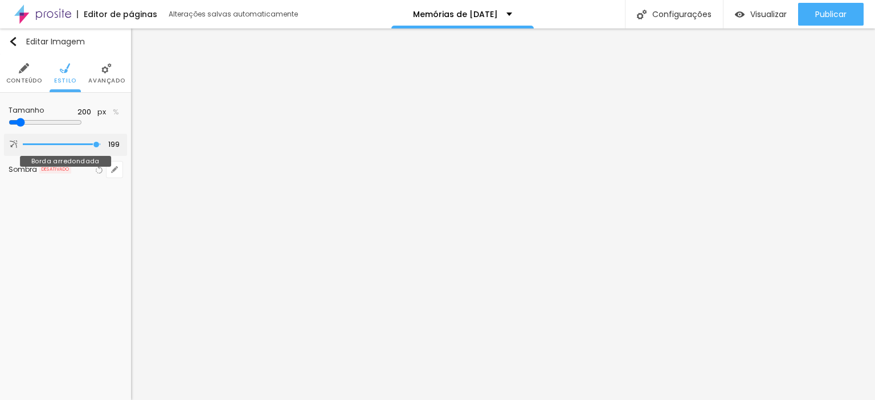
type input "182"
type input "166"
type input "164"
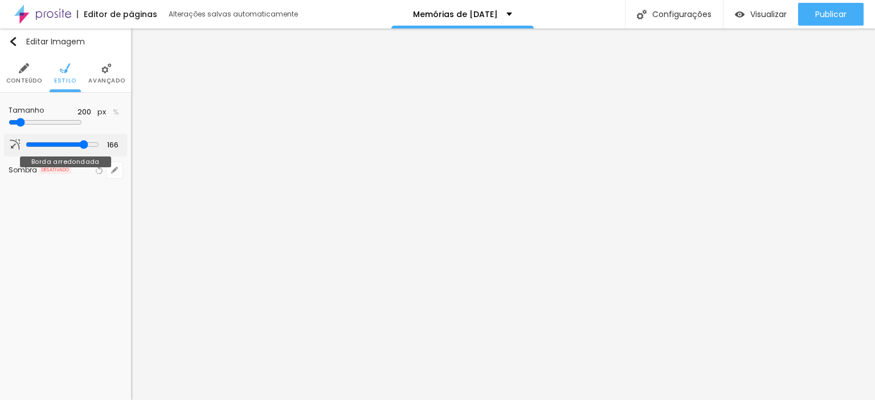
type input "164"
type input "157"
type input "149"
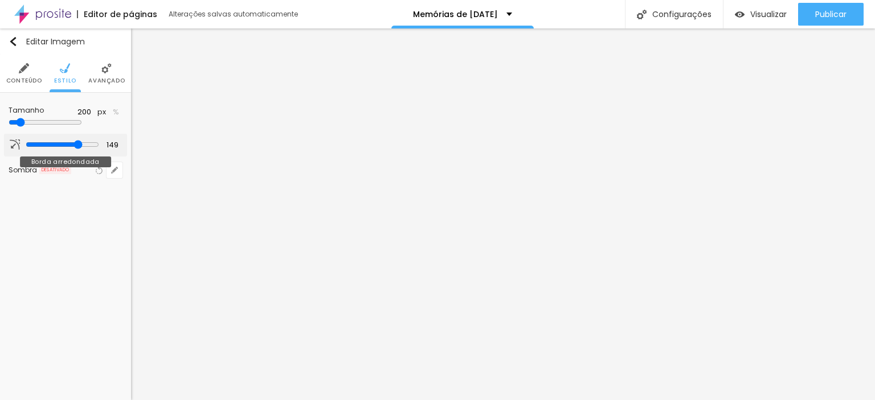
type input "121"
drag, startPoint x: 96, startPoint y: 143, endPoint x: 68, endPoint y: 145, distance: 28.0
click at [68, 145] on input "range" at bounding box center [62, 144] width 73 height 9
type input "133"
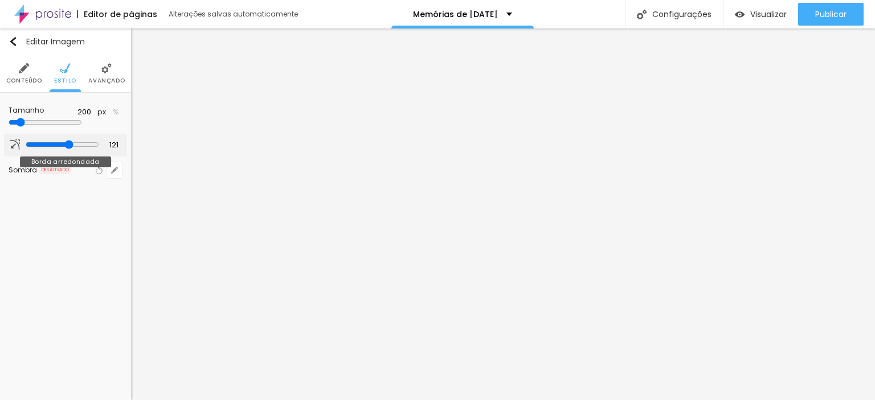
type input "133"
type input "200"
drag, startPoint x: 66, startPoint y: 141, endPoint x: 101, endPoint y: 141, distance: 35.3
type input "200"
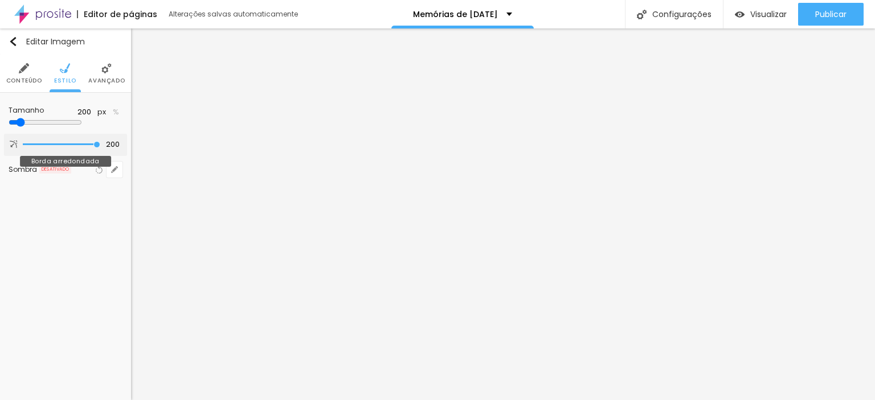
click at [100, 142] on input "range" at bounding box center [61, 145] width 77 height 6
click at [107, 68] on img at bounding box center [106, 68] width 10 height 10
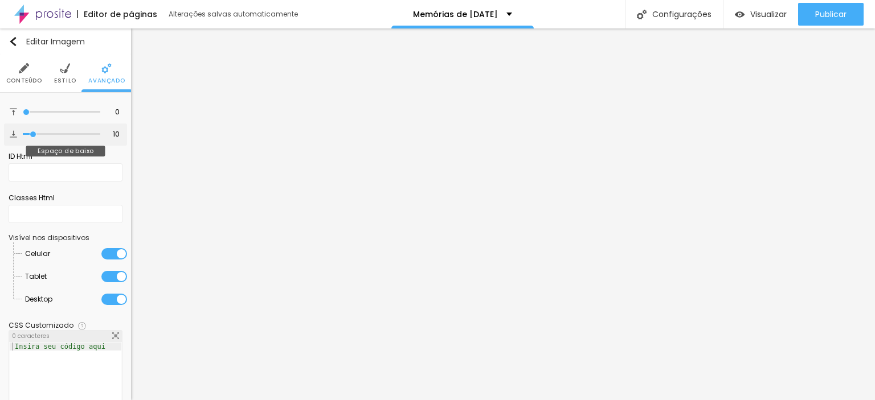
type input "16"
type input "36"
type input "37"
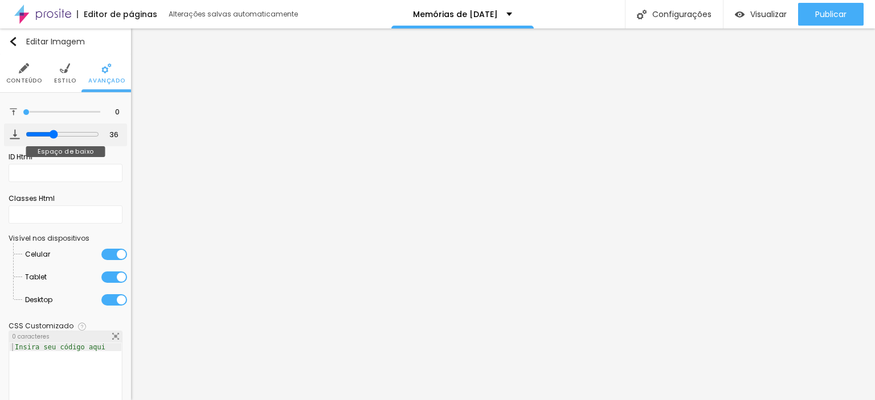
type input "37"
type input "36"
type input "27"
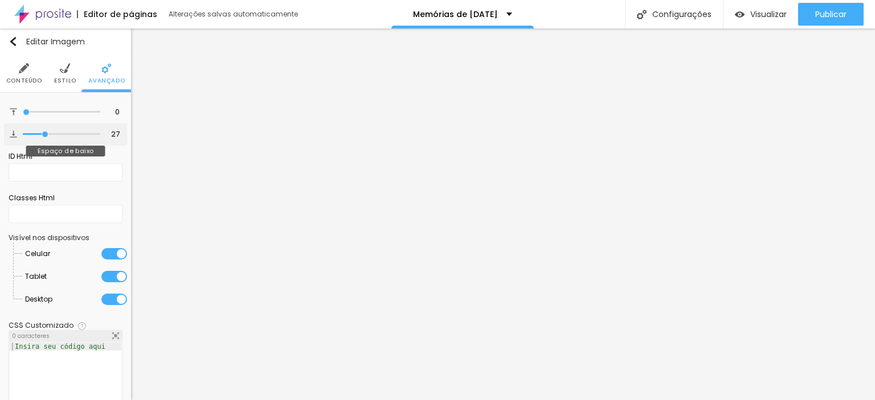
type input "25"
type input "24"
type input "22"
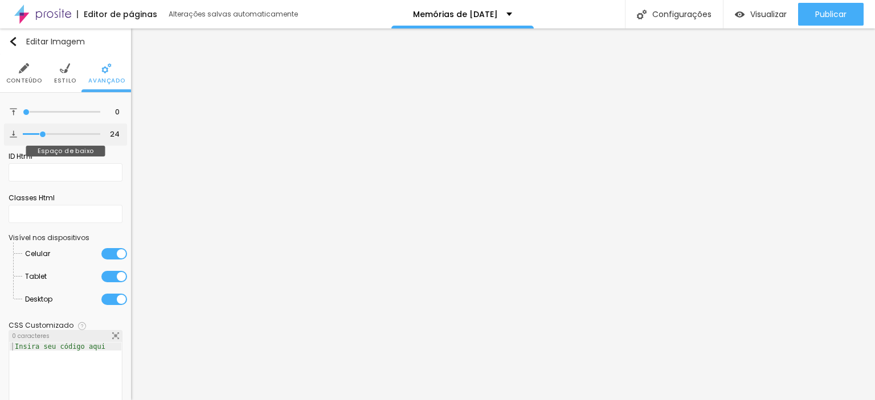
type input "22"
type input "20"
type input "19"
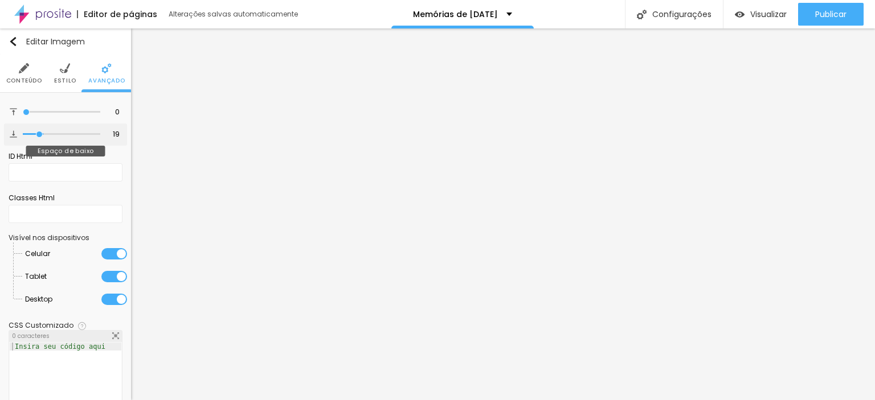
type input "18"
type input "17"
type input "16"
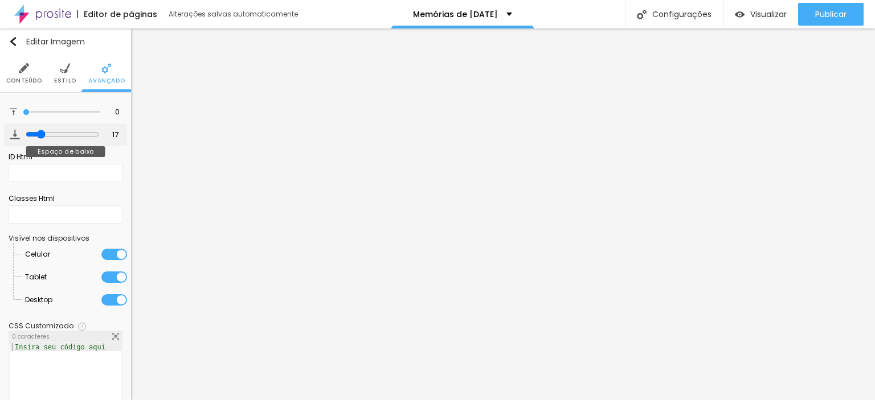
type input "16"
drag, startPoint x: 31, startPoint y: 136, endPoint x: 36, endPoint y: 141, distance: 6.4
click at [36, 139] on input "range" at bounding box center [62, 134] width 73 height 9
click at [104, 132] on div "16 Espaço de baixo" at bounding box center [65, 135] width 123 height 23
drag, startPoint x: 113, startPoint y: 135, endPoint x: 126, endPoint y: 137, distance: 12.6
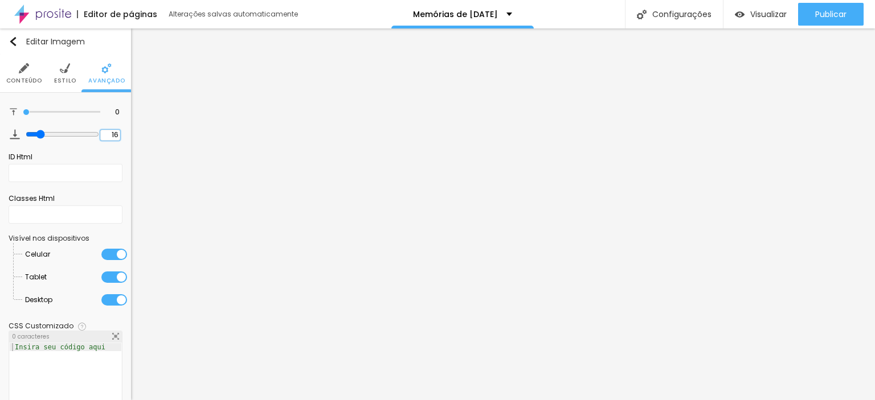
click at [126, 137] on div "Título Texto Imagem Vídeo Botão Mapa Divisor Espaçador PREMIUM Código HTML Rede…" at bounding box center [65, 214] width 131 height 372
type input "1"
type input "10"
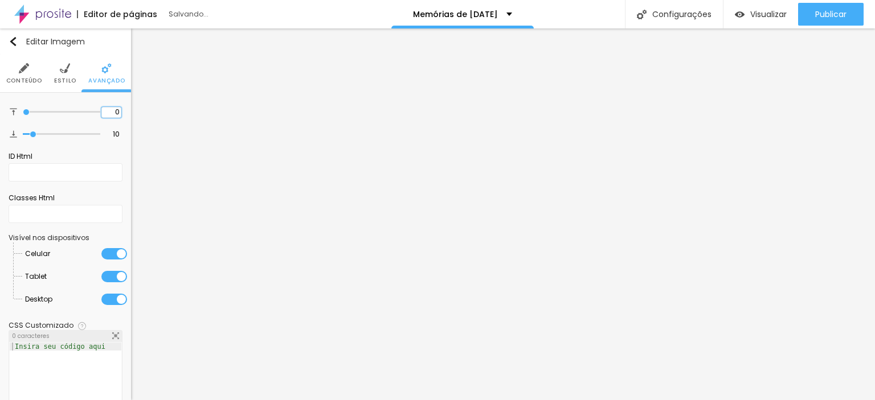
drag, startPoint x: 103, startPoint y: 116, endPoint x: 121, endPoint y: 116, distance: 18.2
click at [121, 116] on div "0 Espaço de cima 10 Espaço de baixo ID Html Classes Html Visível nos dispositiv…" at bounding box center [65, 261] width 131 height 337
type input "1"
type input "10"
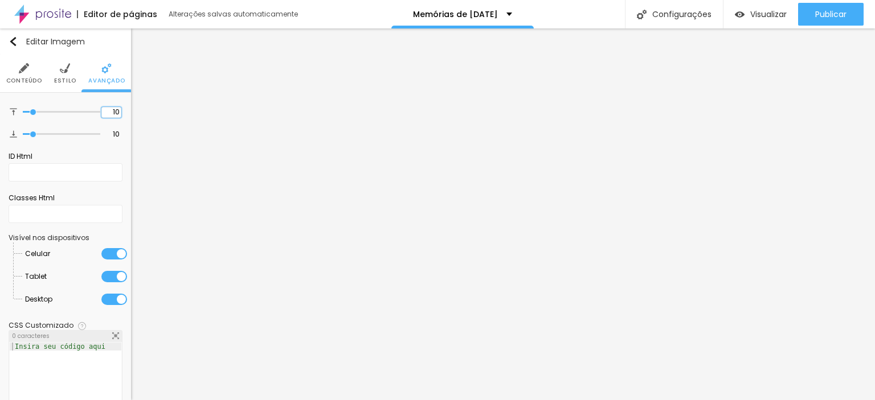
type input "10"
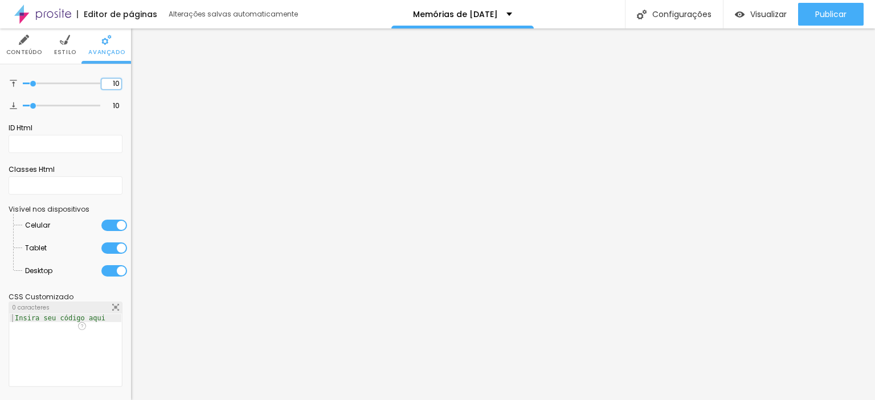
scroll to position [0, 0]
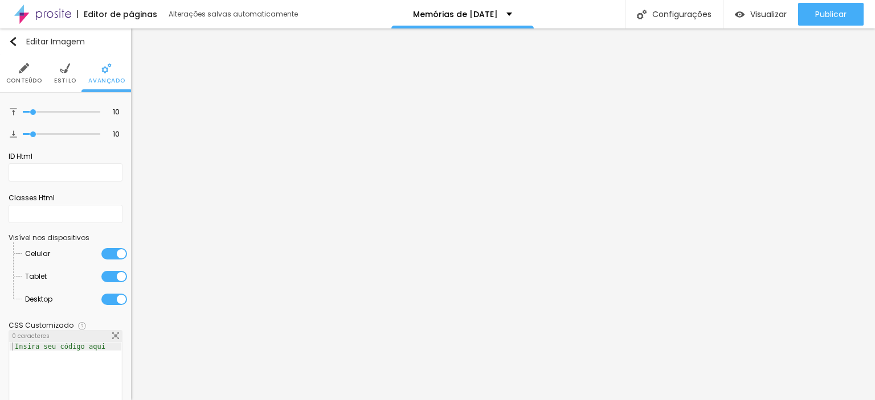
click at [89, 80] on span "Avançado" at bounding box center [106, 81] width 36 height 6
click at [69, 70] on li "Estilo" at bounding box center [65, 74] width 22 height 38
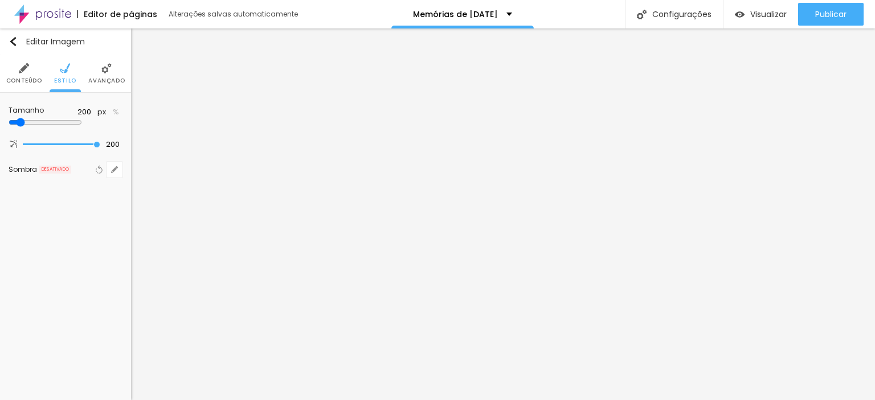
click at [28, 71] on img at bounding box center [24, 68] width 10 height 10
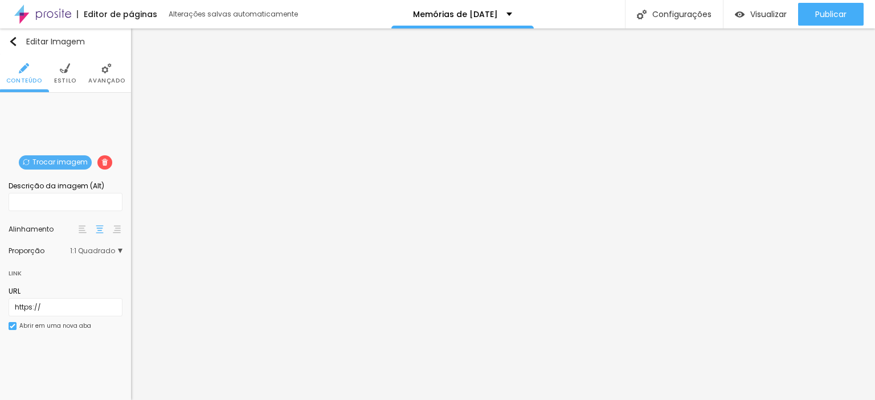
click at [112, 250] on span "1:1 Quadrado" at bounding box center [96, 251] width 52 height 7
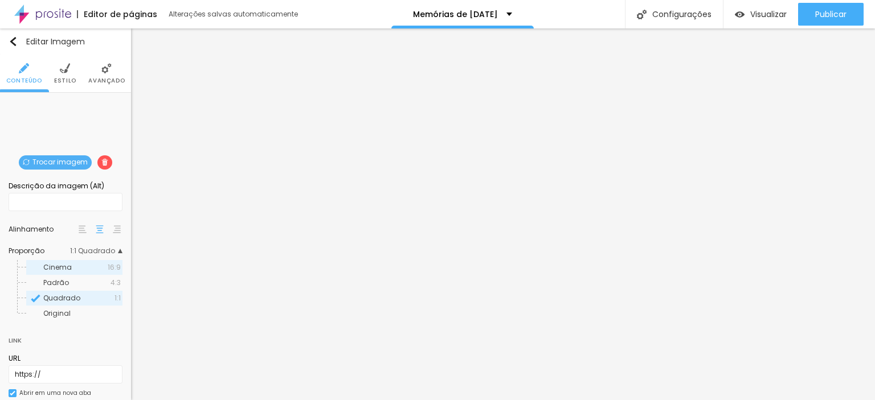
click at [88, 261] on div "Cinema 16:9" at bounding box center [74, 267] width 96 height 15
click at [84, 282] on span "Padrão" at bounding box center [76, 283] width 67 height 7
click at [95, 264] on span "Cinema" at bounding box center [75, 267] width 64 height 7
click at [105, 249] on span "16:9 Cinema" at bounding box center [97, 251] width 51 height 7
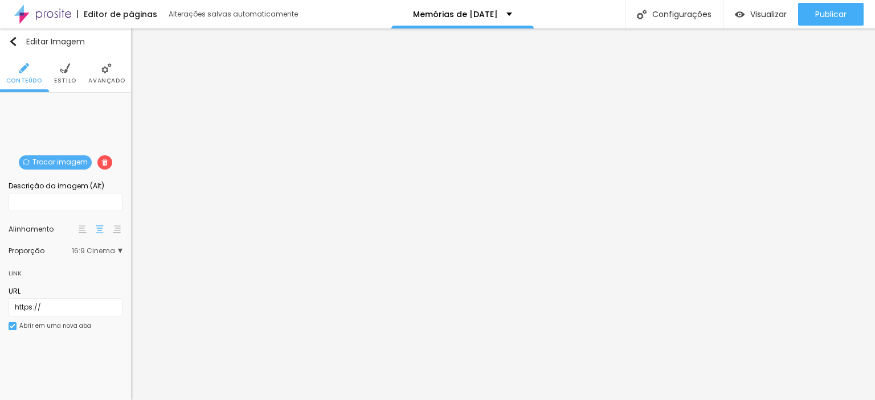
click at [103, 250] on span "16:9 Cinema" at bounding box center [97, 251] width 51 height 7
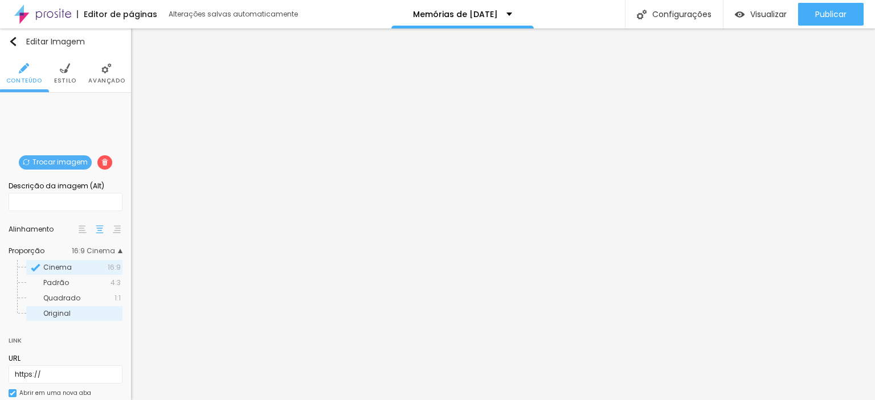
click at [81, 312] on span "Original" at bounding box center [81, 313] width 77 height 7
click at [91, 266] on span "Cinema" at bounding box center [75, 267] width 64 height 7
click at [79, 281] on span "Padrão" at bounding box center [76, 283] width 67 height 7
click at [80, 300] on span "Quadrado" at bounding box center [78, 298] width 71 height 7
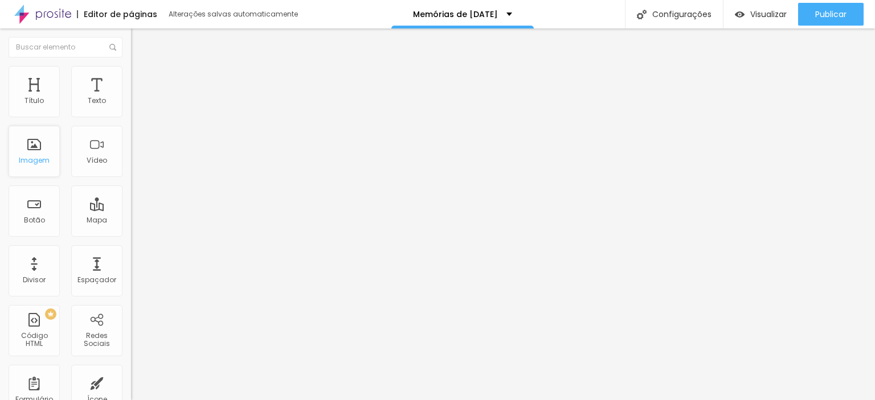
click at [43, 159] on div "Imagem" at bounding box center [34, 161] width 31 height 8
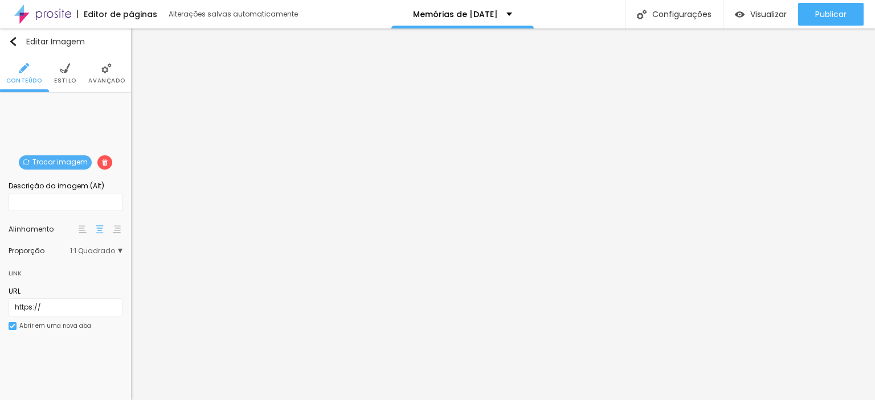
click at [50, 163] on span "Trocar imagem" at bounding box center [55, 162] width 73 height 14
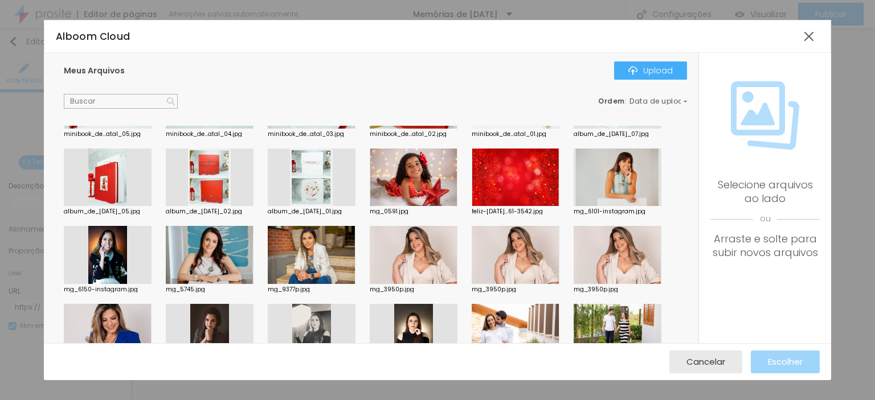
scroll to position [740, 0]
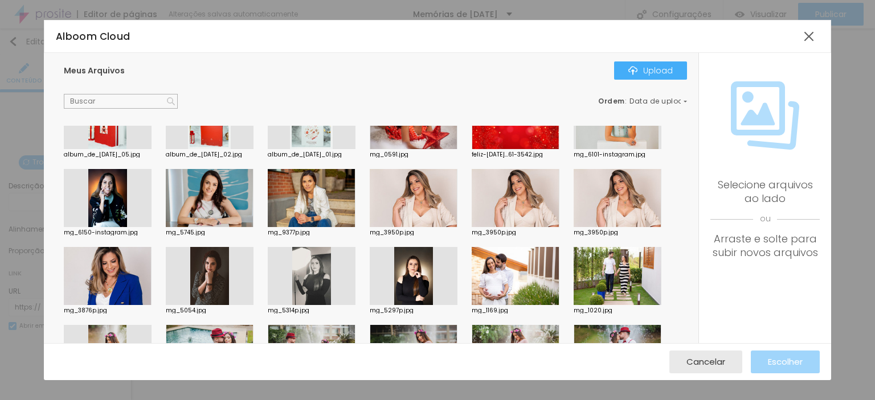
click at [605, 196] on div at bounding box center [618, 198] width 88 height 58
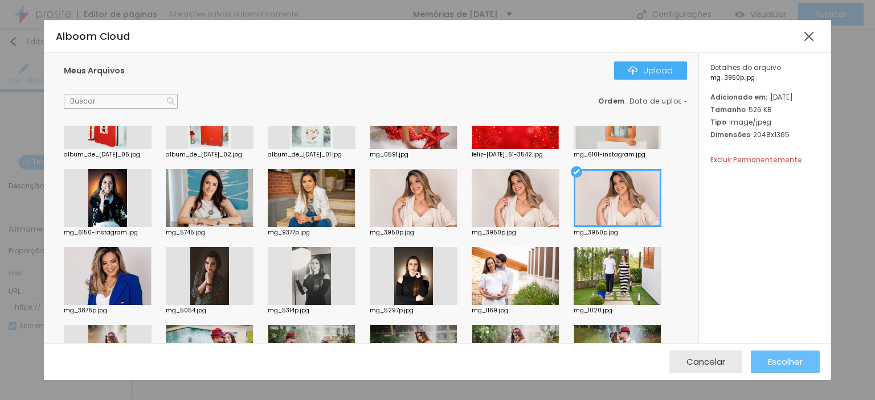
click at [781, 357] on span "Escolher" at bounding box center [785, 362] width 35 height 10
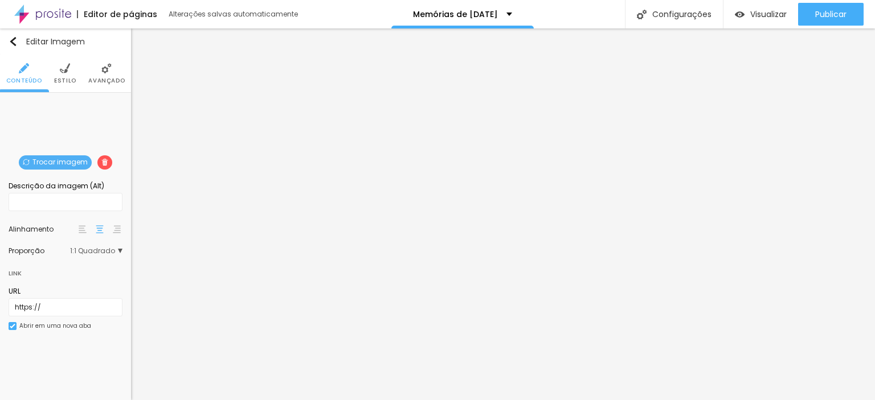
click at [56, 161] on span "Trocar imagem" at bounding box center [55, 162] width 73 height 14
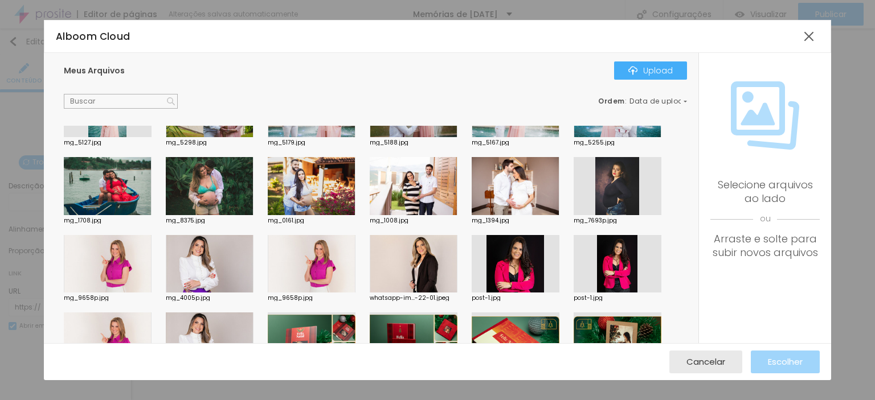
scroll to position [968, 0]
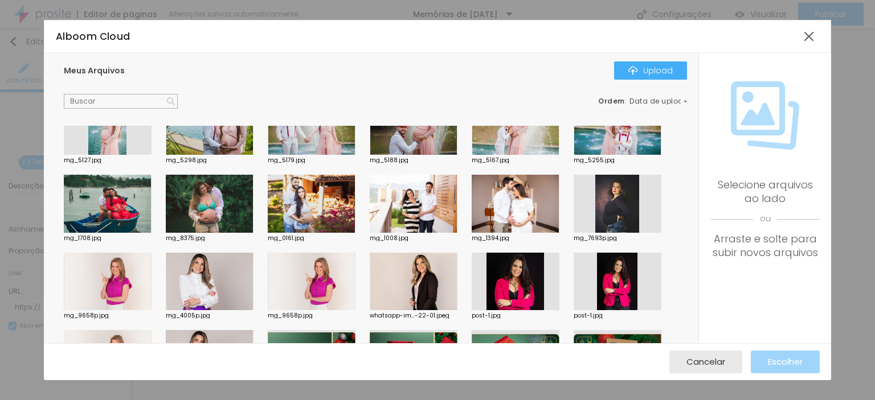
click at [415, 195] on div at bounding box center [414, 204] width 88 height 58
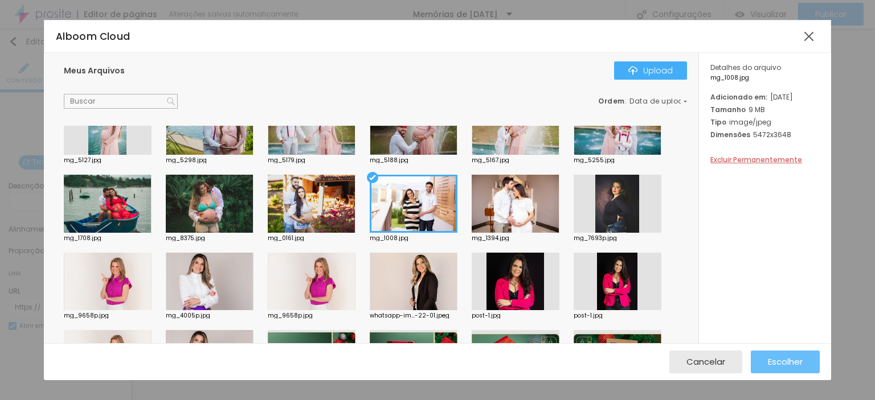
click at [776, 359] on span "Escolher" at bounding box center [785, 362] width 35 height 10
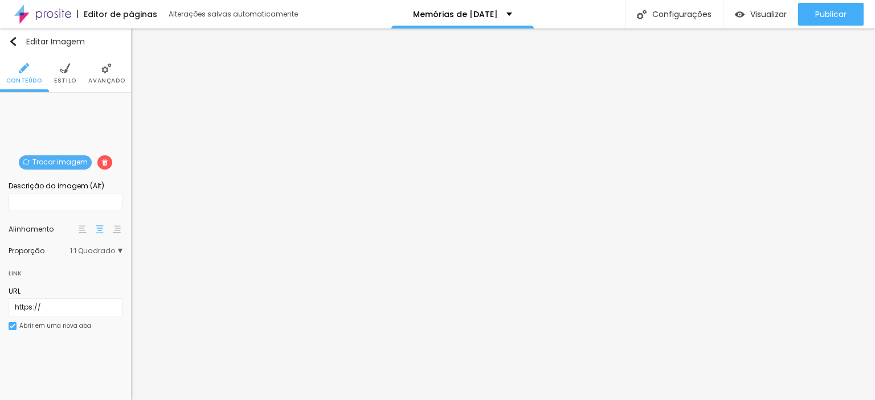
click at [64, 161] on span "Trocar imagem" at bounding box center [55, 162] width 73 height 14
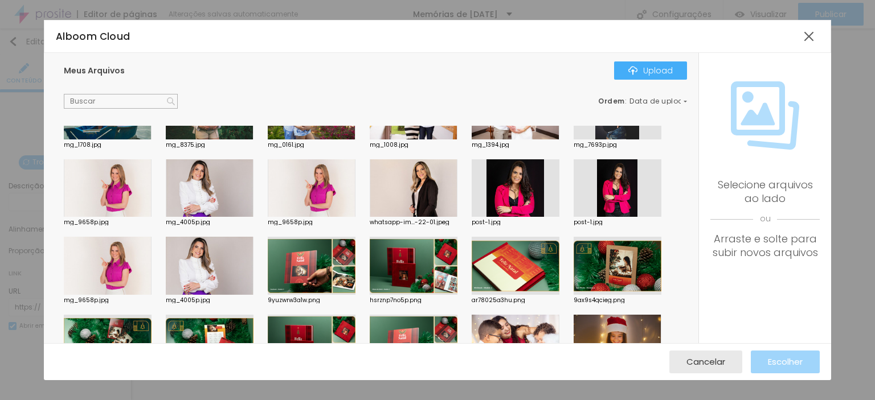
scroll to position [1082, 0]
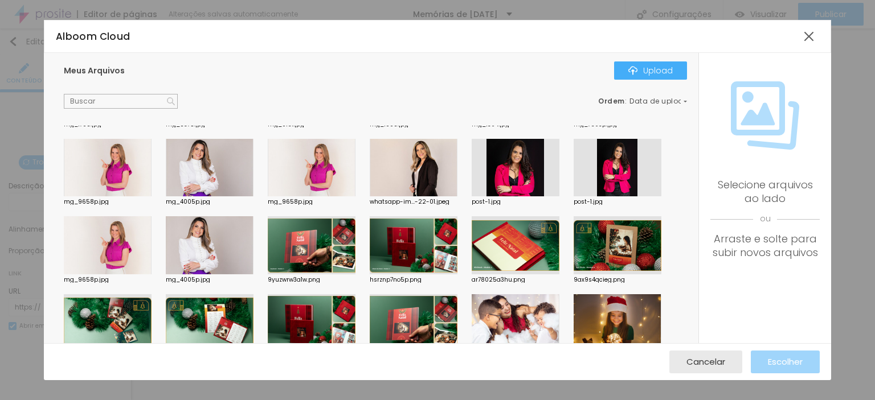
click at [228, 248] on div at bounding box center [210, 245] width 88 height 58
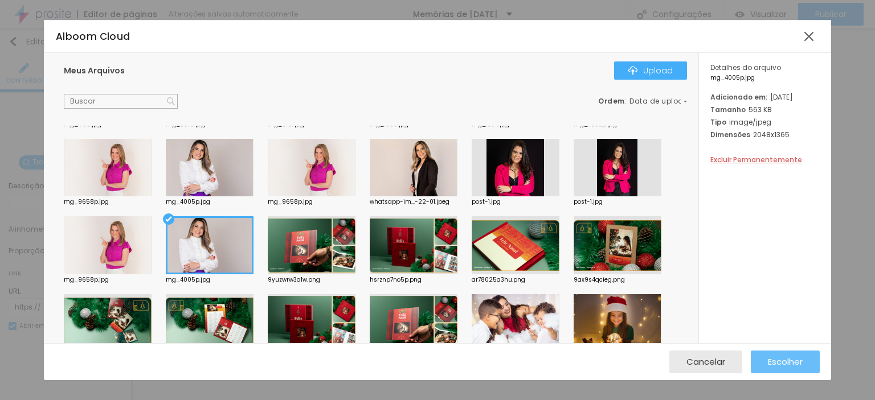
click at [778, 361] on span "Escolher" at bounding box center [785, 362] width 35 height 10
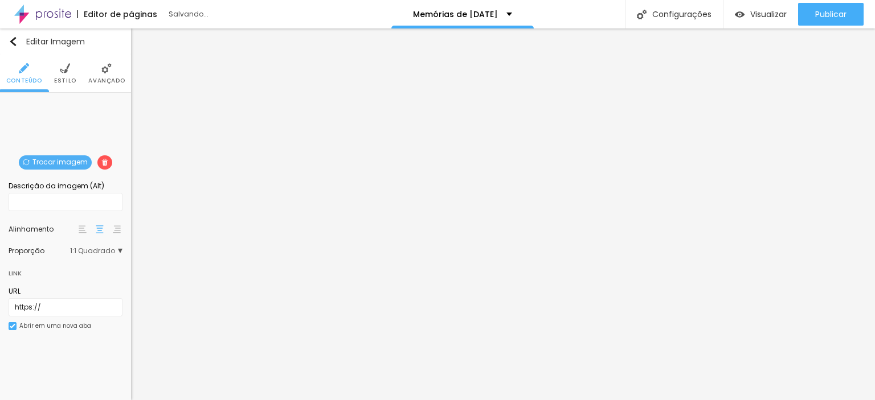
click at [38, 162] on span "Trocar imagem" at bounding box center [55, 162] width 73 height 14
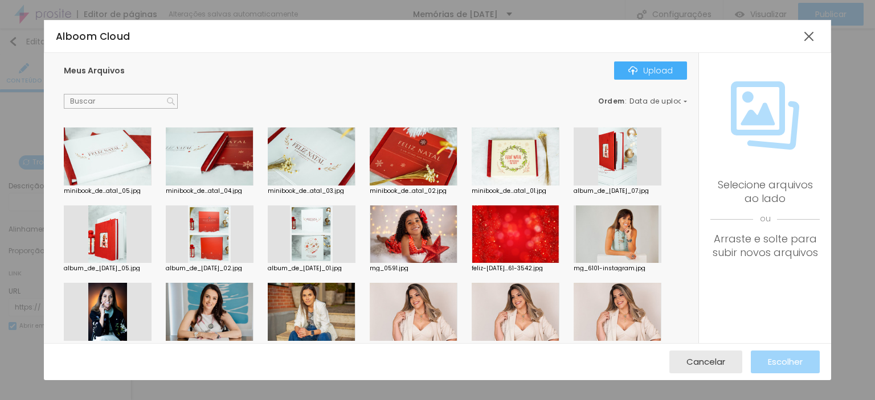
scroll to position [683, 0]
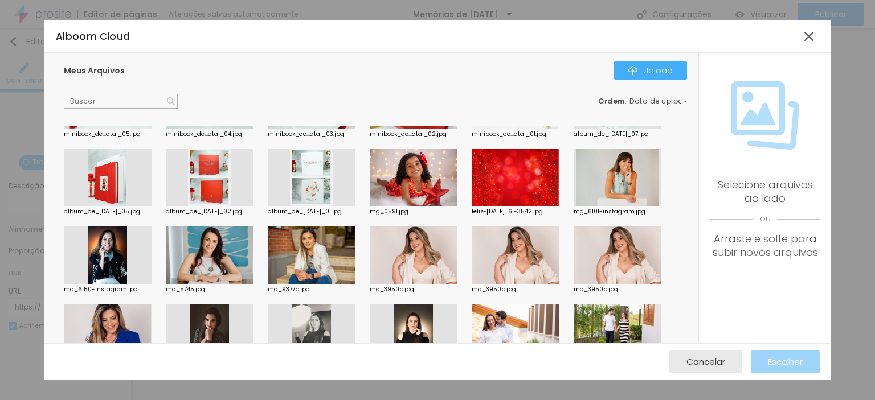
click at [420, 246] on div at bounding box center [414, 255] width 88 height 58
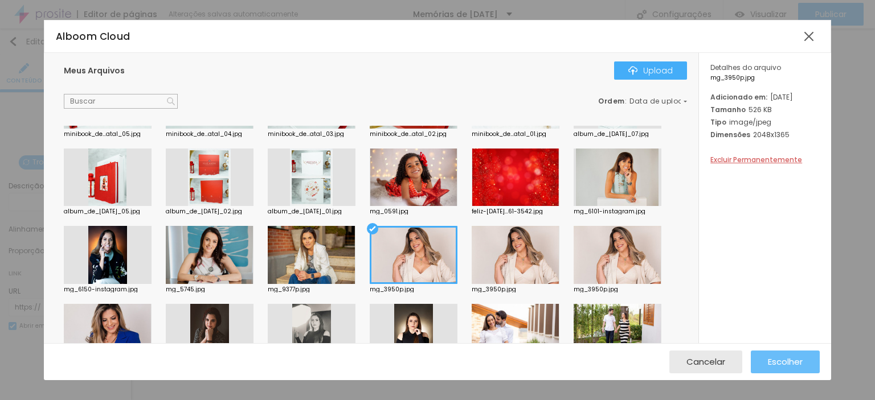
click at [783, 359] on span "Escolher" at bounding box center [785, 362] width 35 height 10
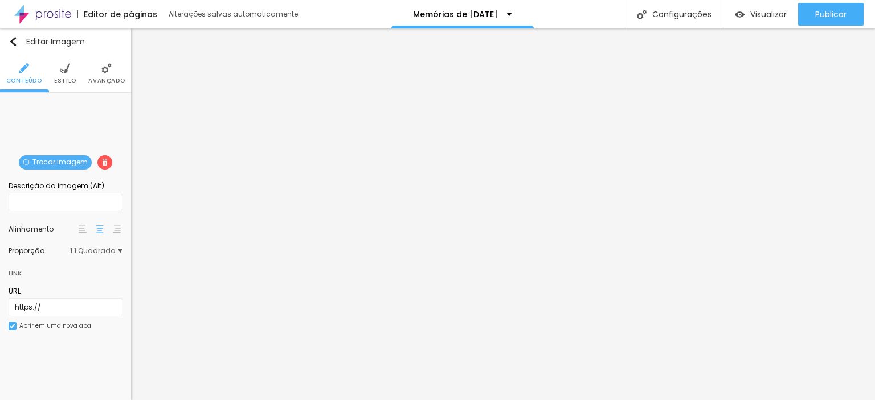
click at [50, 157] on span "Trocar imagem" at bounding box center [55, 162] width 73 height 14
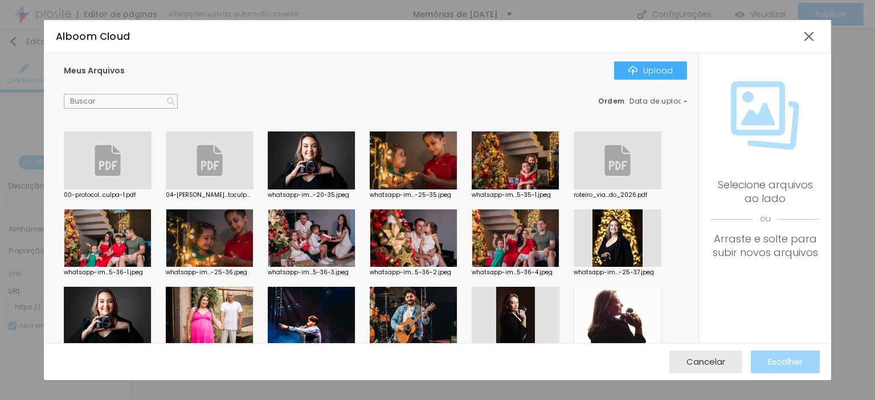
click at [121, 259] on div at bounding box center [108, 239] width 88 height 58
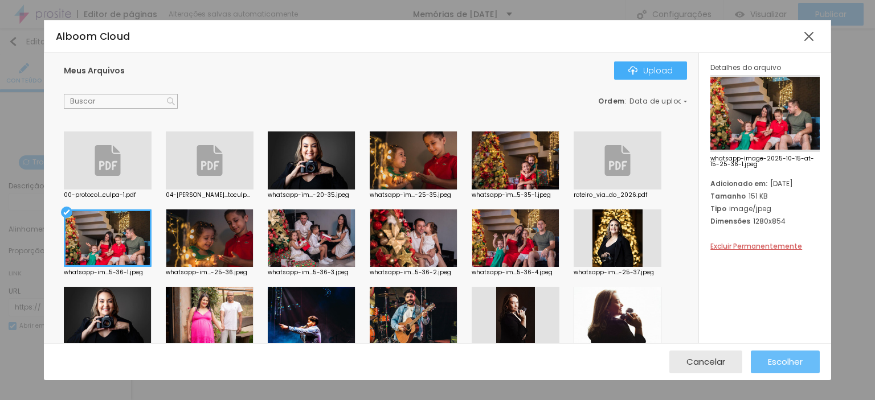
click at [786, 362] on span "Escolher" at bounding box center [785, 362] width 35 height 10
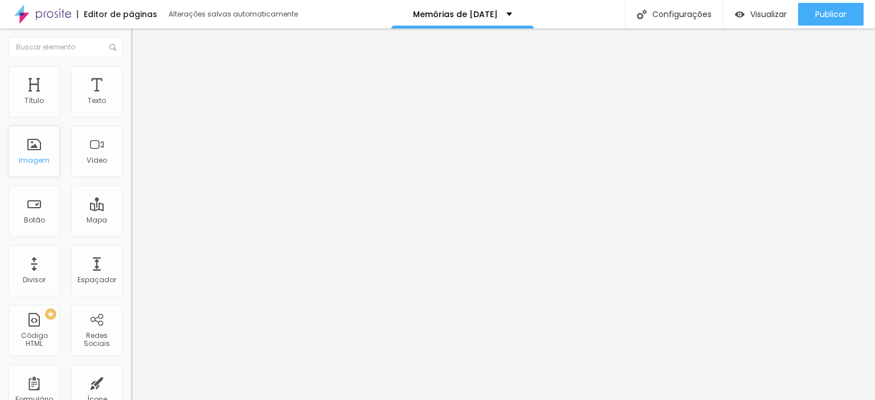
click at [31, 163] on div "Imagem" at bounding box center [34, 161] width 31 height 8
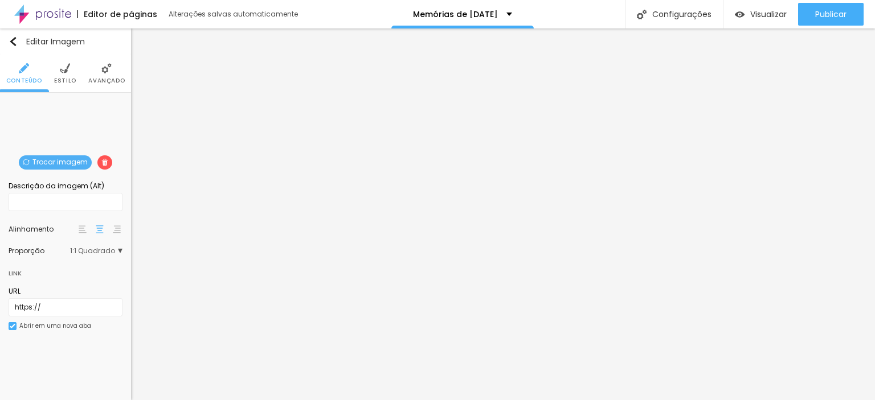
click at [52, 161] on span "Trocar imagem" at bounding box center [55, 162] width 73 height 14
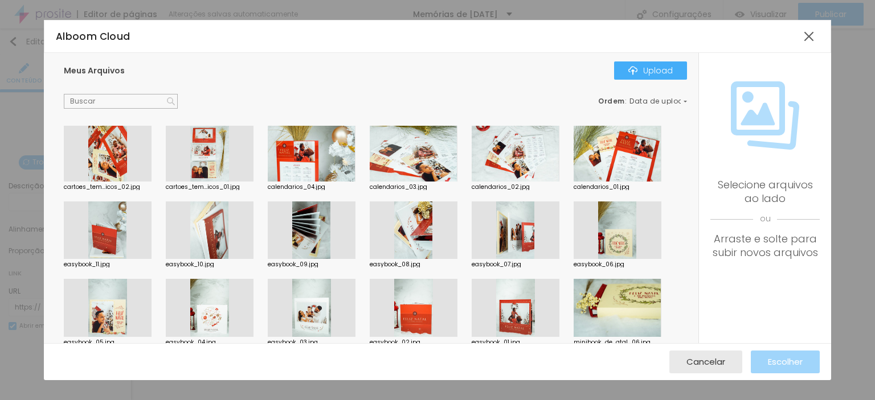
scroll to position [456, 0]
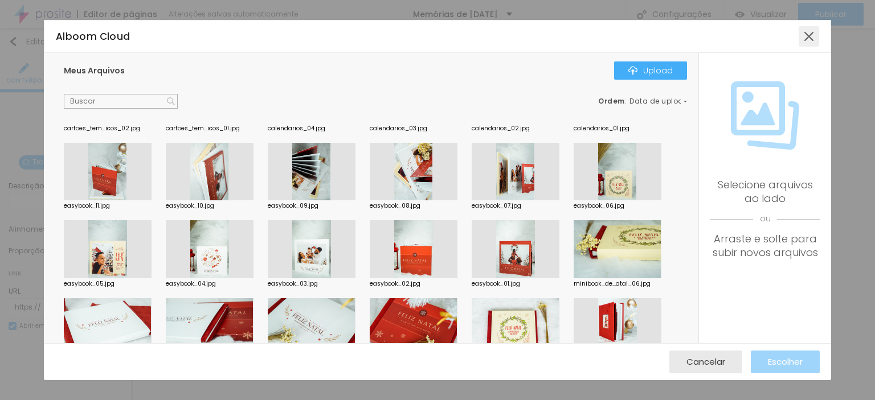
click at [811, 27] on div at bounding box center [809, 36] width 21 height 21
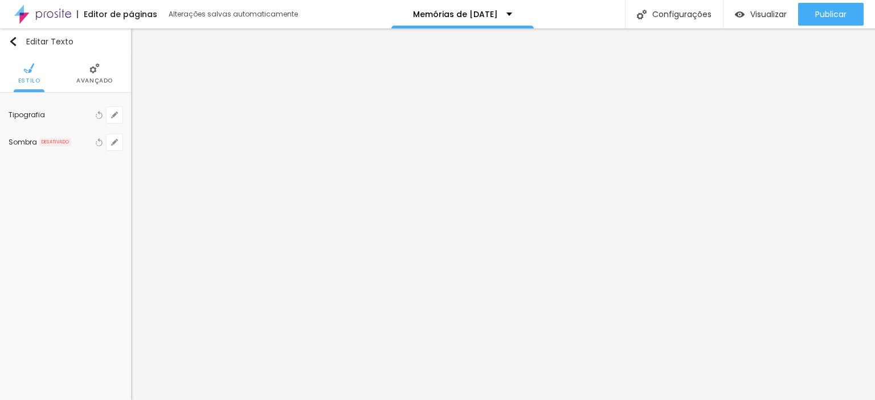
click at [85, 70] on li "Avançado" at bounding box center [94, 74] width 36 height 38
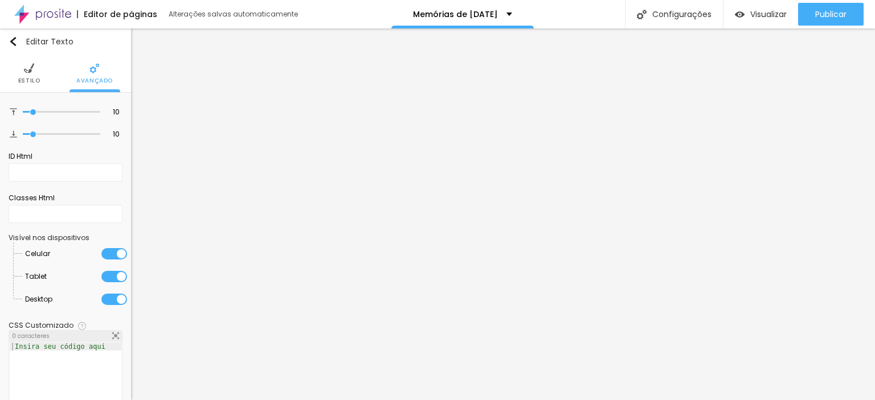
click at [22, 79] on span "Estilo" at bounding box center [29, 81] width 22 height 6
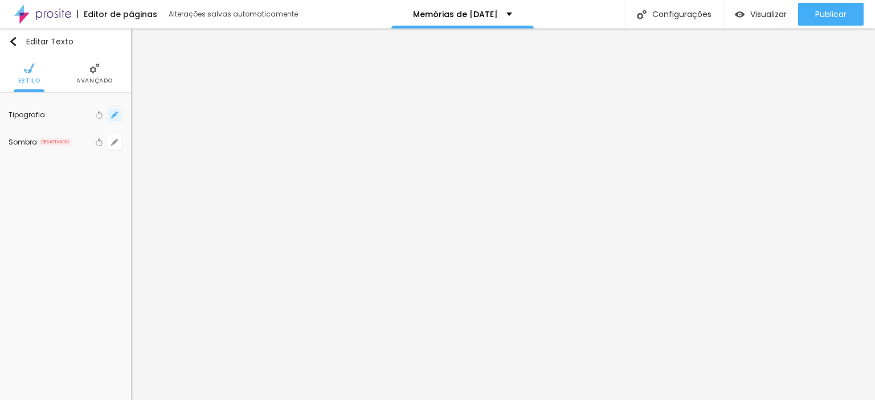
click at [118, 113] on button "button" at bounding box center [115, 115] width 16 height 16
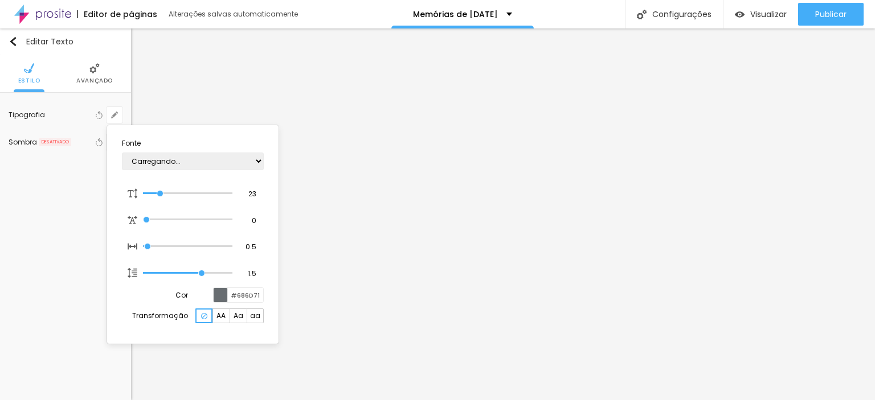
type input "1"
click at [181, 161] on select "AbrilFatface-Regular Actor-Regular Alegreya AlegreyaBlack [PERSON_NAME] Allan-R…" at bounding box center [193, 162] width 142 height 18
select select "PlayfairDisplay"
click at [122, 153] on select "AbrilFatface-Regular Actor-Regular Alegreya AlegreyaBlack [PERSON_NAME] Allan-R…" at bounding box center [193, 162] width 142 height 18
type input "1"
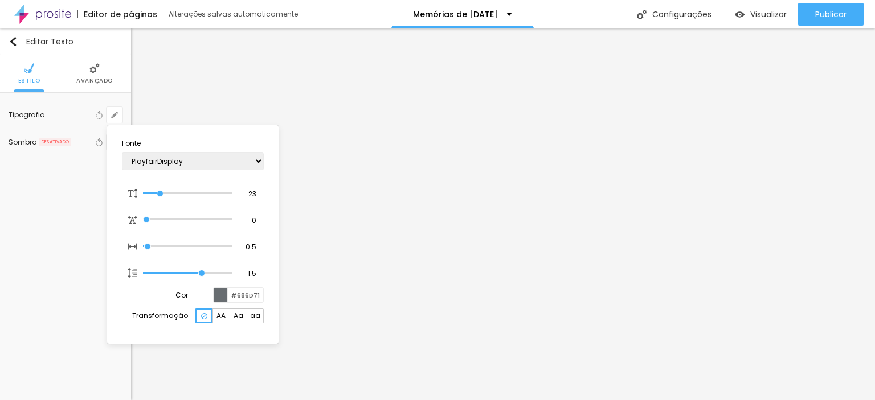
click at [602, 341] on div at bounding box center [437, 200] width 875 height 400
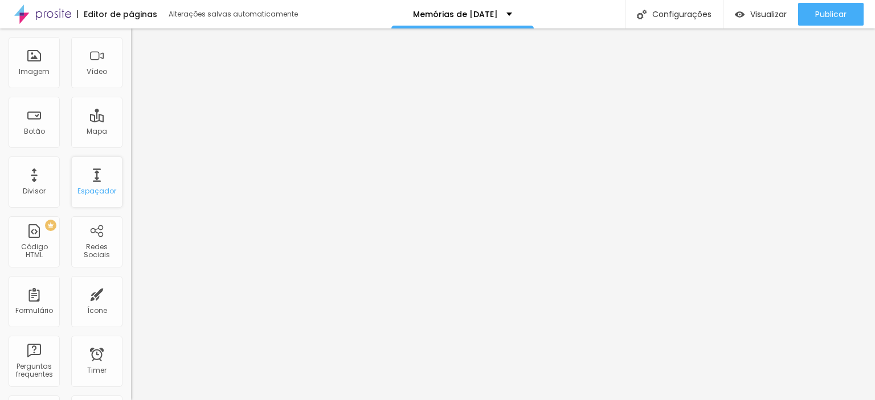
scroll to position [114, 0]
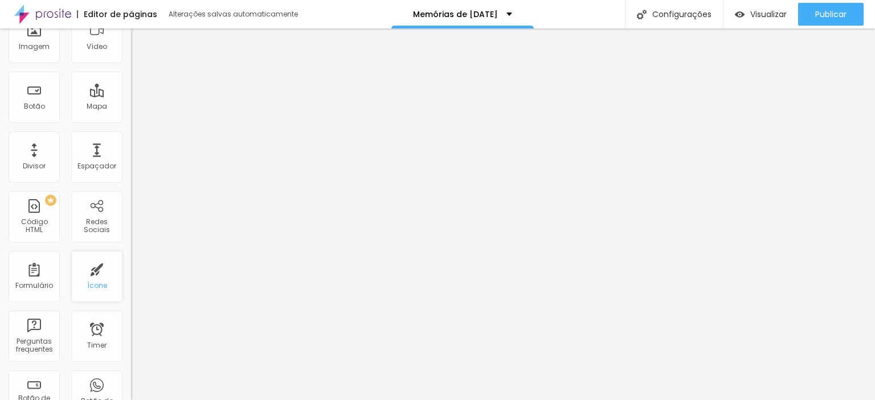
click at [99, 275] on div "Ícone" at bounding box center [96, 276] width 51 height 51
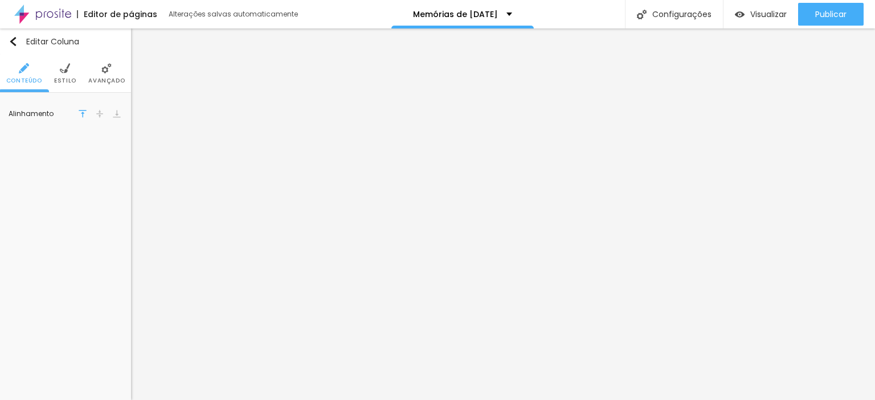
scroll to position [0, 0]
click at [23, 40] on div "Editar Coluna" at bounding box center [44, 41] width 71 height 9
click at [115, 112] on icon "button" at bounding box center [114, 115] width 7 height 7
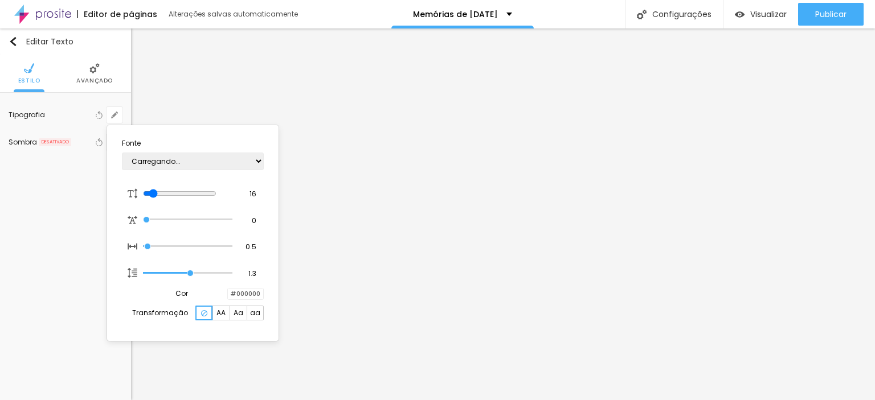
type input "1"
click at [203, 159] on select "AbrilFatface-Regular Actor-Regular Alegreya AlegreyaBlack [PERSON_NAME] Allan-R…" at bounding box center [193, 162] width 142 height 18
select select "PlayfairDisplay"
click at [122, 153] on select "AbrilFatface-Regular Actor-Regular Alegreya AlegreyaBlack [PERSON_NAME] Allan-R…" at bounding box center [193, 162] width 142 height 18
type input "1"
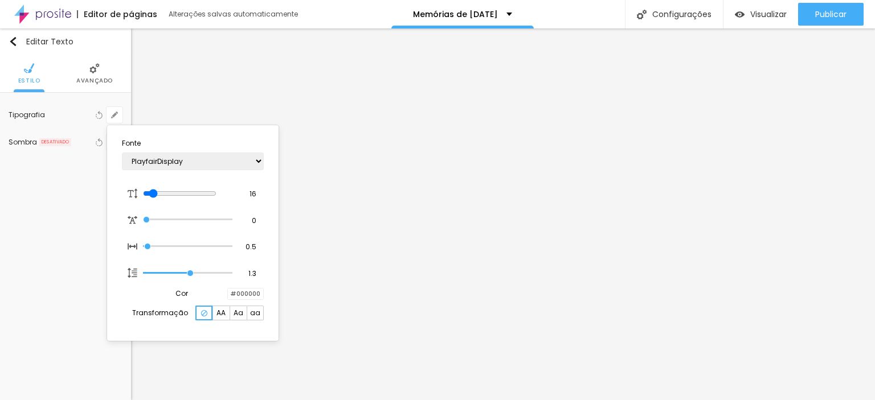
click at [490, 209] on div at bounding box center [437, 200] width 875 height 400
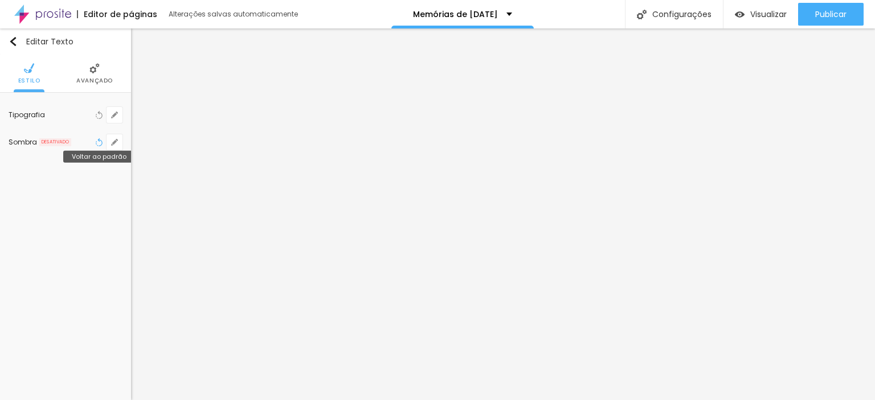
click at [104, 142] on button "Voltar ao padrão" at bounding box center [99, 142] width 13 height 16
click at [98, 75] on li "Avançado" at bounding box center [94, 74] width 36 height 38
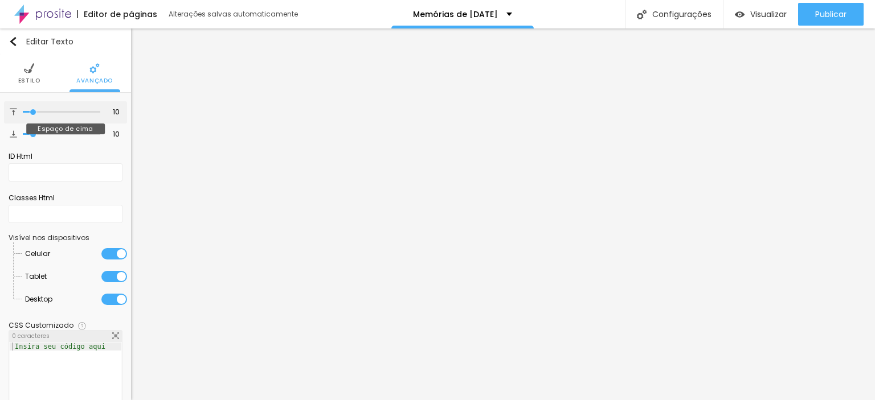
type input "4"
type input "5"
type input "6"
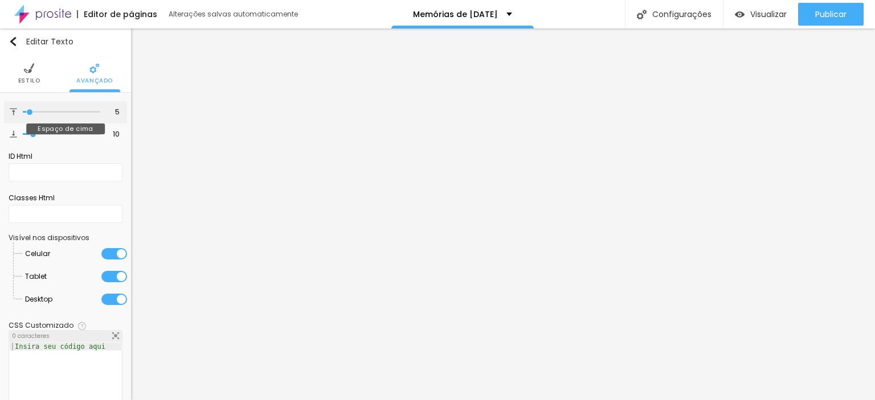
type input "6"
type input "7"
type input "10"
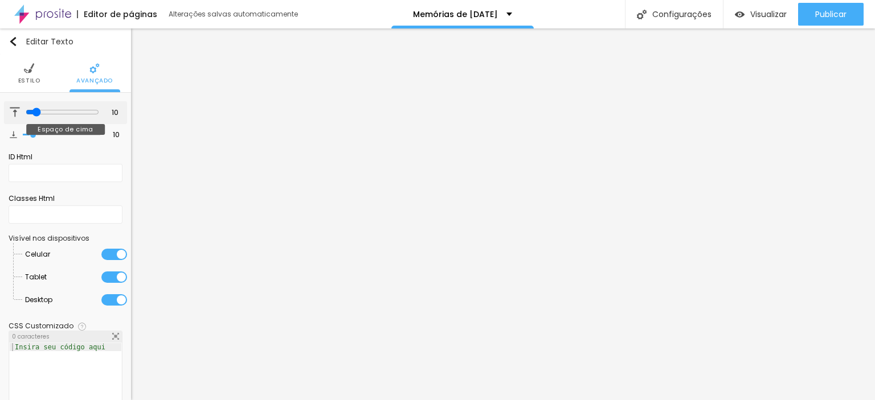
type input "13"
type input "14"
type input "16"
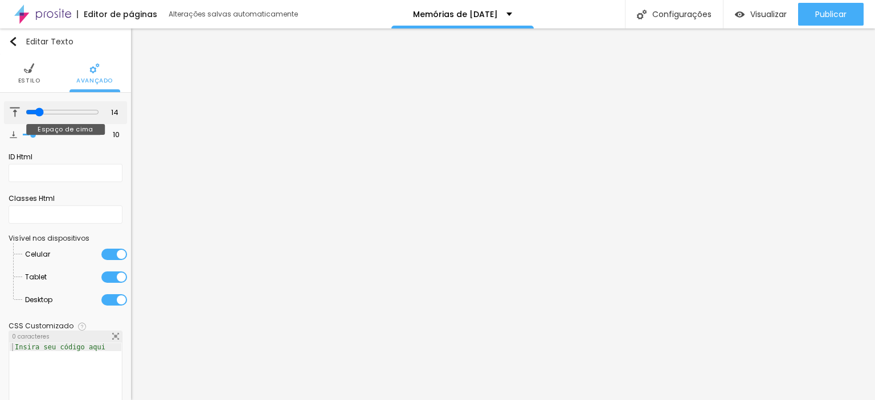
type input "16"
type input "17"
drag, startPoint x: 28, startPoint y: 113, endPoint x: 36, endPoint y: 119, distance: 9.8
type input "16"
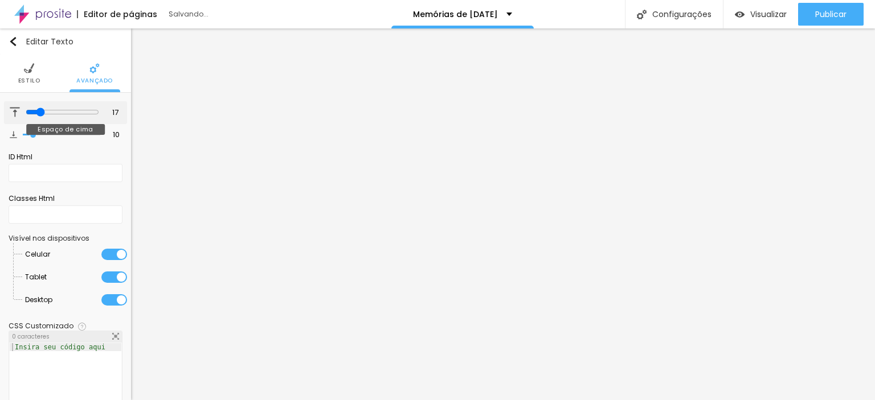
click at [36, 117] on input "range" at bounding box center [62, 112] width 73 height 9
type input "16"
type input "15"
type input "16"
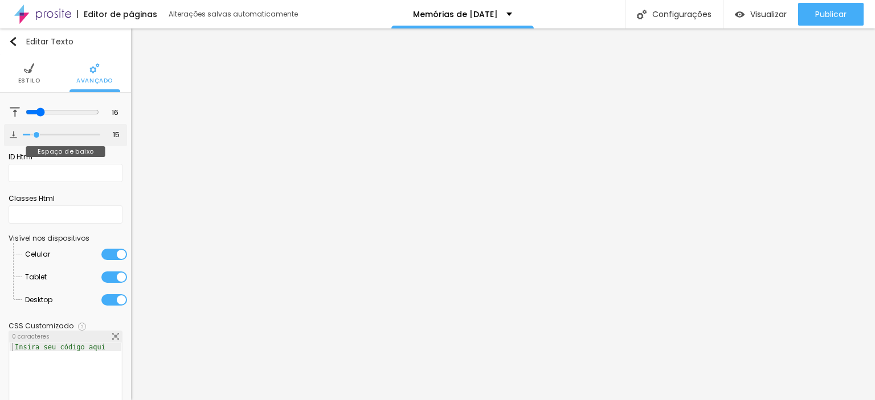
type input "16"
click at [36, 135] on input "range" at bounding box center [62, 134] width 73 height 9
type input "1"
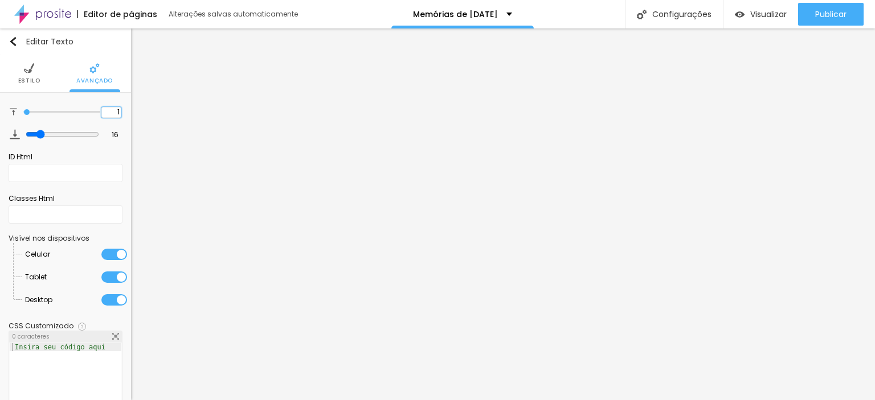
type input "10"
click at [107, 132] on input "16" at bounding box center [110, 135] width 20 height 11
type input "1"
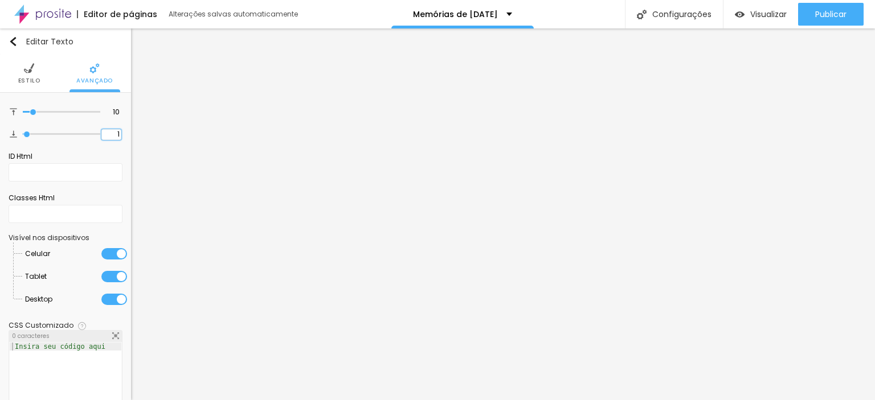
type input "10"
click at [24, 72] on img at bounding box center [29, 68] width 10 height 10
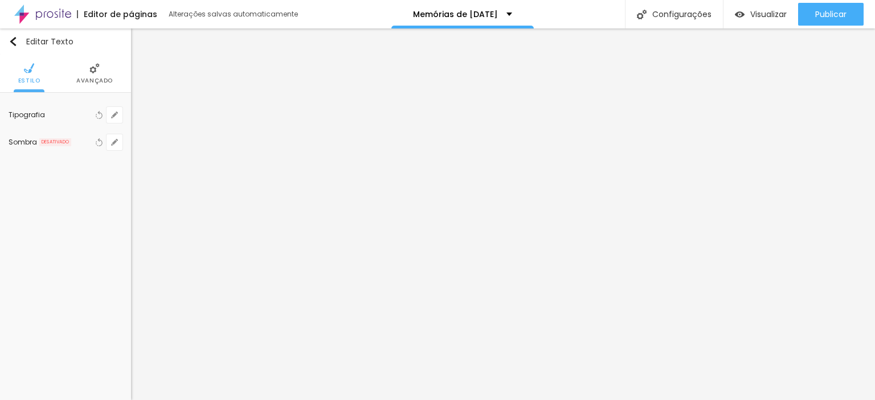
click at [98, 68] on img at bounding box center [94, 68] width 10 height 10
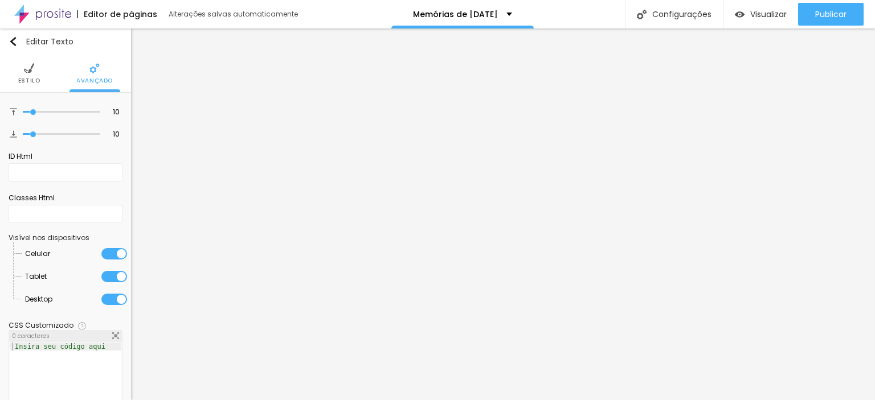
click at [24, 68] on img at bounding box center [29, 68] width 10 height 10
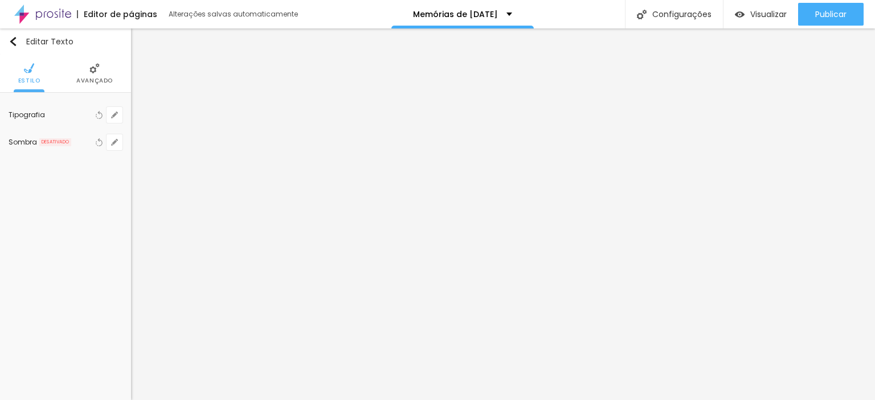
click at [28, 84] on span "Estilo" at bounding box center [29, 81] width 22 height 6
click at [64, 112] on div "Tipografia" at bounding box center [51, 115] width 84 height 7
click at [112, 114] on icon "button" at bounding box center [114, 115] width 7 height 7
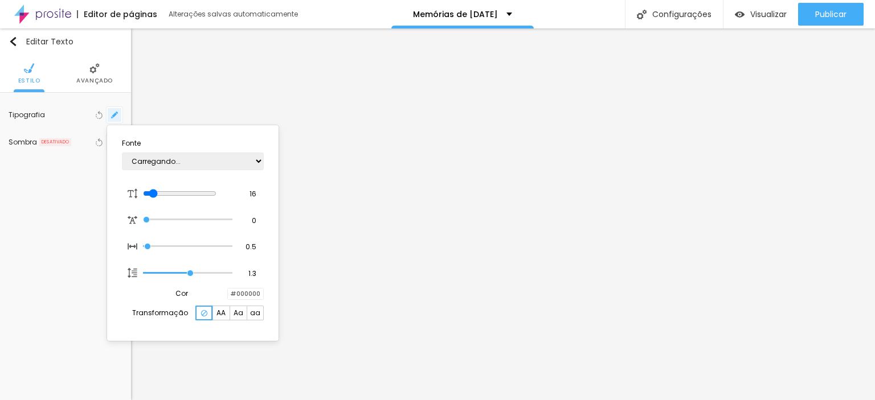
type input "1"
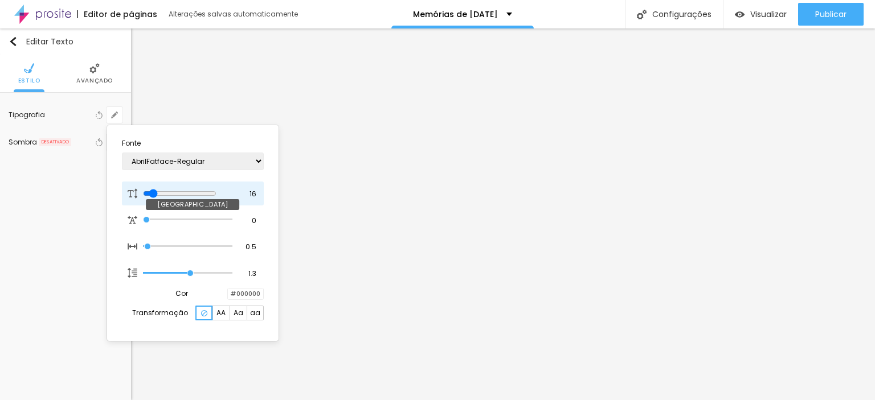
type input "13"
type input "1"
type input "14"
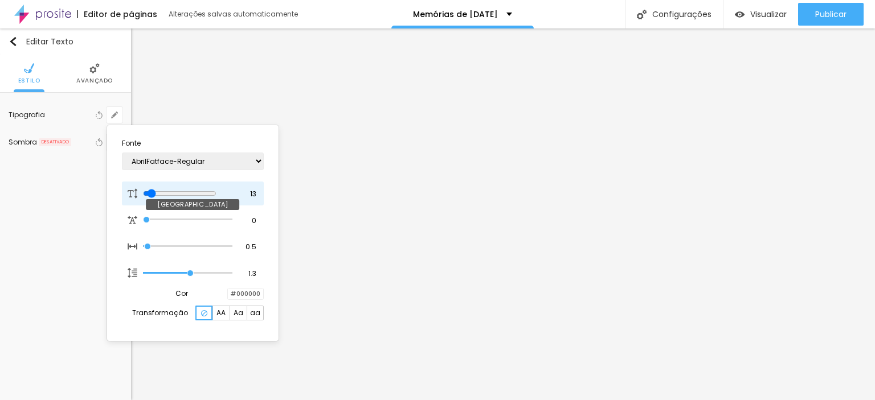
type input "1"
type input "15"
type input "1"
type input "16"
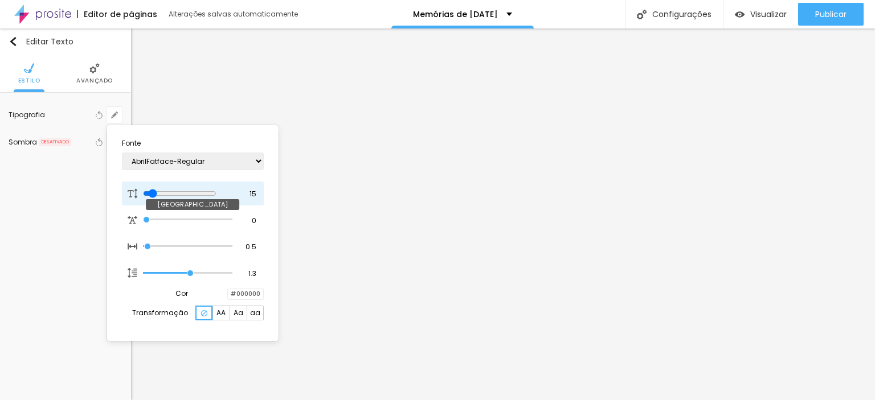
type input "16"
type input "1"
type input "17"
type input "1"
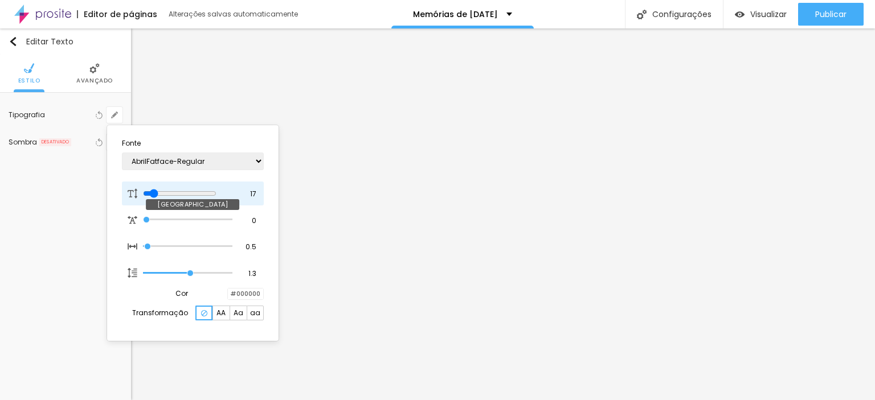
type input "18"
type input "1"
type input "19"
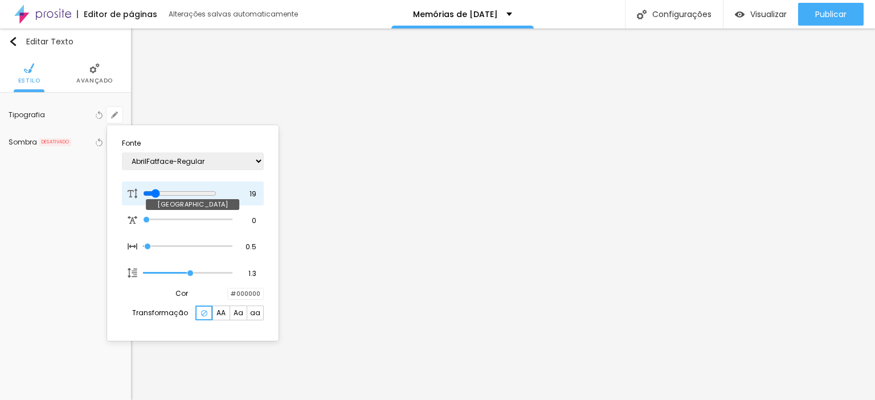
type input "1"
type input "21"
type input "1"
type input "22"
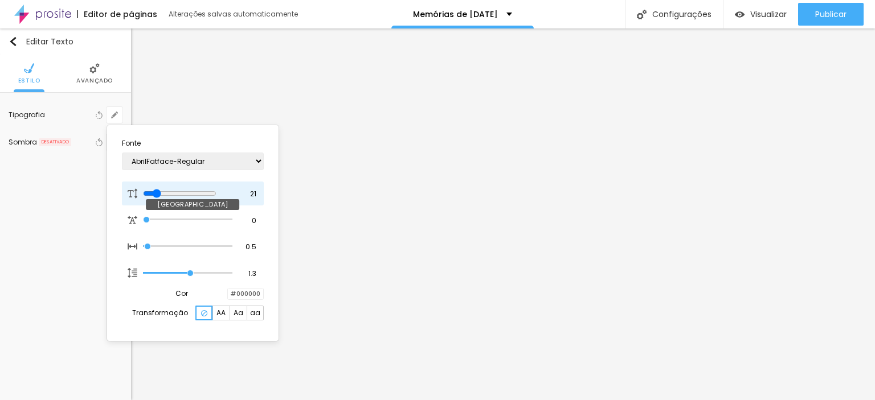
type input "22"
type input "1"
drag, startPoint x: 150, startPoint y: 194, endPoint x: 159, endPoint y: 195, distance: 9.1
type input "22"
click at [159, 195] on input "range" at bounding box center [179, 193] width 73 height 9
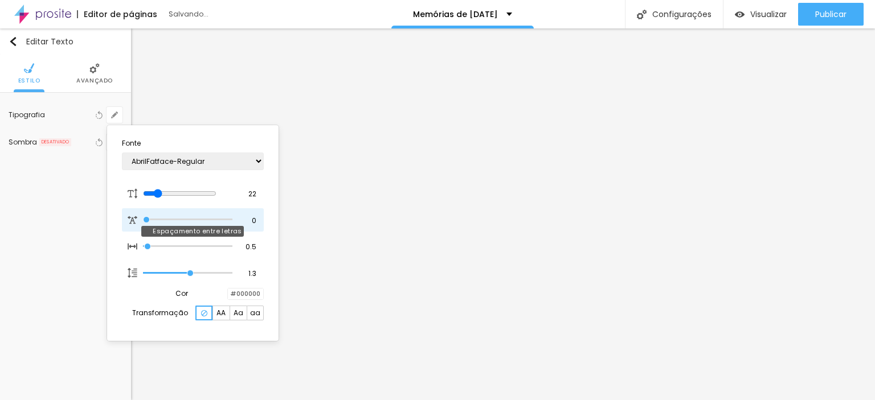
type input "1"
type input "0.1"
type input "1"
type input "0.2"
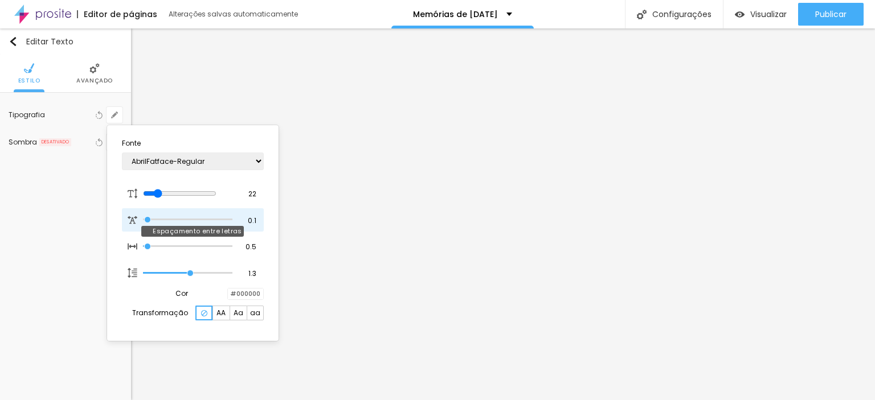
type input "0.2"
type input "1"
type input "0.3"
type input "1"
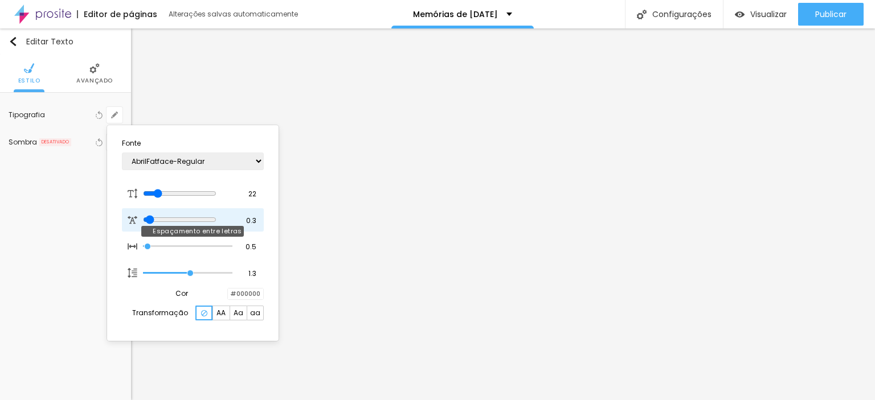
type input "0.4"
type input "1"
type input "0.3"
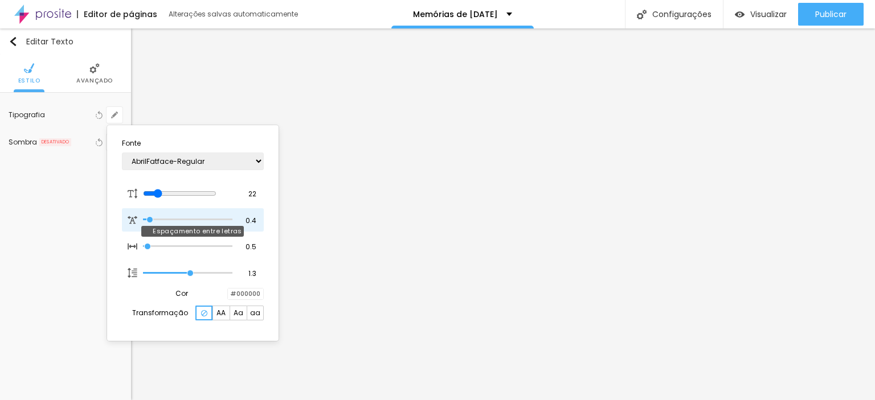
type input "1"
type input "0.1"
type input "1"
type input "0"
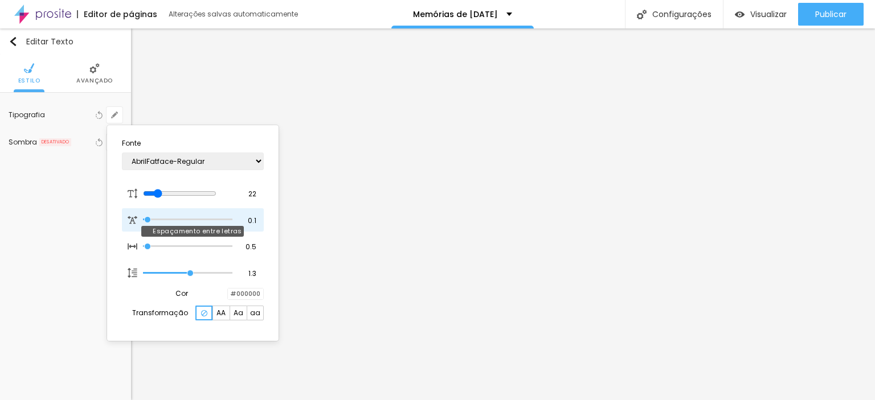
type input "0"
type input "1"
type input "0.1"
type input "1"
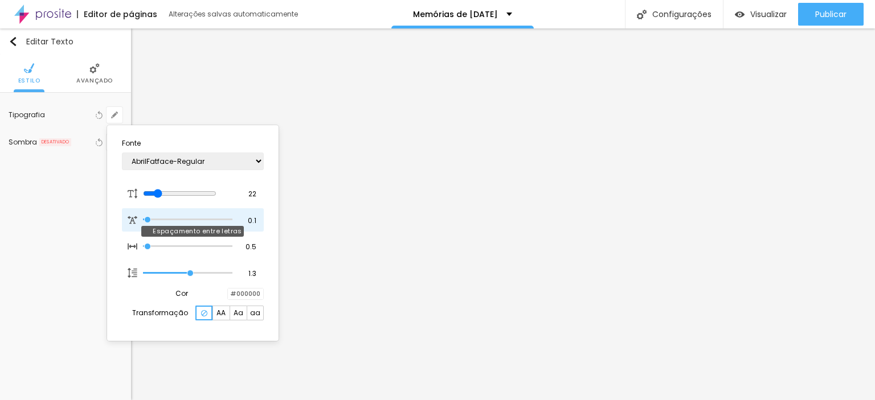
type input "0.2"
type input "1"
type input "0.1"
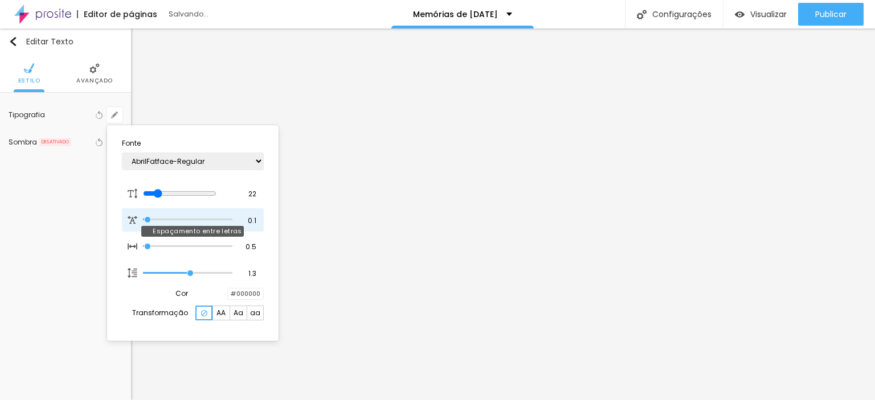
type input "1"
type input "0"
click at [146, 223] on input "range" at bounding box center [187, 220] width 89 height 6
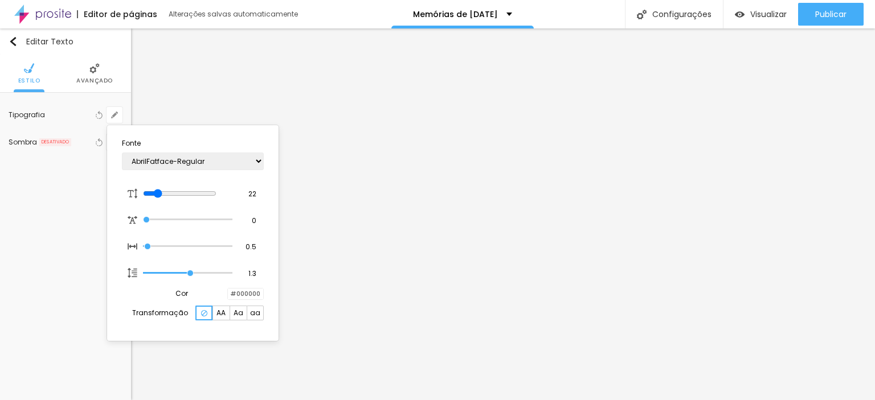
type input "1"
click at [170, 104] on div at bounding box center [437, 200] width 875 height 400
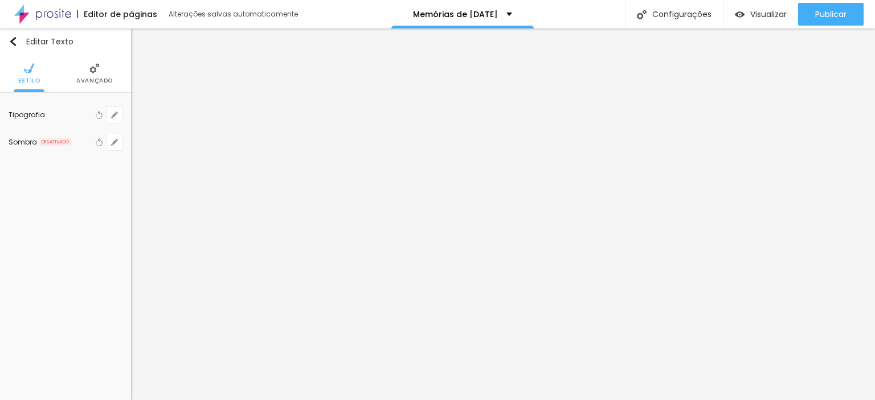
click at [103, 79] on span "Avançado" at bounding box center [94, 81] width 36 height 6
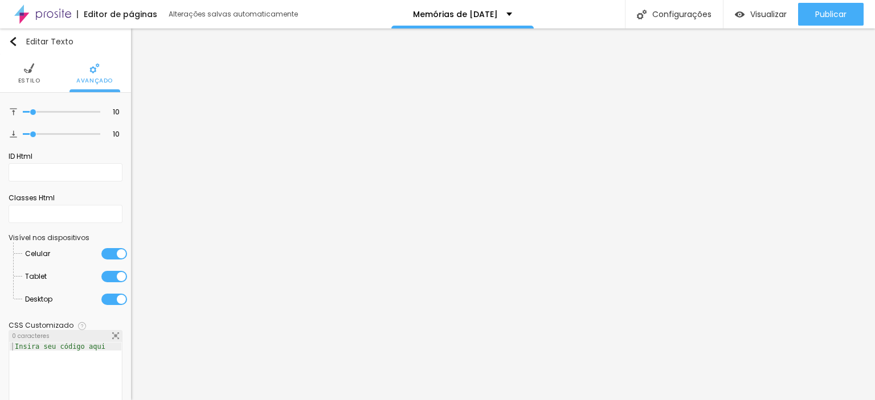
click at [34, 71] on li "Estilo" at bounding box center [29, 74] width 22 height 38
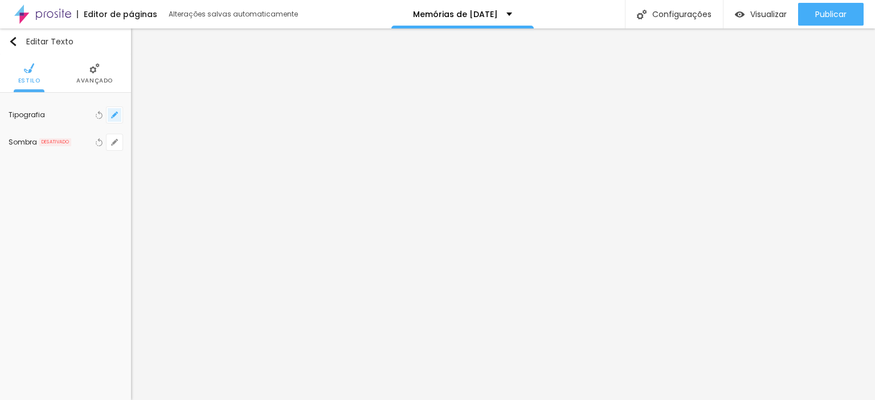
click at [114, 115] on icon "button" at bounding box center [114, 115] width 5 height 5
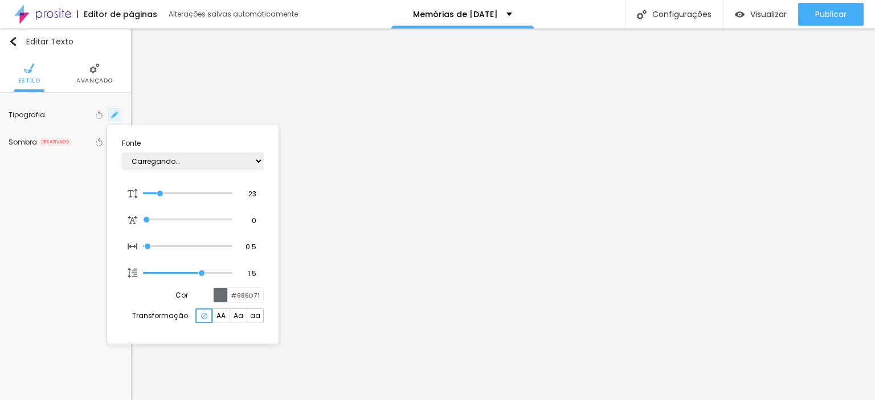
type input "1"
click at [142, 67] on div at bounding box center [437, 200] width 875 height 400
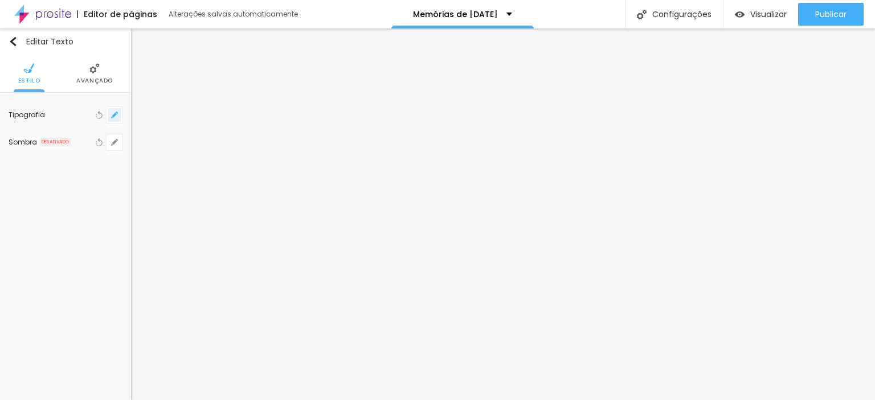
click at [118, 117] on button "button" at bounding box center [115, 115] width 16 height 16
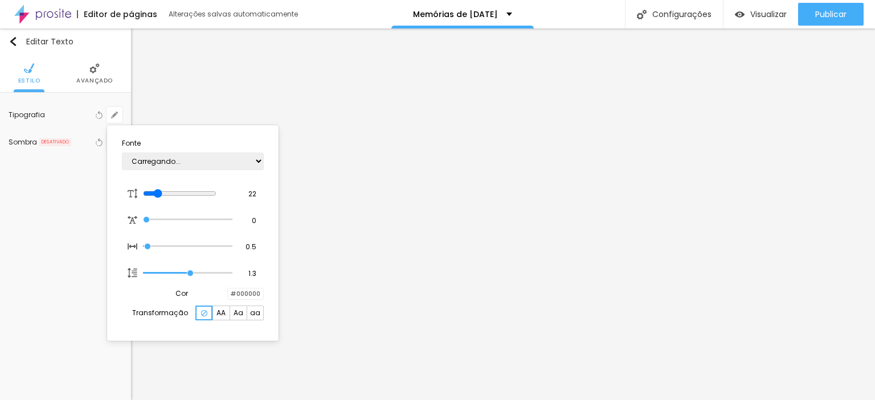
type input "1"
drag, startPoint x: 248, startPoint y: 193, endPoint x: 277, endPoint y: 200, distance: 29.3
click at [277, 200] on div "Fonte AbrilFatface-Regular Actor-Regular Alegreya AlegreyaBlack [PERSON_NAME] A…" at bounding box center [192, 233] width 171 height 216
type input "2"
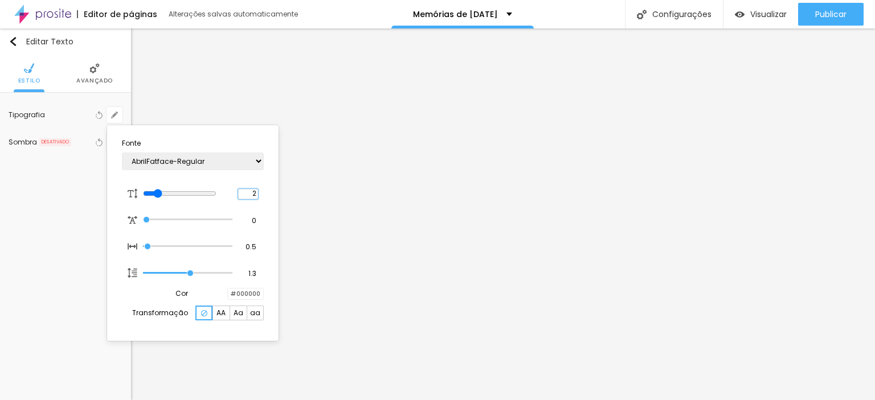
type input "8"
type input "1"
type input "23"
type input "1"
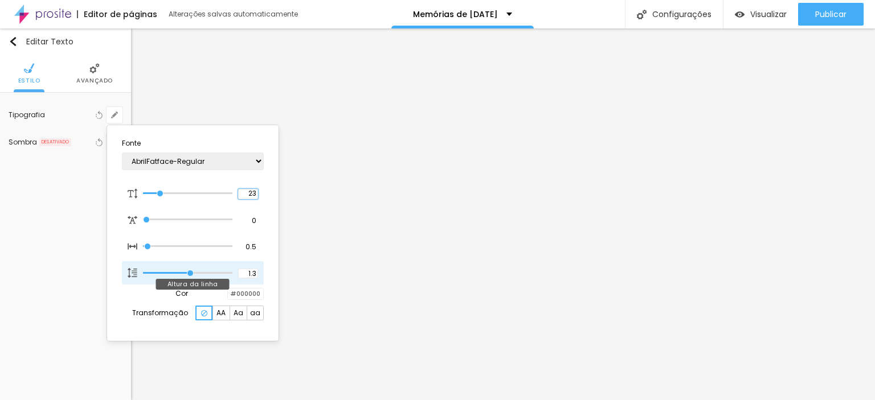
type input "23"
drag, startPoint x: 248, startPoint y: 276, endPoint x: 279, endPoint y: 277, distance: 31.3
click at [279, 277] on body "Editor de páginas Alterações salvas automaticamente Memórias de [DATE] Configur…" at bounding box center [437, 200] width 875 height 400
type input "1"
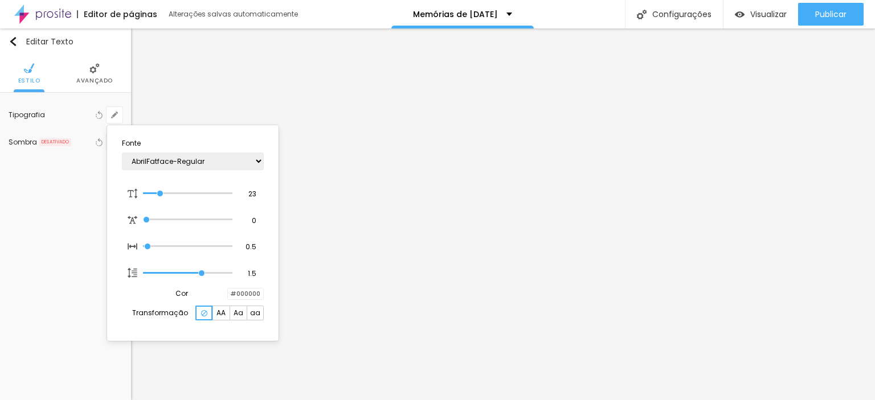
click at [333, 224] on div at bounding box center [437, 200] width 875 height 400
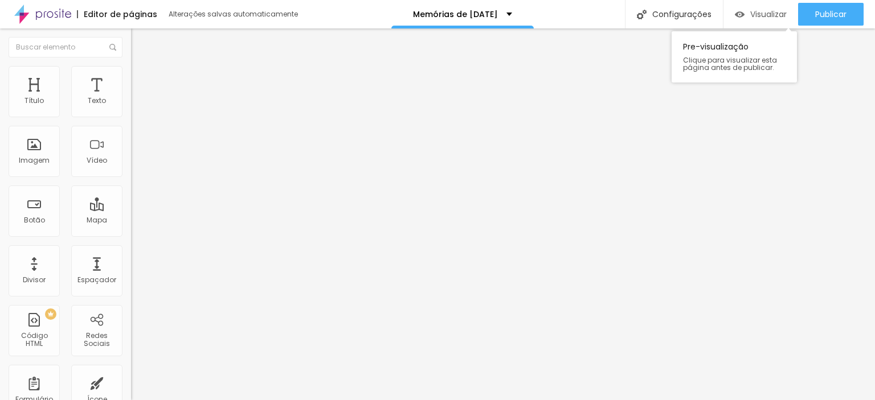
click at [772, 15] on span "Visualizar" at bounding box center [768, 14] width 36 height 9
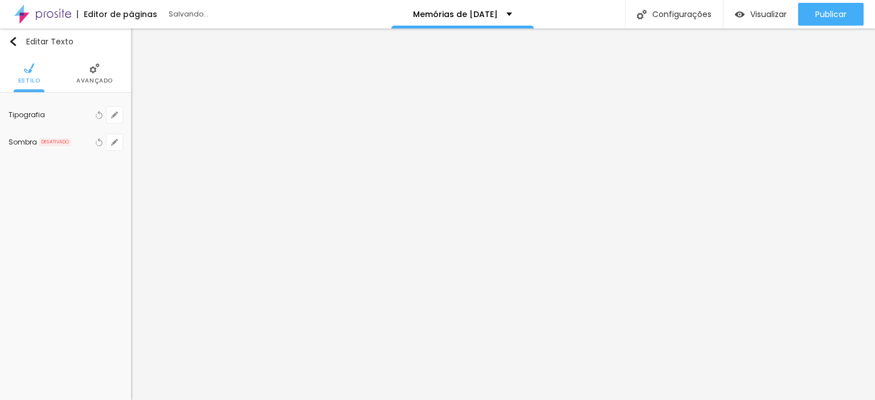
click at [34, 81] on span "Estilo" at bounding box center [29, 81] width 22 height 6
click at [99, 118] on icon "button" at bounding box center [99, 115] width 8 height 8
click at [110, 119] on button "button" at bounding box center [115, 115] width 16 height 16
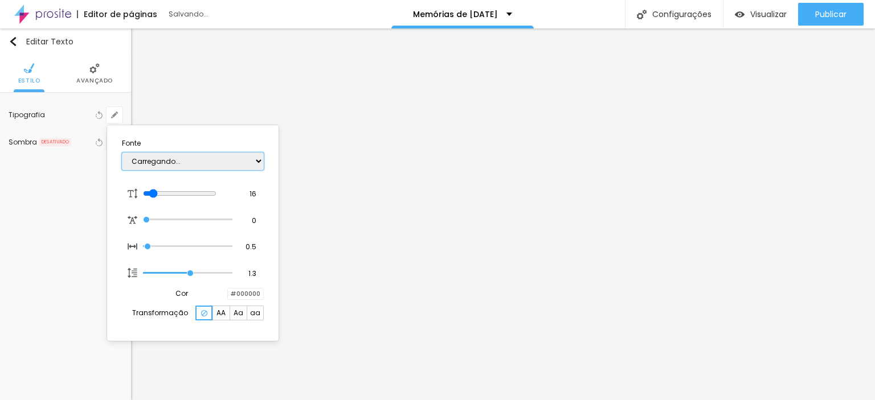
click at [260, 166] on select "Carregando..." at bounding box center [193, 162] width 142 height 18
click at [260, 162] on select "Carregando..." at bounding box center [193, 162] width 142 height 18
click at [207, 163] on select "Carregando..." at bounding box center [193, 162] width 142 height 18
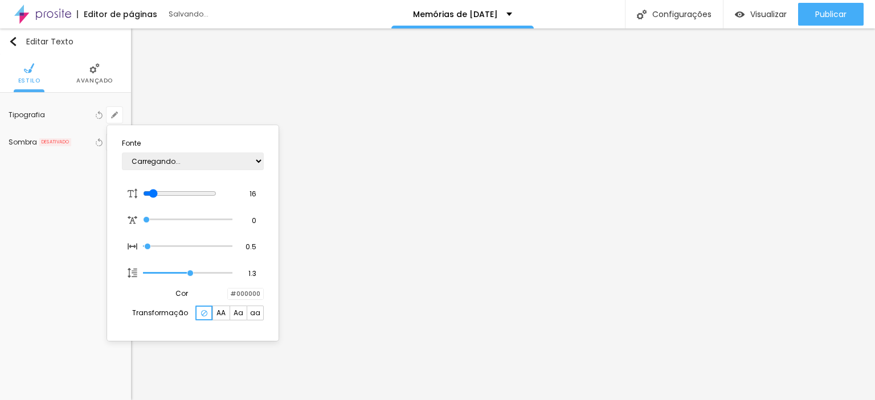
click at [308, 155] on div at bounding box center [437, 200] width 875 height 400
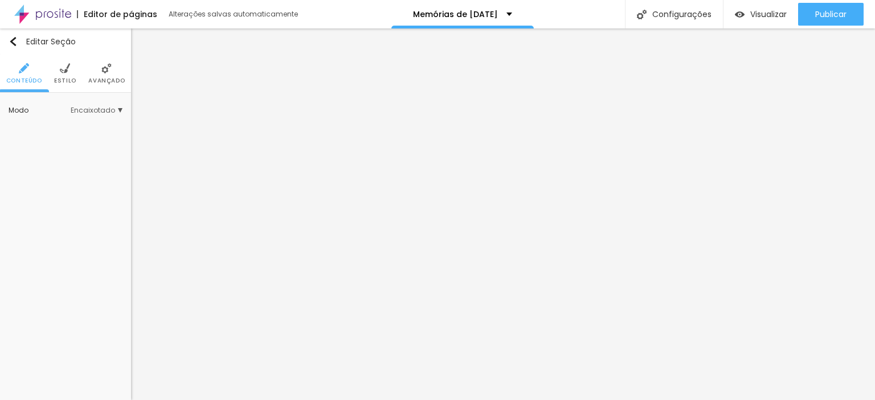
click at [69, 83] on span "Estilo" at bounding box center [65, 81] width 22 height 6
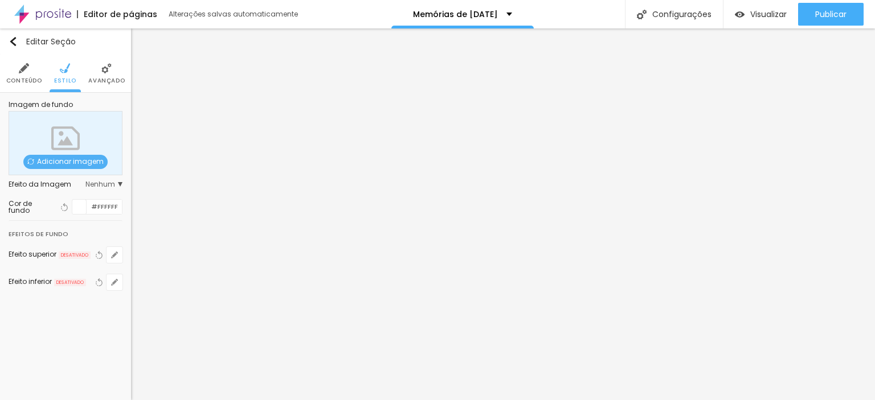
click at [109, 84] on li "Avançado" at bounding box center [106, 74] width 36 height 38
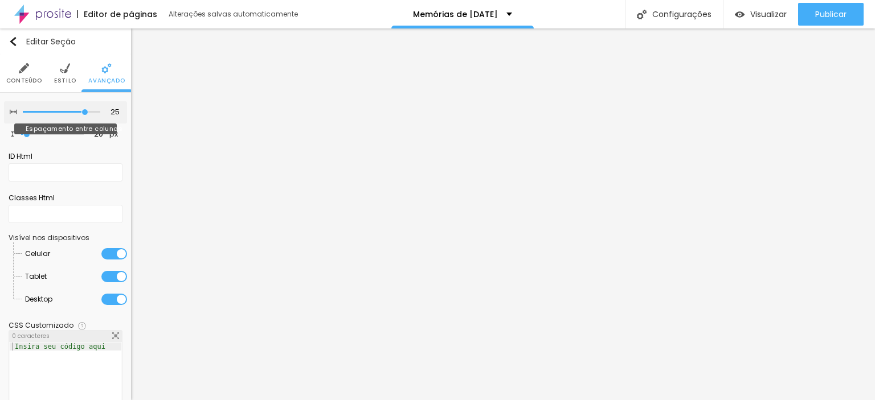
drag, startPoint x: 68, startPoint y: 112, endPoint x: 86, endPoint y: 120, distance: 19.4
click at [82, 115] on input "range" at bounding box center [61, 112] width 77 height 6
drag, startPoint x: 98, startPoint y: 112, endPoint x: 122, endPoint y: 118, distance: 25.3
click at [122, 118] on div "Título Texto Imagem Vídeo Botão Mapa Divisor Espaçador PREMIUM Código HTML Rede…" at bounding box center [65, 214] width 131 height 372
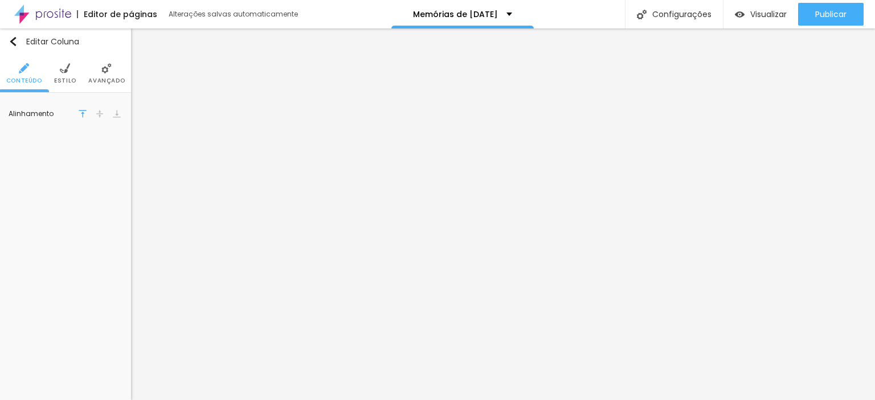
click at [60, 74] on li "Estilo" at bounding box center [65, 74] width 22 height 38
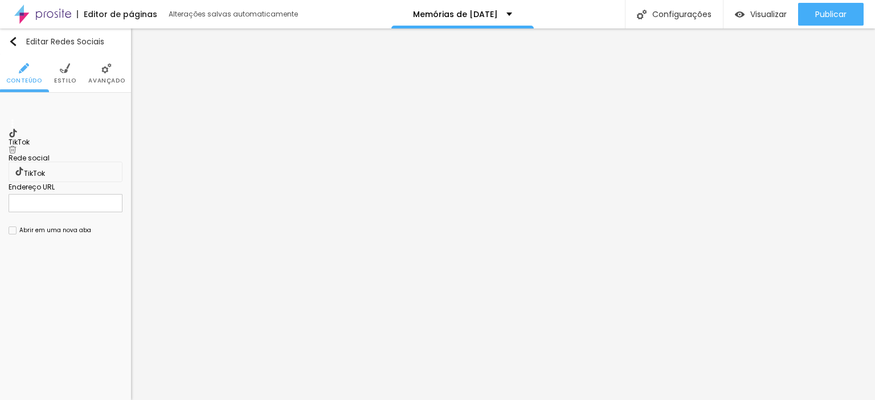
drag, startPoint x: 14, startPoint y: 134, endPoint x: 13, endPoint y: 103, distance: 30.8
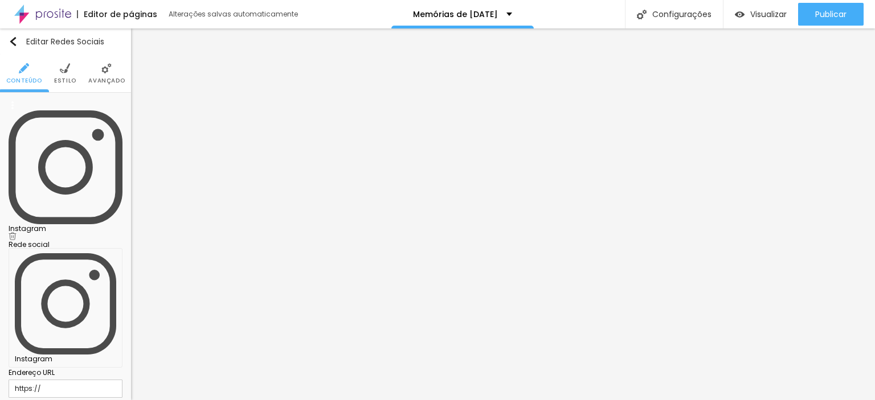
click at [92, 257] on div "Editar Redes Sociais Conteúdo Estilo Avançado Instagram Rede social Instagram E…" at bounding box center [65, 214] width 131 height 372
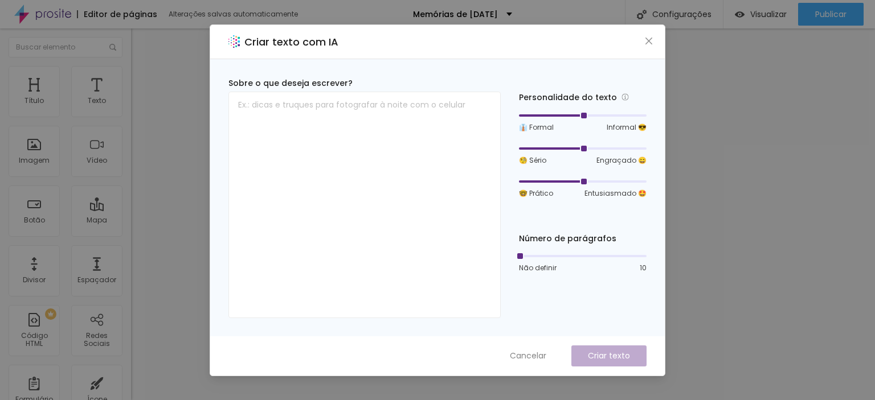
click at [650, 34] on div "Criar texto com IA" at bounding box center [437, 42] width 455 height 34
click at [646, 40] on icon "close" at bounding box center [648, 40] width 9 height 9
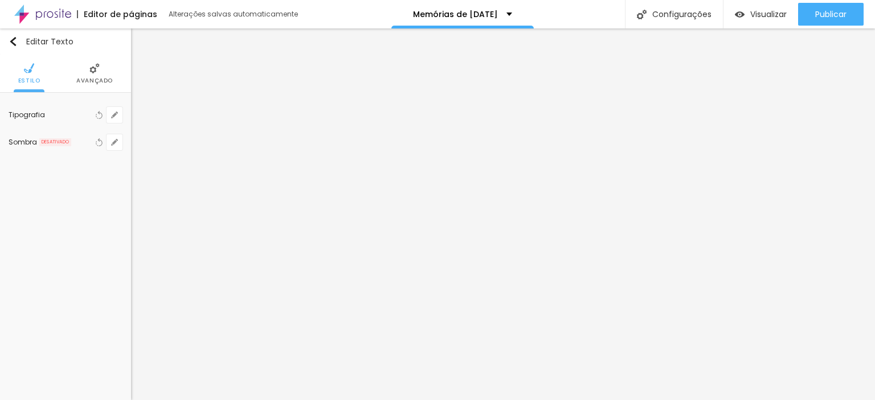
click at [23, 75] on li "Estilo" at bounding box center [29, 74] width 22 height 38
click at [116, 115] on icon "button" at bounding box center [114, 115] width 5 height 5
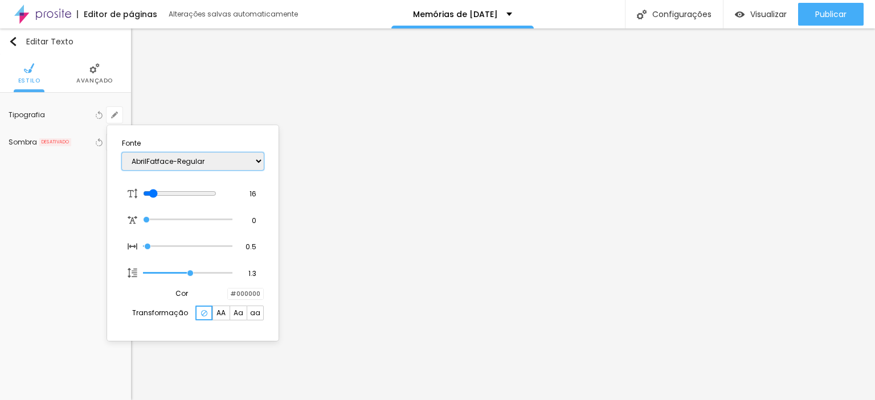
click at [195, 161] on select "AbrilFatface-Regular Actor-Regular Alegreya AlegreyaBlack [PERSON_NAME] Allan-R…" at bounding box center [193, 162] width 142 height 18
click at [122, 153] on select "AbrilFatface-Regular Actor-Regular Alegreya AlegreyaBlack [PERSON_NAME] Allan-R…" at bounding box center [193, 162] width 142 height 18
drag, startPoint x: 251, startPoint y: 193, endPoint x: 265, endPoint y: 198, distance: 15.7
click at [265, 198] on section "Fonte AbrilFatface-Regular Actor-Regular Alegreya AlegreyaBlack [PERSON_NAME] A…" at bounding box center [193, 233] width 162 height 207
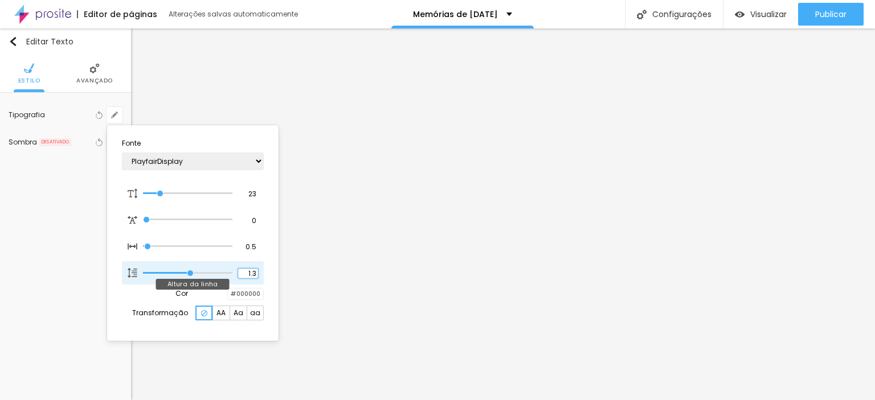
click at [256, 271] on input "1.3" at bounding box center [248, 274] width 20 height 10
click at [763, 140] on div at bounding box center [437, 200] width 875 height 400
